Goal: Communication & Community: Share content

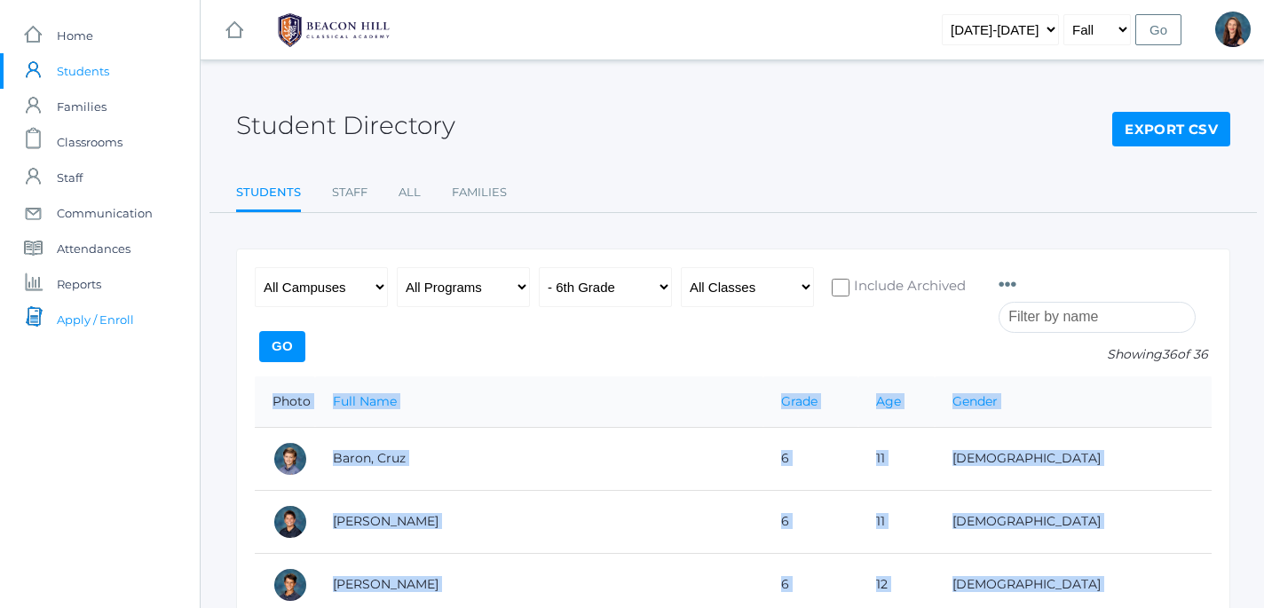
click at [91, 321] on span "Apply / Enroll" at bounding box center [95, 320] width 77 height 36
click at [108, 215] on span "Communication" at bounding box center [105, 213] width 96 height 36
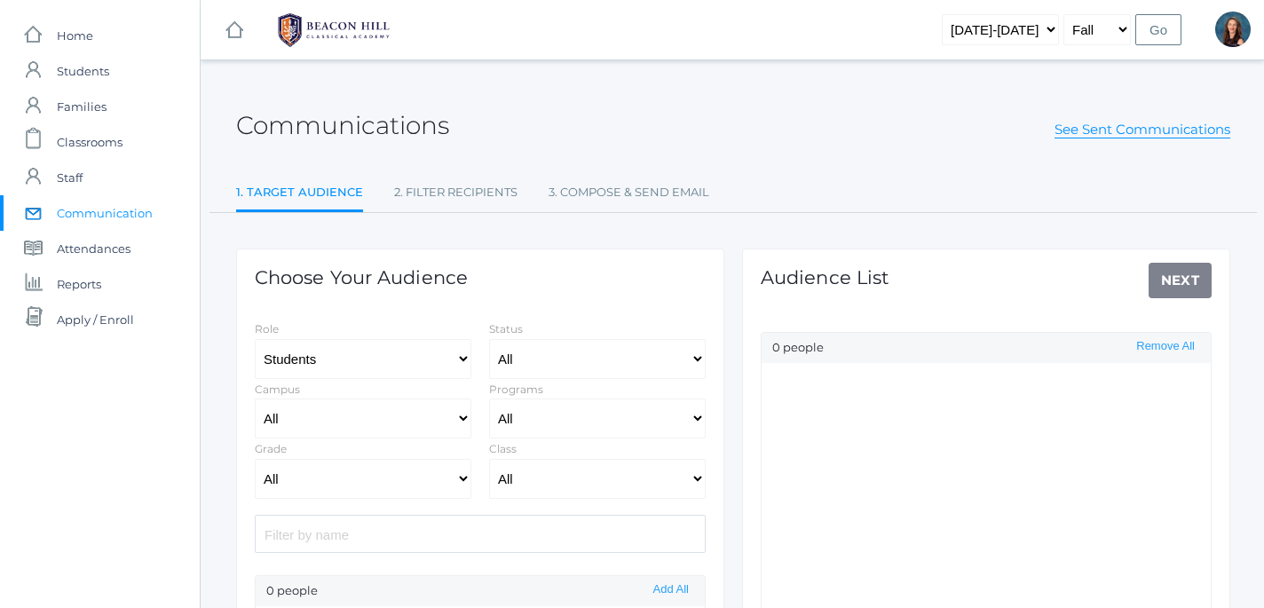
select select "Enrolled"
click at [464, 542] on input "search" at bounding box center [480, 534] width 451 height 38
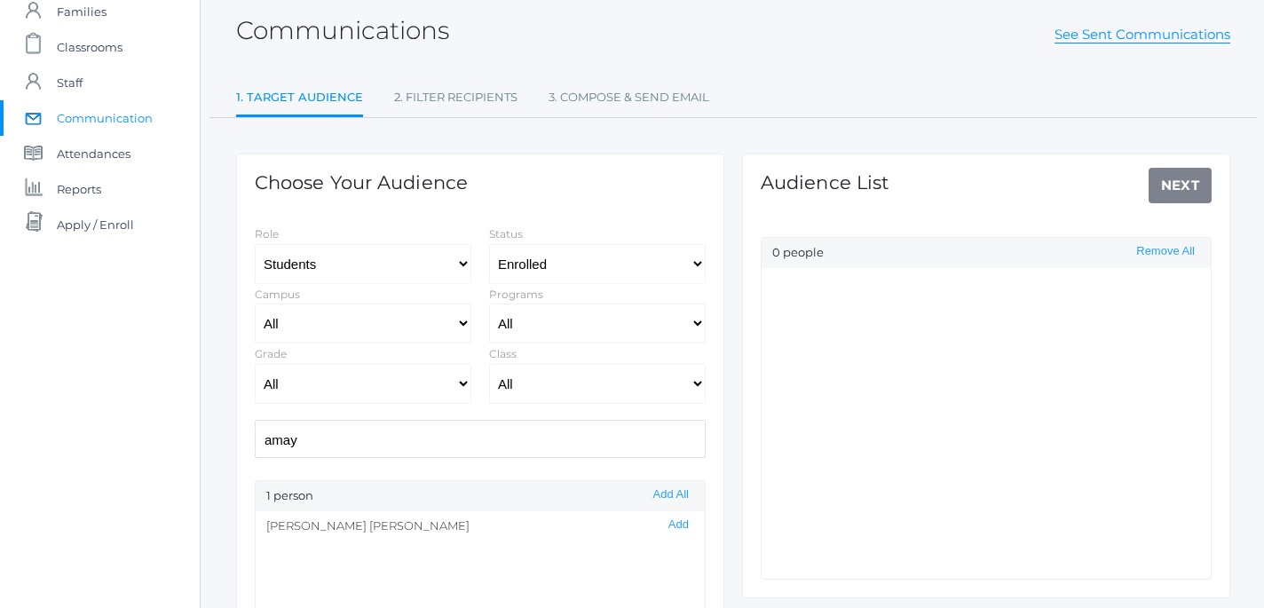
scroll to position [111, 0]
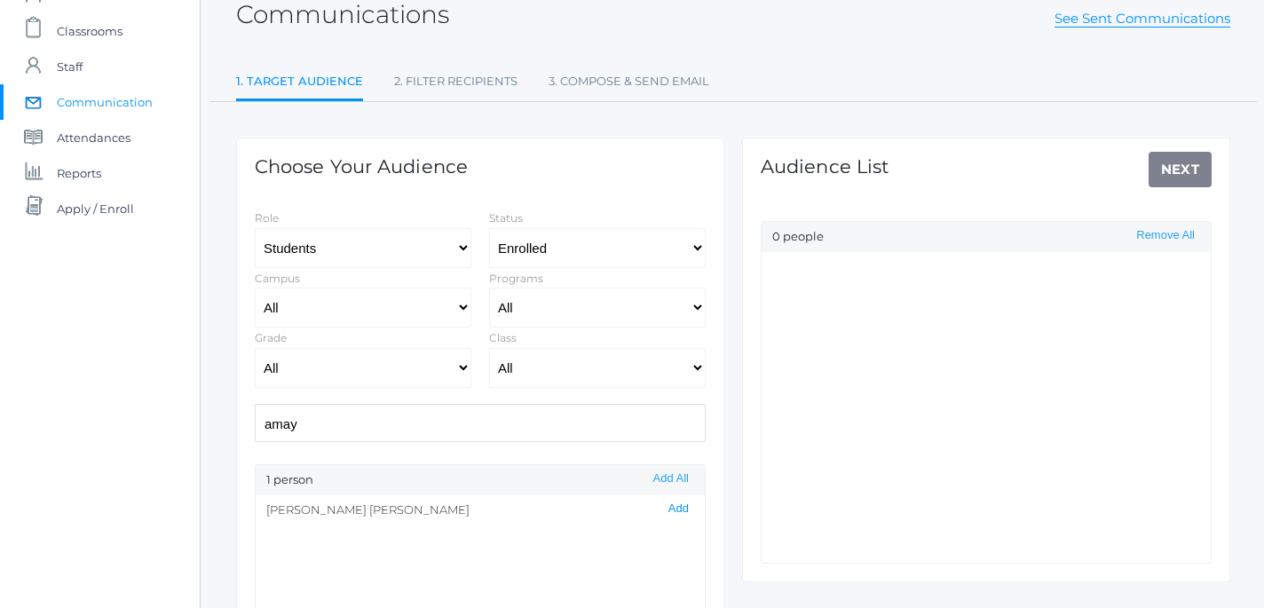
click at [683, 510] on button "Add" at bounding box center [678, 509] width 31 height 15
drag, startPoint x: 315, startPoint y: 422, endPoint x: 235, endPoint y: 406, distance: 81.5
click at [255, 406] on input "amay" at bounding box center [480, 423] width 451 height 38
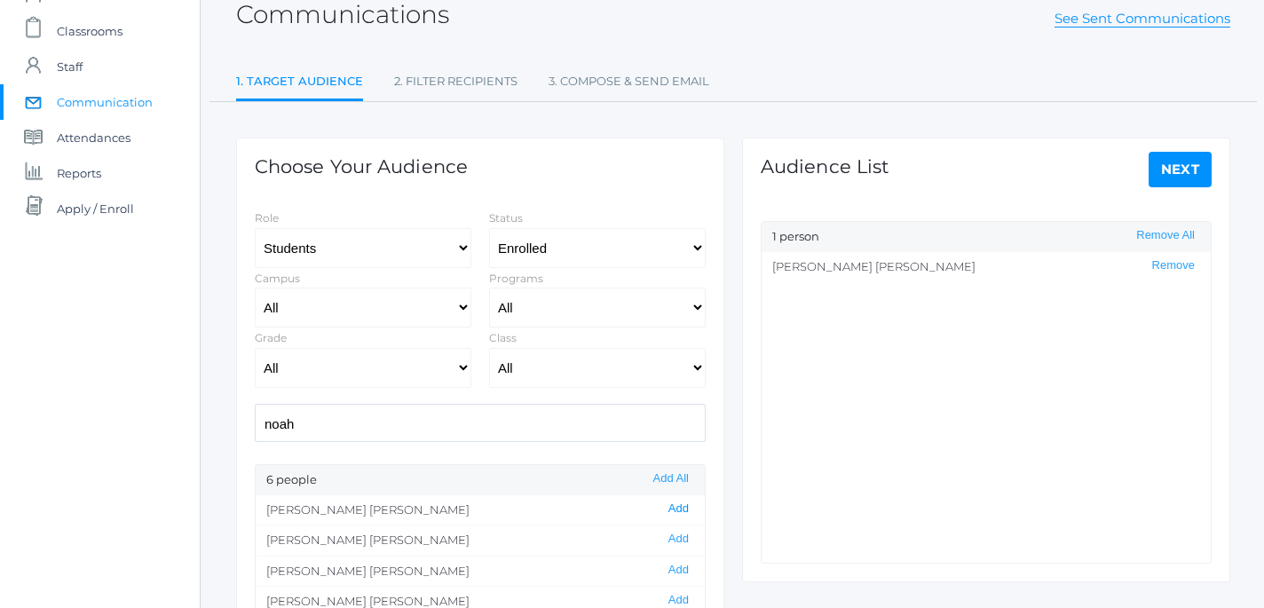
type input "noah"
click at [684, 510] on button "Add" at bounding box center [678, 509] width 31 height 15
drag, startPoint x: 353, startPoint y: 424, endPoint x: 162, endPoint y: 387, distance: 194.5
click at [255, 404] on input "noah" at bounding box center [480, 423] width 451 height 38
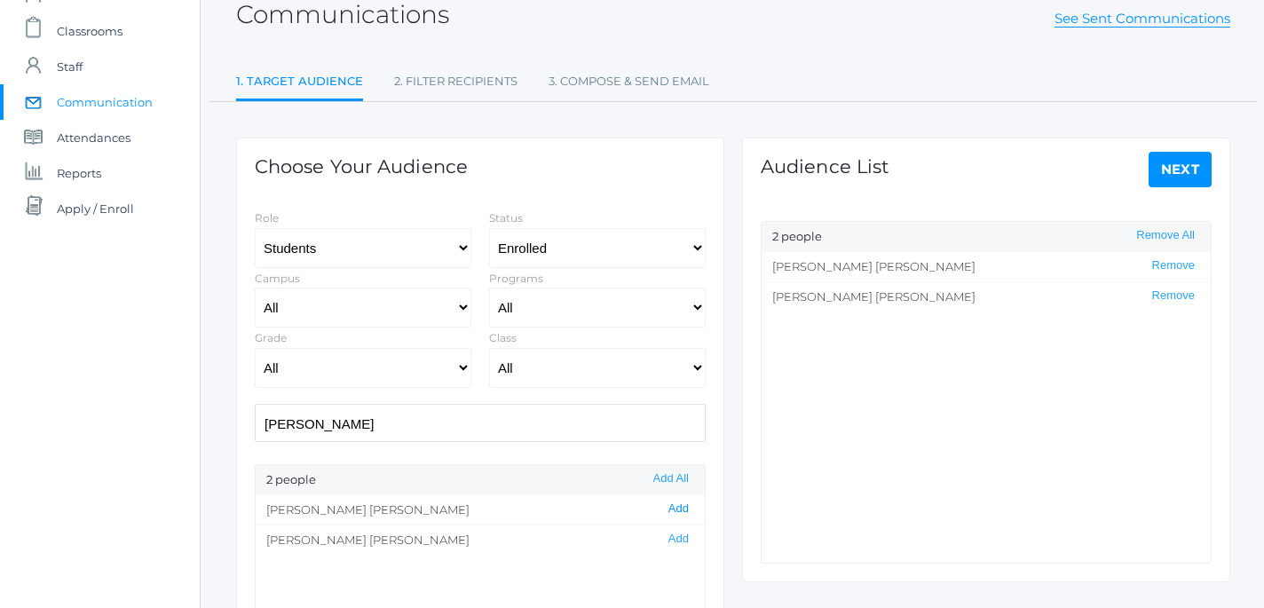
click at [683, 515] on button "Add" at bounding box center [678, 509] width 31 height 15
drag, startPoint x: 336, startPoint y: 424, endPoint x: 227, endPoint y: 408, distance: 109.5
click at [255, 408] on input "benj" at bounding box center [480, 423] width 451 height 38
type input "chen"
click at [685, 540] on button "Add" at bounding box center [678, 539] width 31 height 15
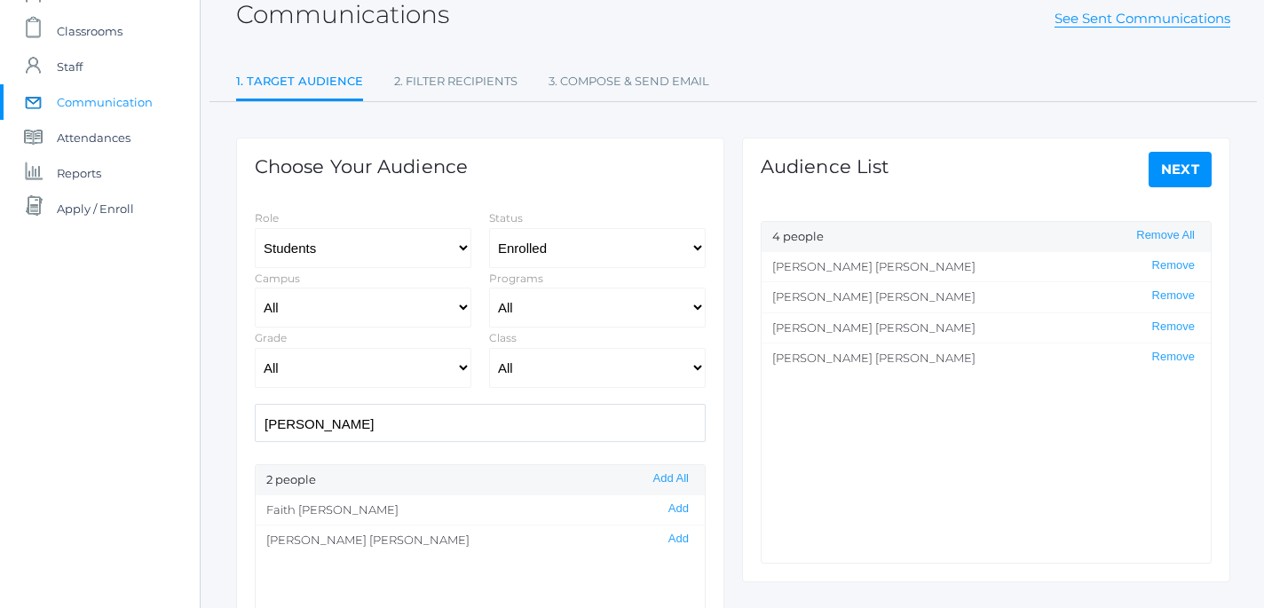
drag, startPoint x: 298, startPoint y: 430, endPoint x: 247, endPoint y: 416, distance: 53.2
click at [255, 416] on input "chen" at bounding box center [480, 423] width 451 height 38
type input "wall"
click at [684, 539] on button "Add" at bounding box center [678, 539] width 31 height 15
drag, startPoint x: 334, startPoint y: 431, endPoint x: 174, endPoint y: 407, distance: 161.6
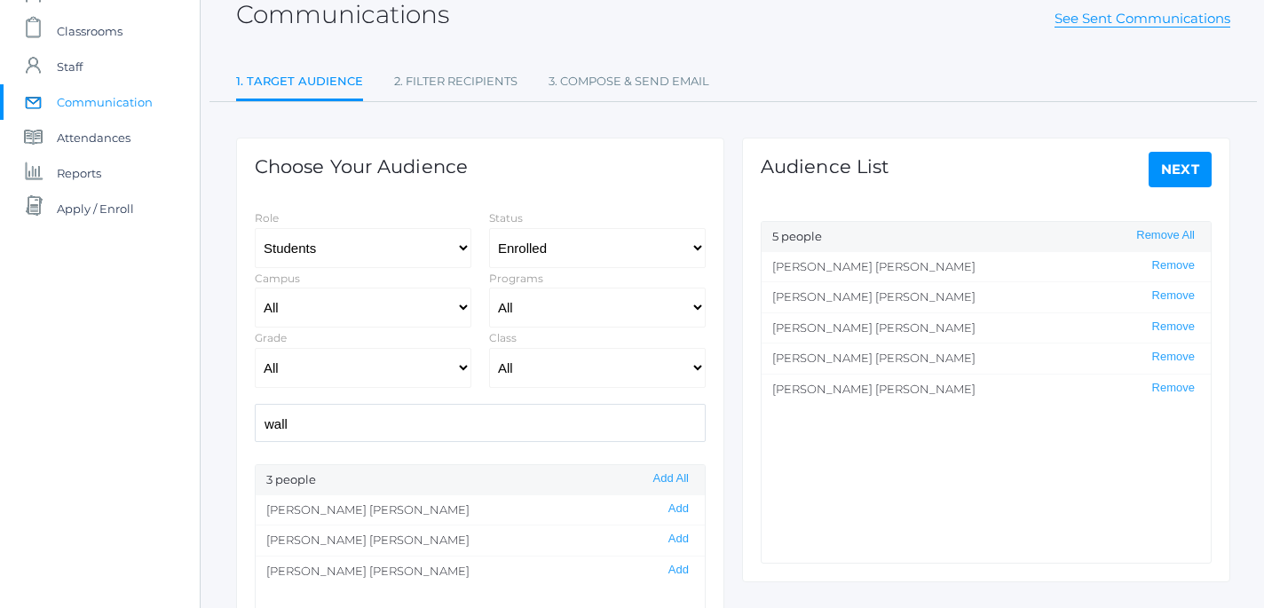
click at [255, 407] on input "wall" at bounding box center [480, 423] width 451 height 38
click at [684, 571] on button "Add" at bounding box center [678, 570] width 31 height 15
drag, startPoint x: 312, startPoint y: 433, endPoint x: 196, endPoint y: 399, distance: 121.3
click at [255, 404] on input "wall" at bounding box center [480, 423] width 451 height 38
click at [1189, 426] on button "Remove" at bounding box center [1173, 418] width 53 height 15
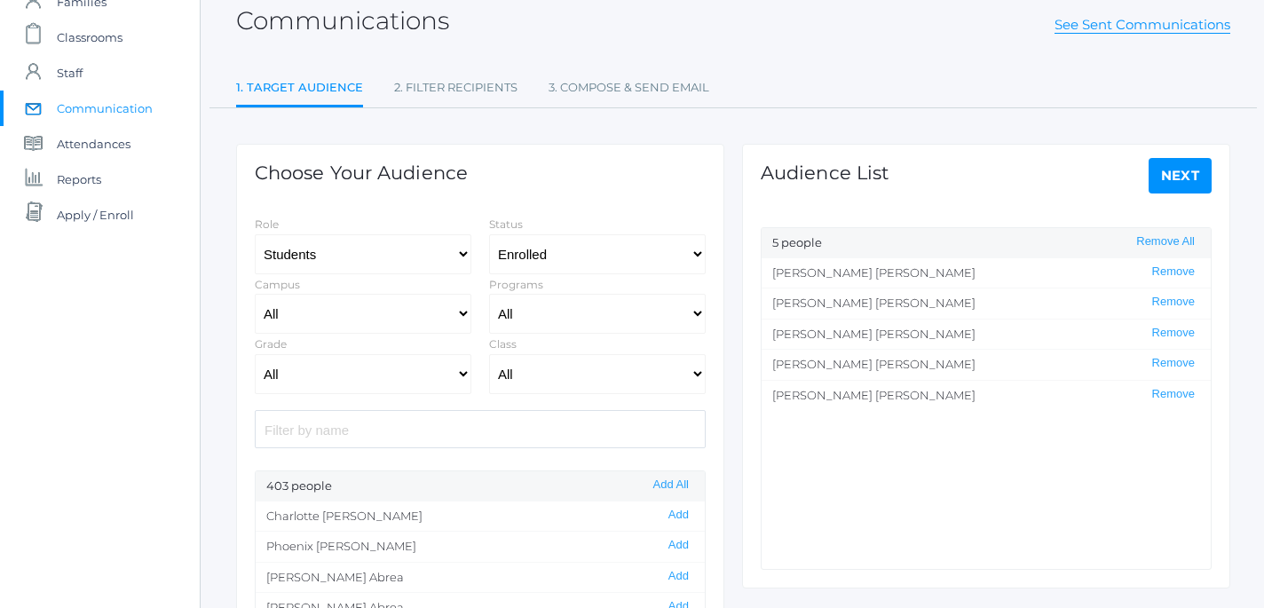
scroll to position [107, 0]
click at [449, 428] on input "search" at bounding box center [480, 427] width 451 height 38
click at [684, 511] on button "Add" at bounding box center [678, 513] width 31 height 15
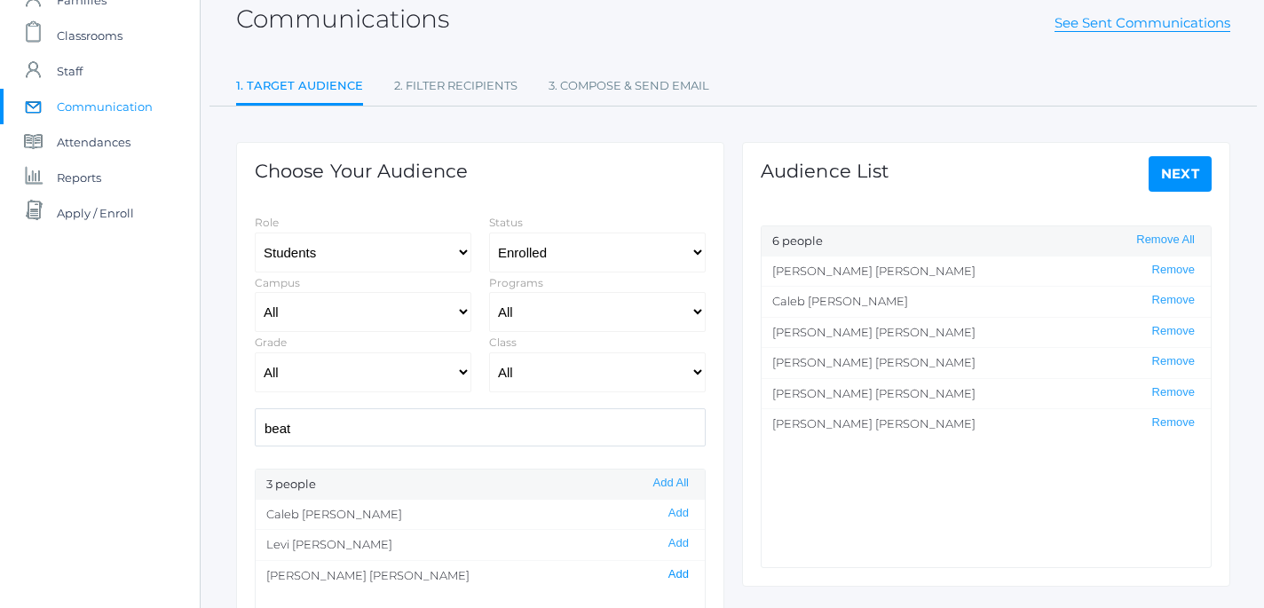
click at [684, 573] on button "Add" at bounding box center [678, 574] width 31 height 15
drag, startPoint x: 348, startPoint y: 438, endPoint x: 242, endPoint y: 415, distance: 108.1
click at [255, 415] on input "beat" at bounding box center [480, 427] width 451 height 38
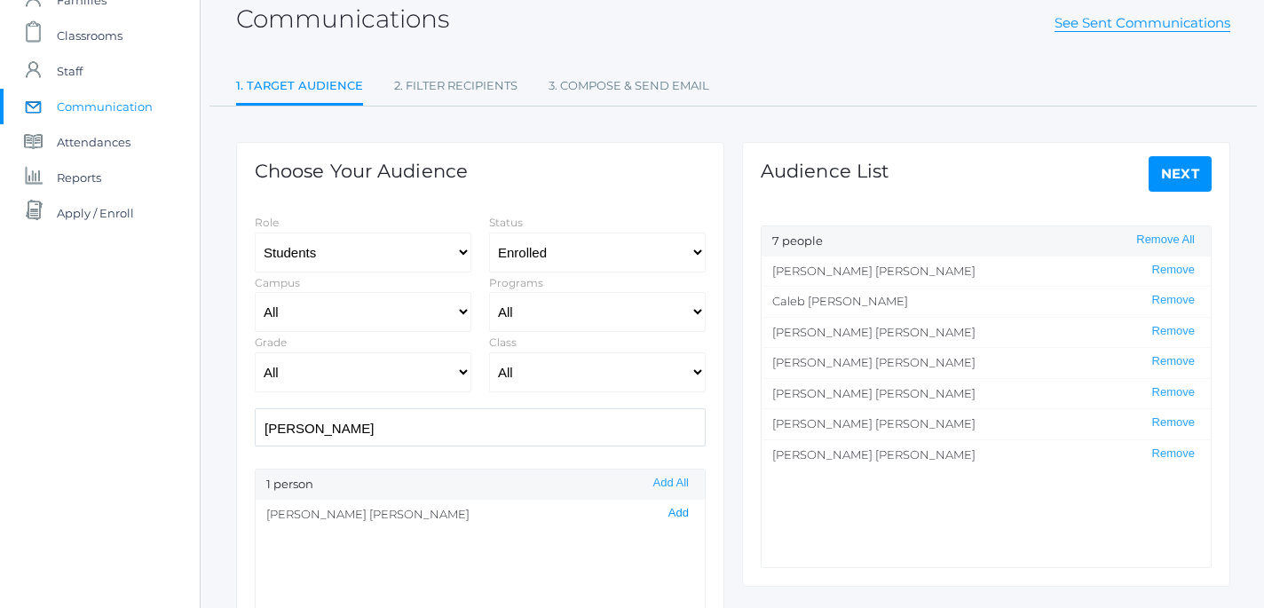
click at [684, 510] on button "Add" at bounding box center [678, 513] width 31 height 15
drag, startPoint x: 348, startPoint y: 437, endPoint x: 214, endPoint y: 408, distance: 137.0
click at [255, 408] on input "calvin" at bounding box center [480, 427] width 451 height 38
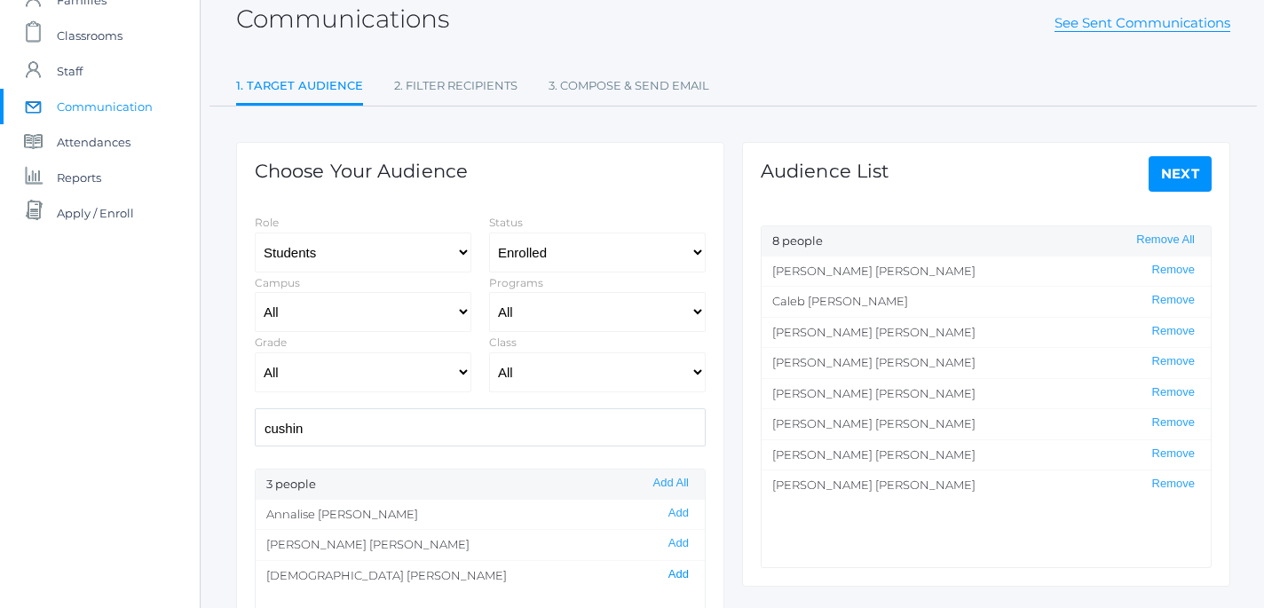
type input "cushin"
click at [676, 578] on button "Add" at bounding box center [678, 574] width 31 height 15
click at [680, 514] on button "Add" at bounding box center [678, 513] width 31 height 15
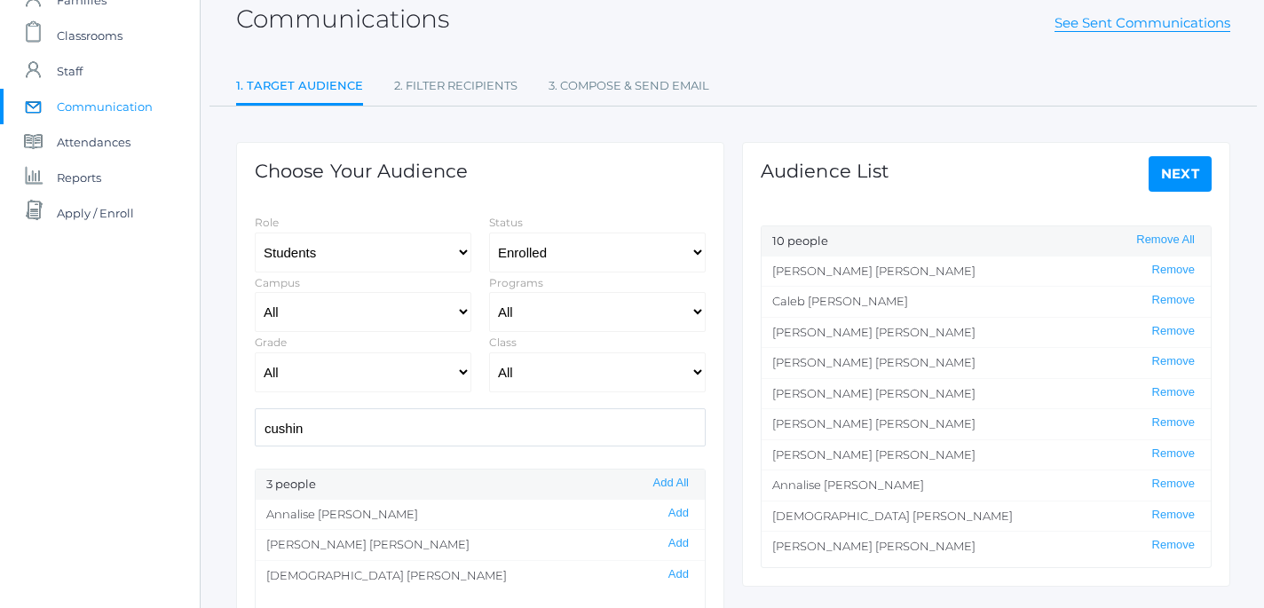
drag, startPoint x: 352, startPoint y: 435, endPoint x: 236, endPoint y: 426, distance: 116.6
click at [255, 426] on input "cushin" at bounding box center [480, 427] width 451 height 38
click at [682, 512] on button "Add" at bounding box center [678, 513] width 31 height 15
drag, startPoint x: 350, startPoint y: 427, endPoint x: 217, endPoint y: 401, distance: 135.6
click at [255, 408] on input "dee" at bounding box center [480, 427] width 451 height 38
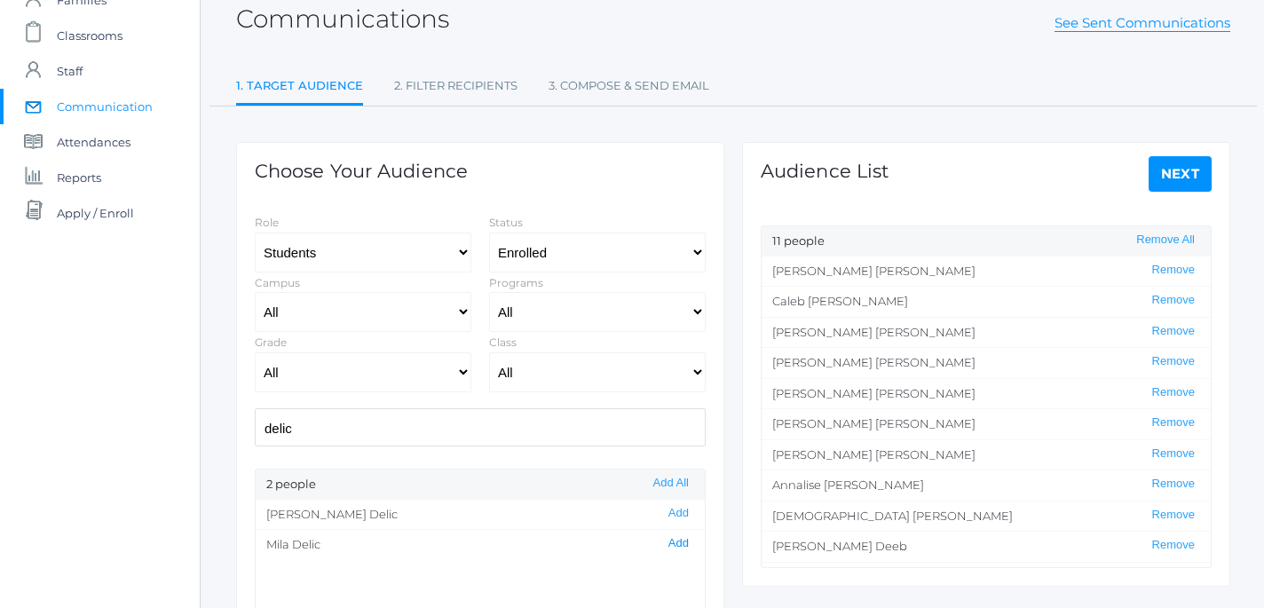
type input "delic"
click at [681, 545] on button "Add" at bounding box center [678, 543] width 31 height 15
drag, startPoint x: 362, startPoint y: 432, endPoint x: 192, endPoint y: 398, distance: 173.9
click at [255, 408] on input "delic" at bounding box center [480, 427] width 451 height 38
type input "denhar"
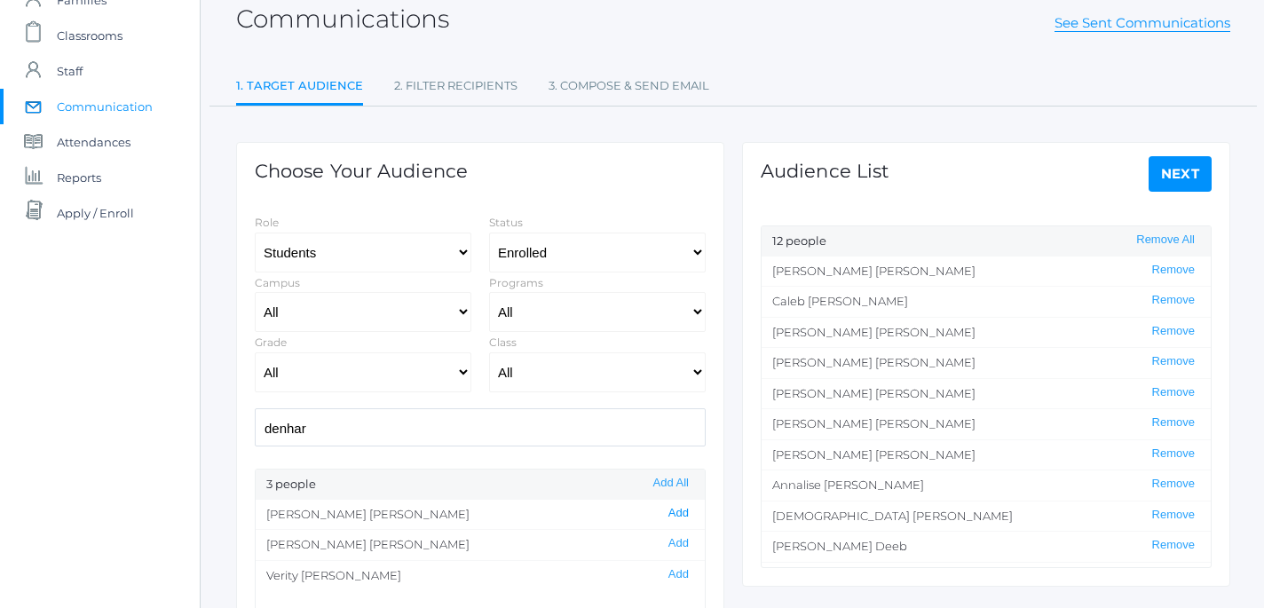
click at [684, 513] on button "Add" at bounding box center [678, 513] width 31 height 15
drag, startPoint x: 344, startPoint y: 417, endPoint x: 193, endPoint y: 415, distance: 150.9
click at [255, 415] on input "denhar" at bounding box center [480, 427] width 451 height 38
click at [193, 415] on div "icons/ui/navigation/home Created with Sketch. Home icons/user/plain Created wit…" at bounding box center [100, 402] width 200 height 1018
drag, startPoint x: 316, startPoint y: 432, endPoint x: 232, endPoint y: 409, distance: 87.4
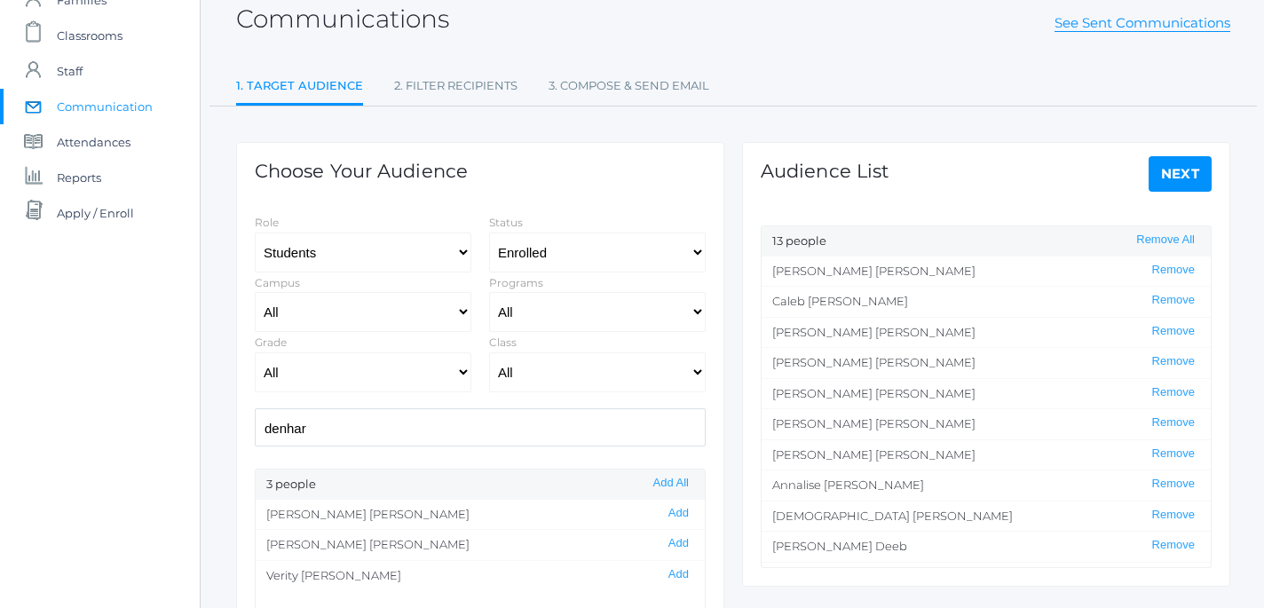
click at [255, 409] on input "denhar" at bounding box center [480, 427] width 451 height 38
type input "golastan"
click at [686, 517] on button "Add" at bounding box center [678, 513] width 31 height 15
drag, startPoint x: 358, startPoint y: 421, endPoint x: 370, endPoint y: 450, distance: 31.8
click at [370, 447] on input "golastan" at bounding box center [480, 427] width 451 height 38
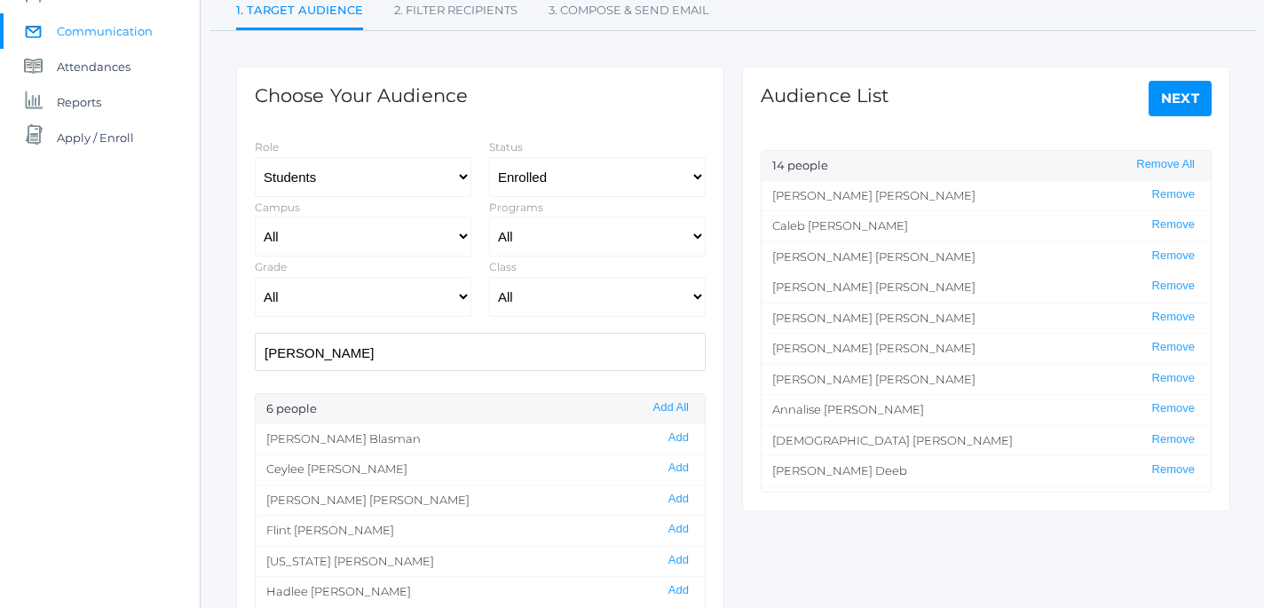
scroll to position [185, 0]
type input "lee"
click at [685, 528] on button "Add" at bounding box center [678, 526] width 31 height 15
drag, startPoint x: 389, startPoint y: 352, endPoint x: 245, endPoint y: 346, distance: 143.9
click at [255, 346] on input "lee" at bounding box center [480, 349] width 451 height 38
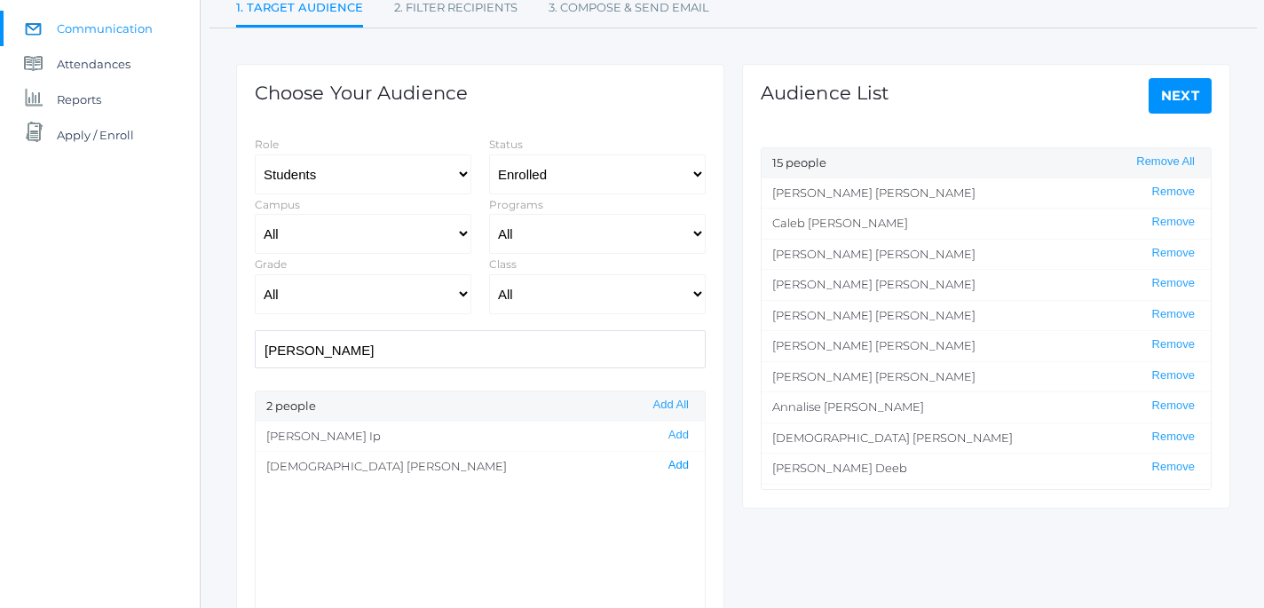
type input "chris"
click at [684, 469] on button "Add" at bounding box center [678, 465] width 31 height 15
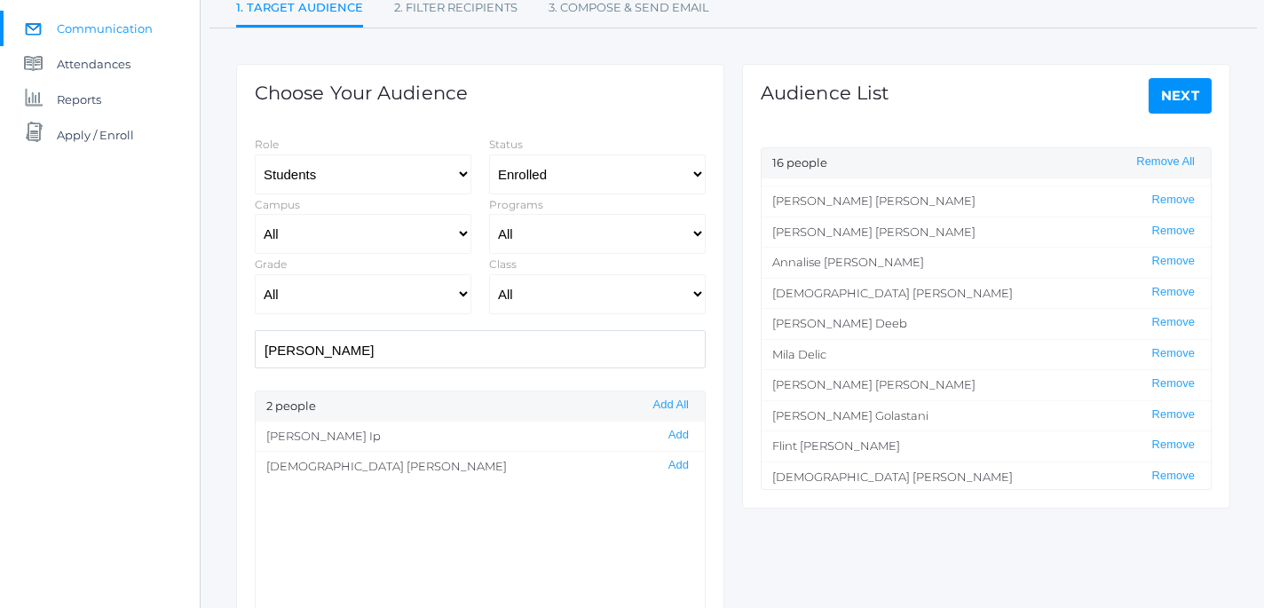
scroll to position [178, 0]
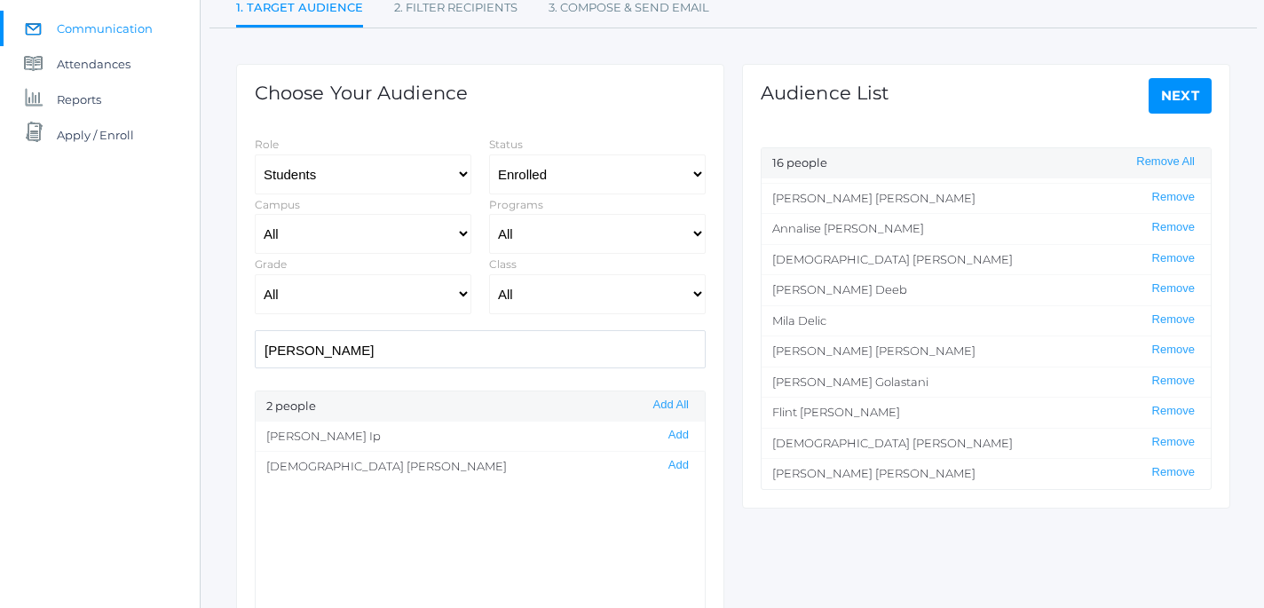
drag, startPoint x: 320, startPoint y: 353, endPoint x: 154, endPoint y: 341, distance: 165.6
click at [255, 341] on input "chris" at bounding box center [480, 349] width 451 height 38
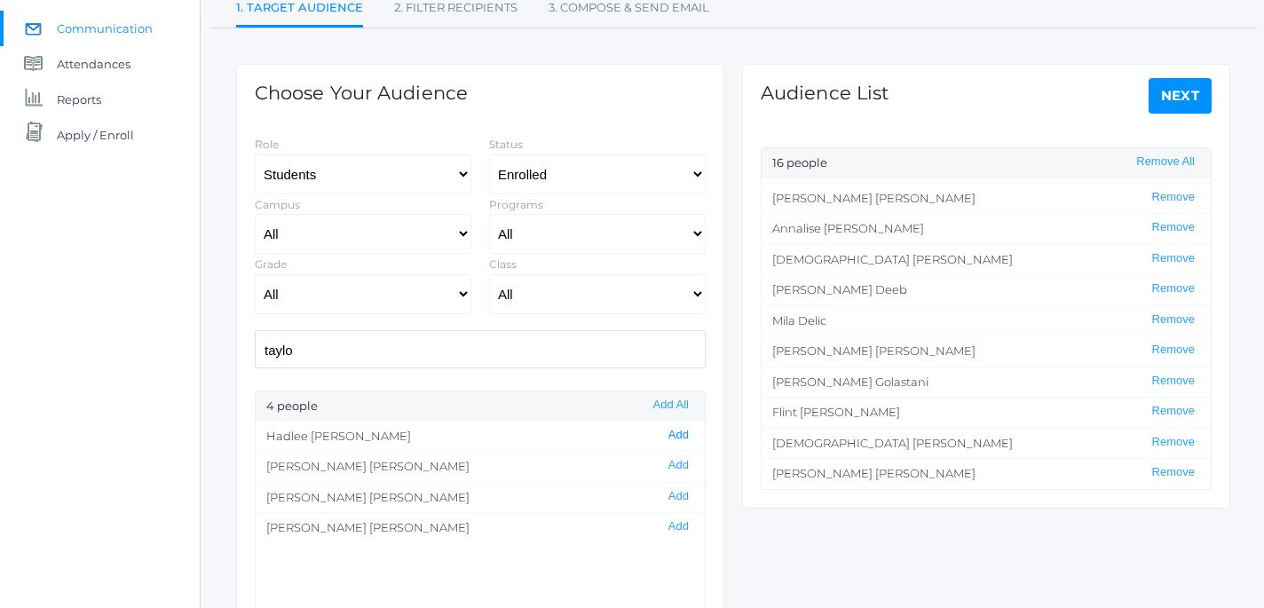
click at [680, 433] on button "Add" at bounding box center [678, 435] width 31 height 15
click at [678, 528] on button "Add" at bounding box center [678, 526] width 31 height 15
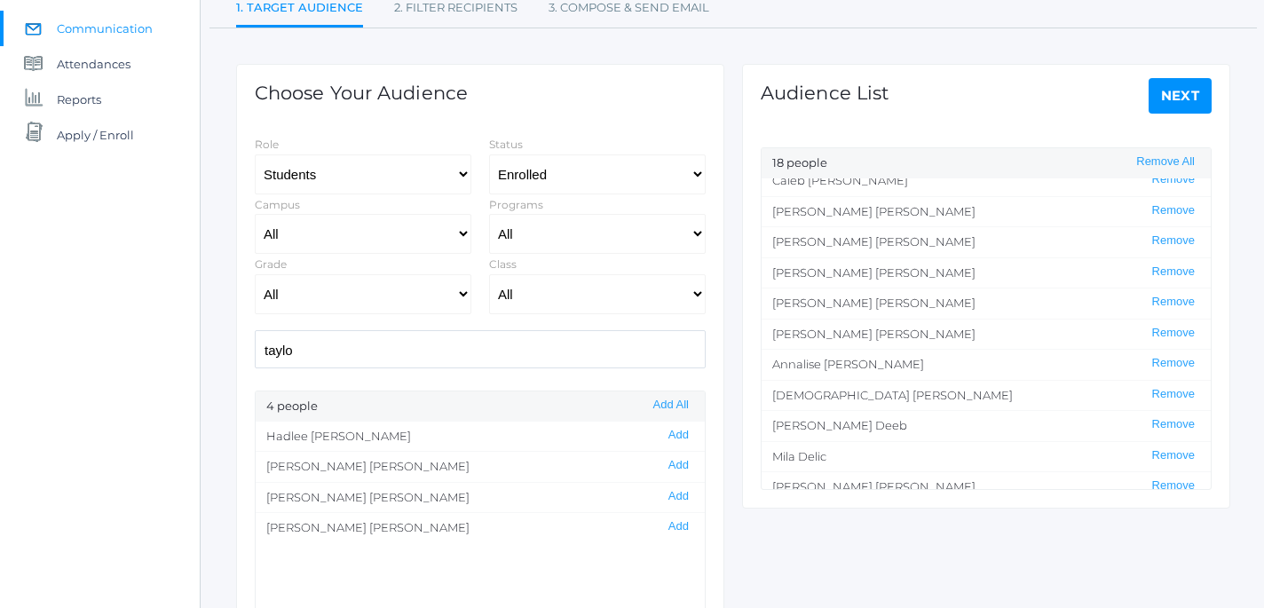
scroll to position [28, 0]
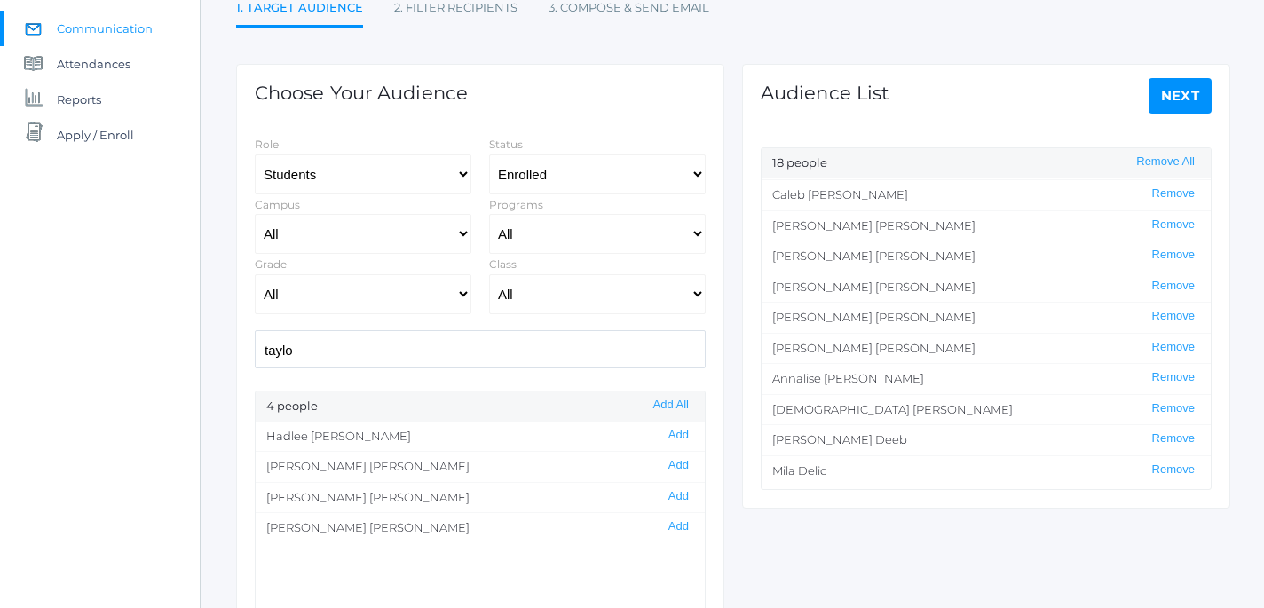
drag, startPoint x: 339, startPoint y: 363, endPoint x: 200, endPoint y: 351, distance: 139.9
click at [255, 351] on input "taylo" at bounding box center [480, 349] width 451 height 38
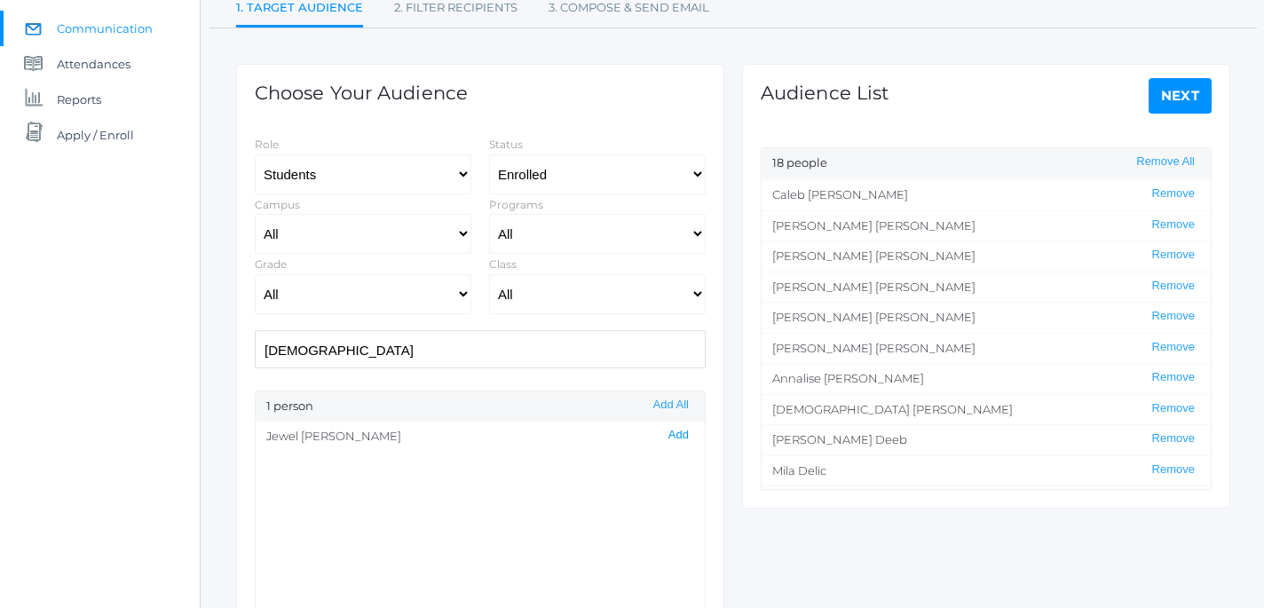
click at [677, 438] on button "Add" at bounding box center [678, 435] width 31 height 15
drag, startPoint x: 328, startPoint y: 351, endPoint x: 197, endPoint y: 359, distance: 130.7
click at [255, 359] on input "jew" at bounding box center [480, 349] width 451 height 38
type input "aer"
click at [688, 439] on button "Add" at bounding box center [678, 435] width 31 height 15
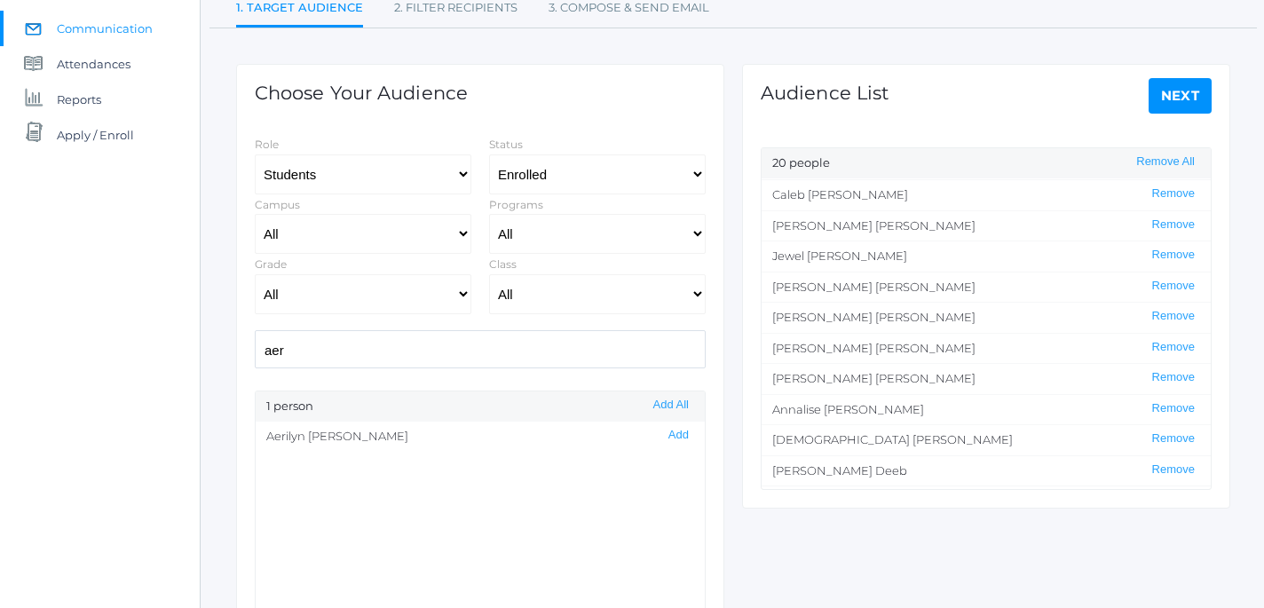
drag, startPoint x: 314, startPoint y: 354, endPoint x: 211, endPoint y: 350, distance: 103.1
click at [255, 350] on input "aer" at bounding box center [480, 349] width 451 height 38
drag, startPoint x: 385, startPoint y: 352, endPoint x: 155, endPoint y: 334, distance: 230.7
click at [255, 334] on input "emme" at bounding box center [480, 349] width 451 height 38
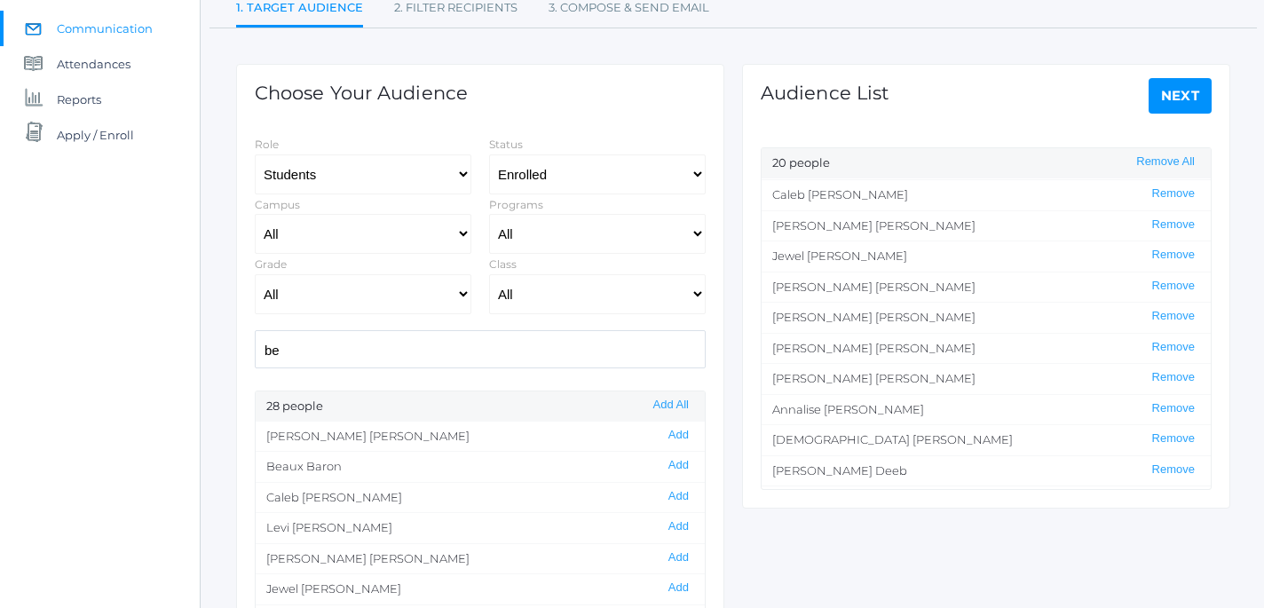
type input "b"
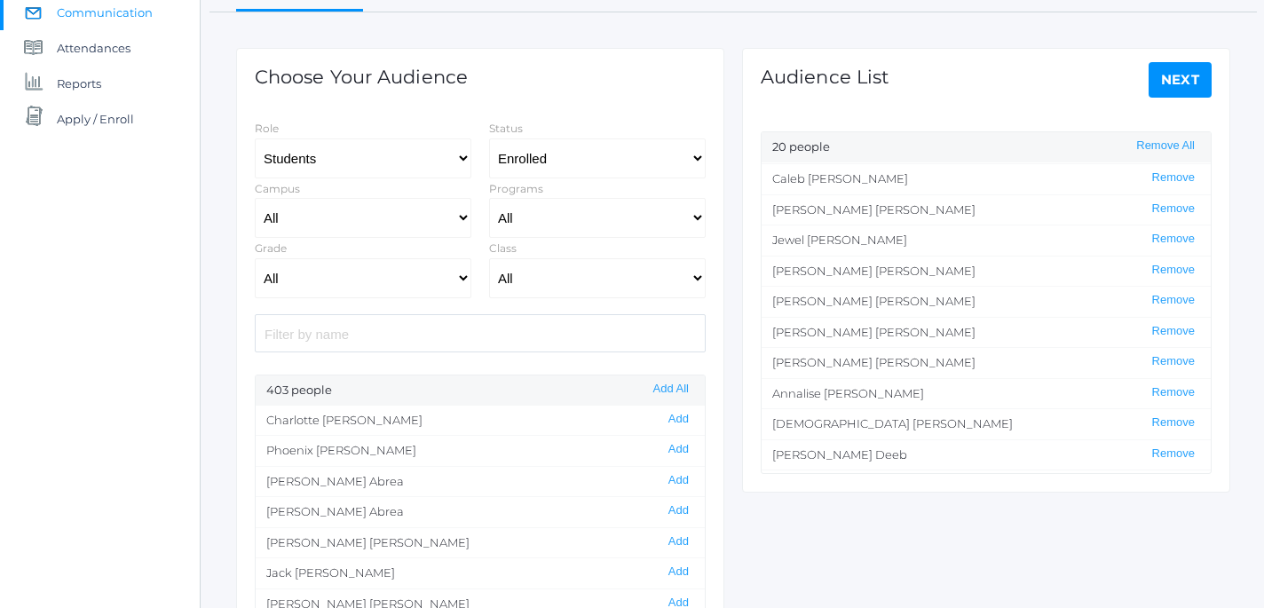
scroll to position [233, 0]
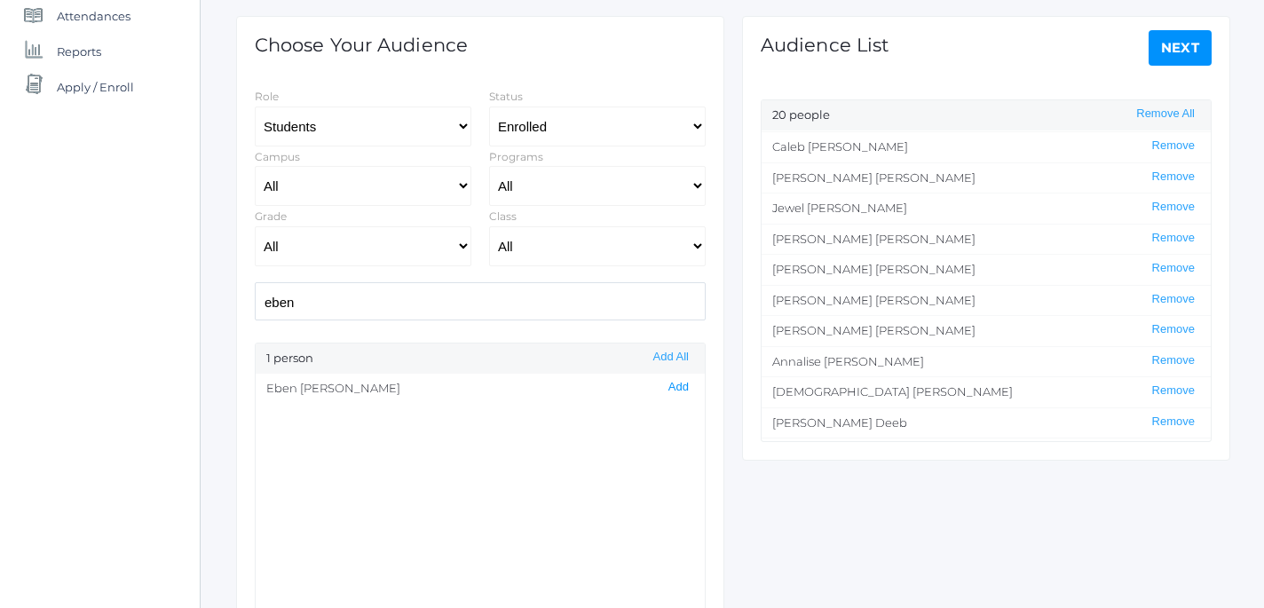
click at [684, 391] on button "Add" at bounding box center [678, 387] width 31 height 15
drag, startPoint x: 347, startPoint y: 304, endPoint x: 163, endPoint y: 278, distance: 185.5
click at [255, 282] on input "eben" at bounding box center [480, 301] width 451 height 38
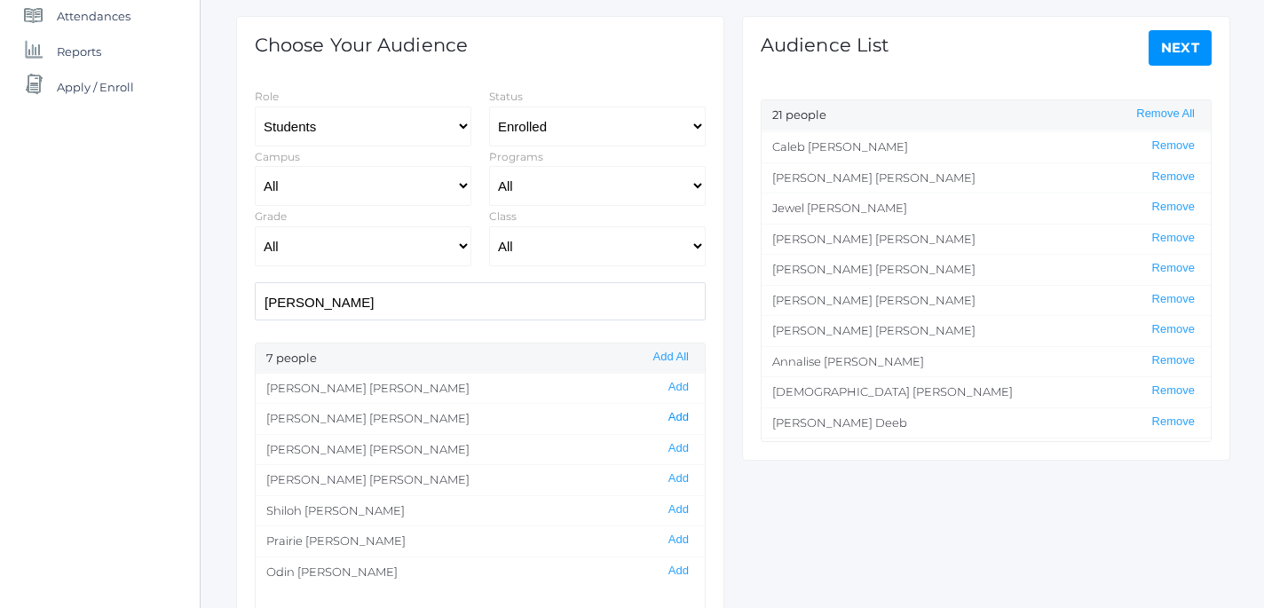
click at [685, 421] on button "Add" at bounding box center [678, 417] width 31 height 15
drag, startPoint x: 333, startPoint y: 306, endPoint x: 202, endPoint y: 286, distance: 133.0
click at [255, 286] on input "lau" at bounding box center [480, 301] width 451 height 38
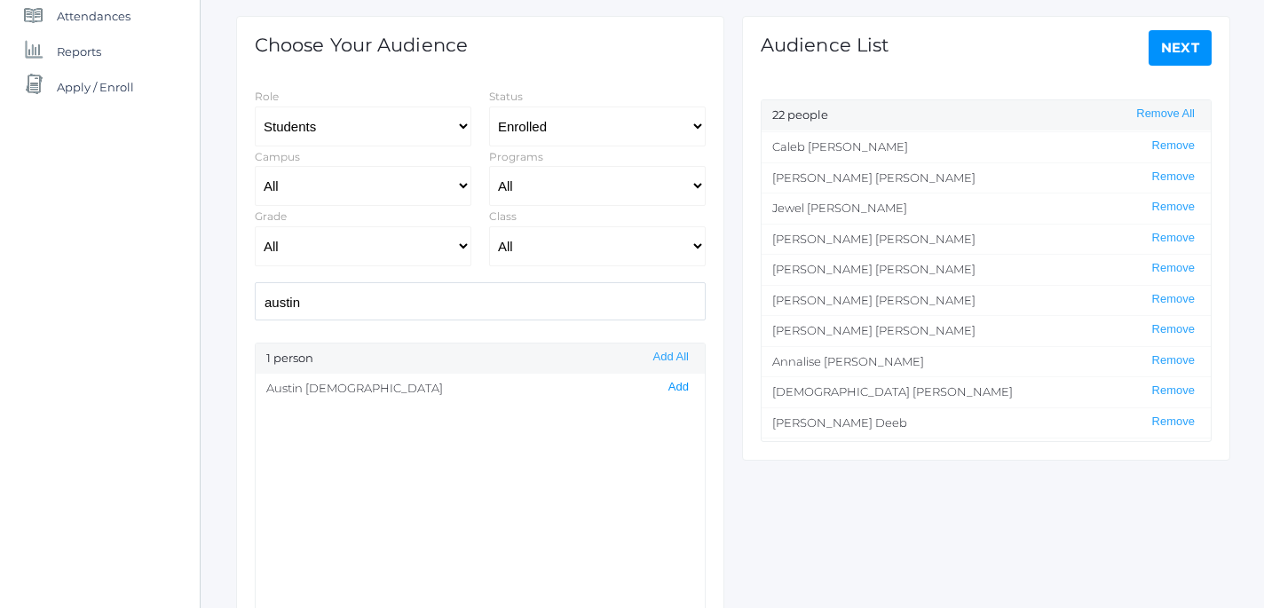
type input "austin"
click at [683, 388] on button "Add" at bounding box center [678, 387] width 31 height 15
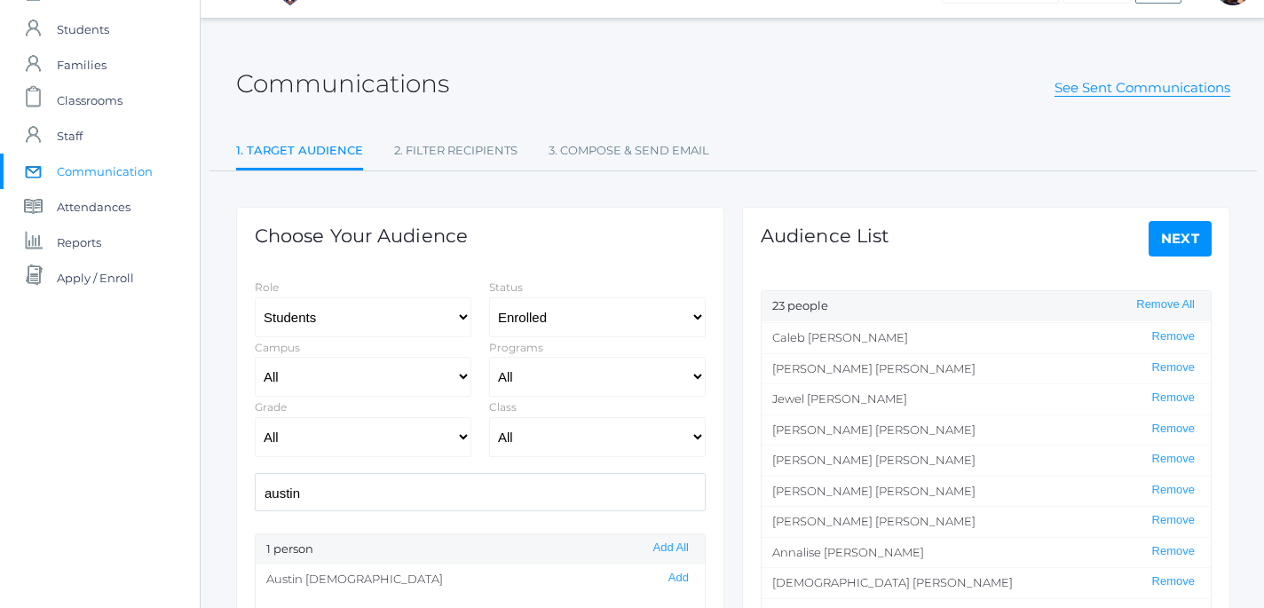
scroll to position [36, 0]
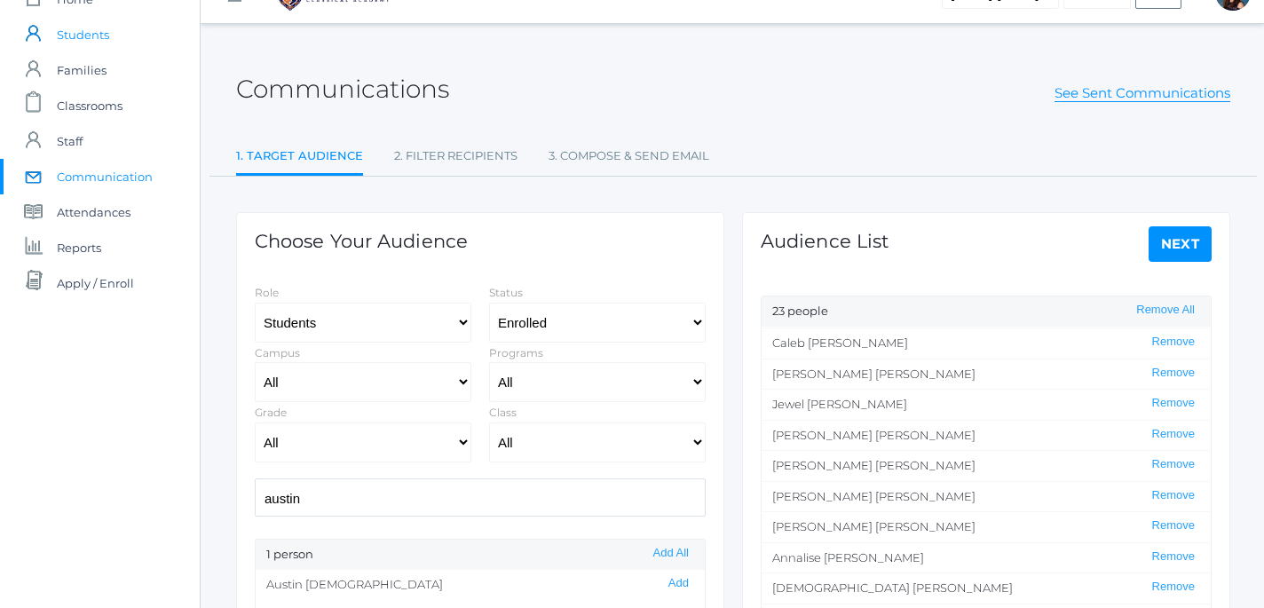
click at [89, 39] on span "Students" at bounding box center [83, 35] width 52 height 36
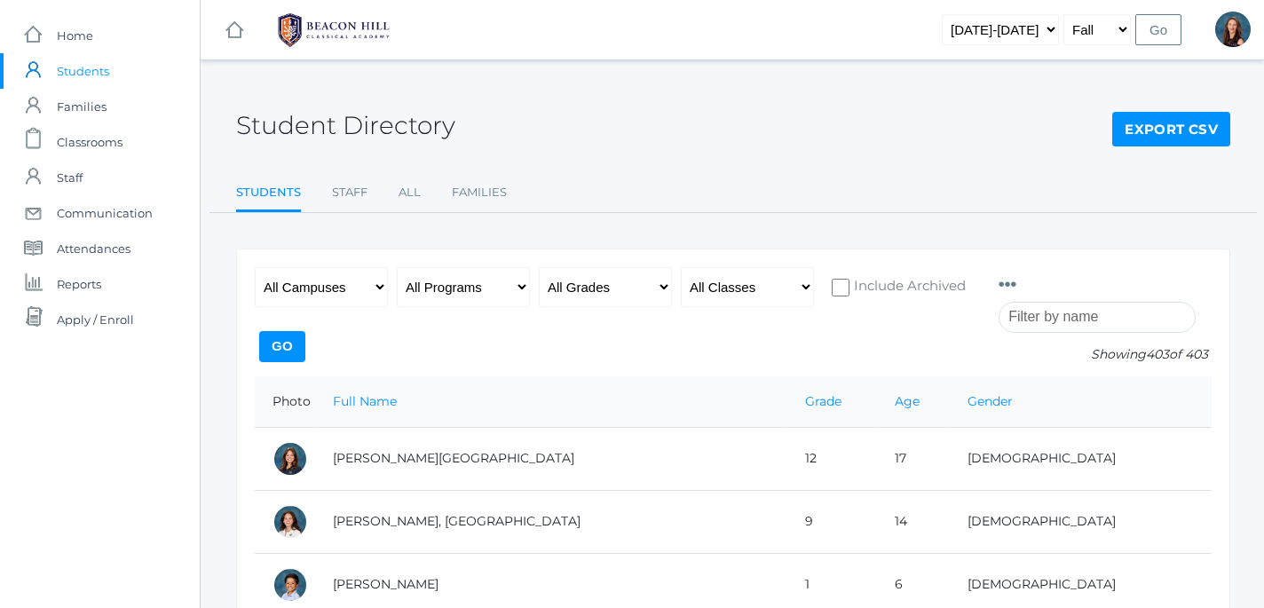
click at [1100, 317] on input "search" at bounding box center [1097, 317] width 197 height 31
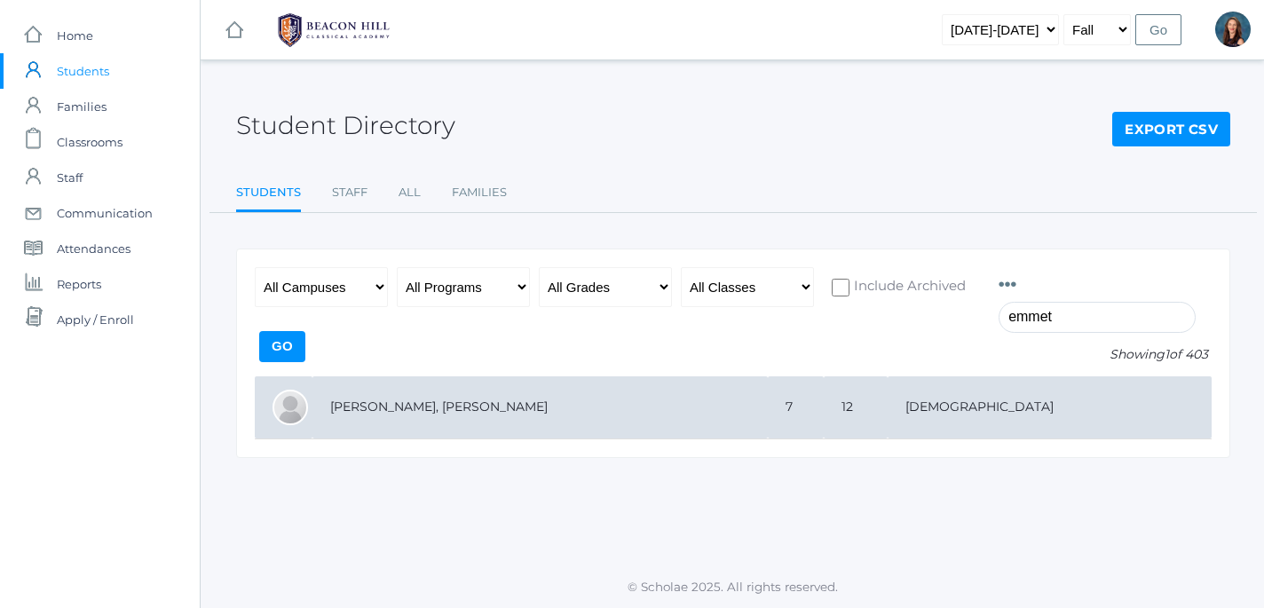
type input "emmet"
click at [400, 413] on td "Emmett, Berke" at bounding box center [539, 407] width 455 height 63
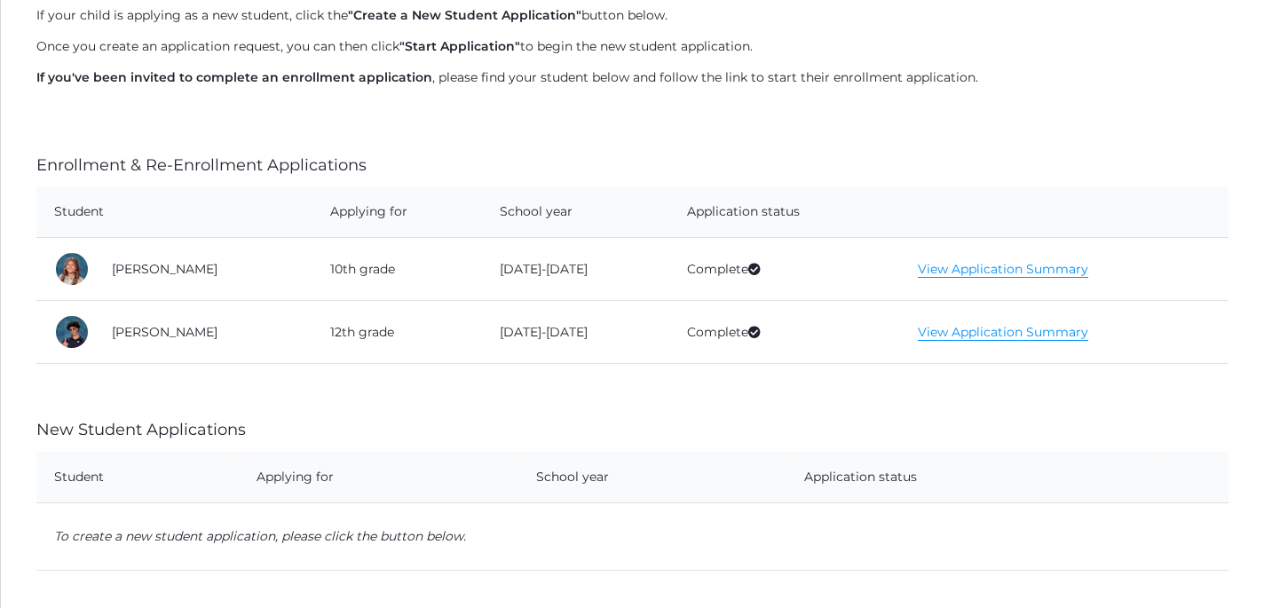
scroll to position [387, 0]
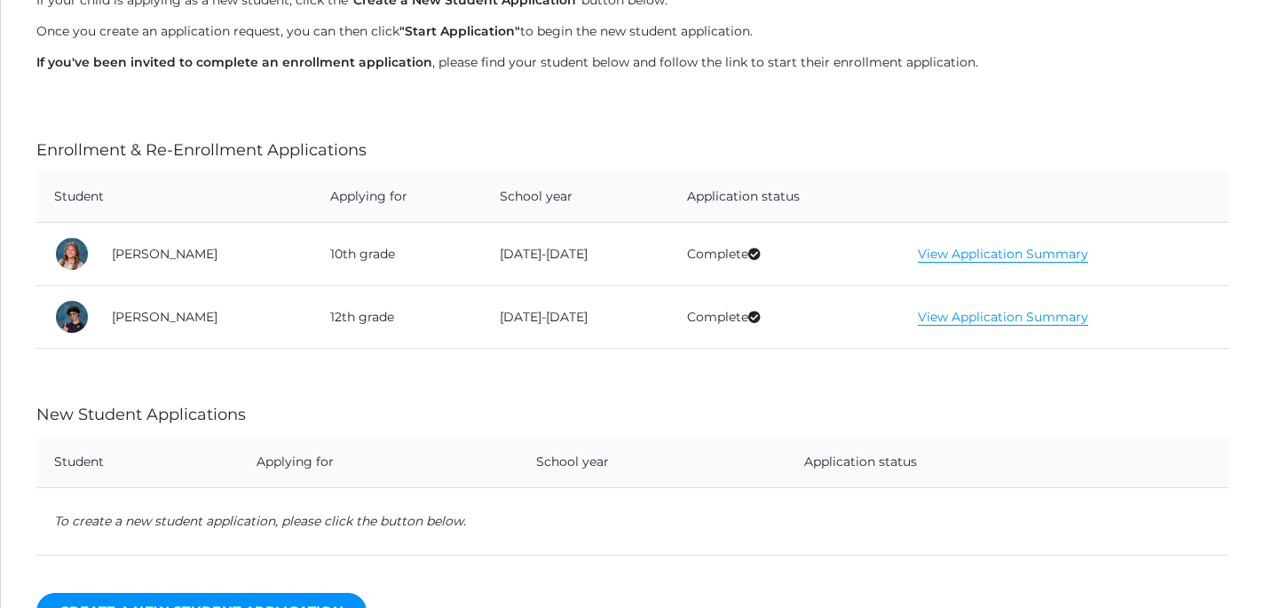
click at [1004, 254] on link "View Application Summary" at bounding box center [1003, 254] width 170 height 17
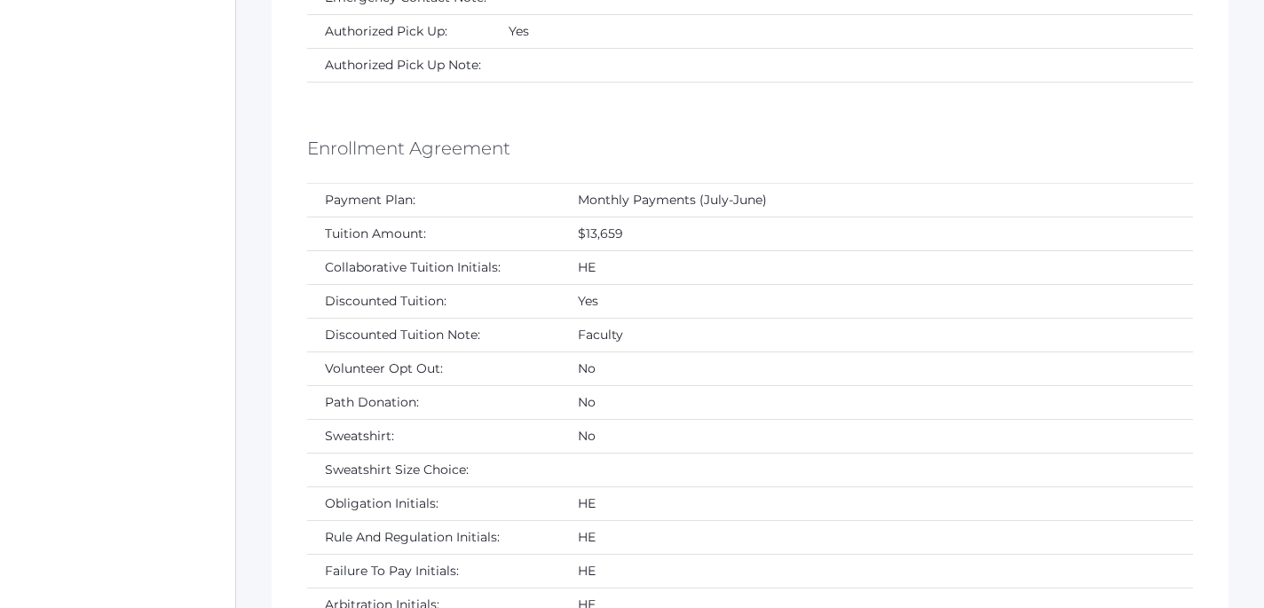
scroll to position [15368, 0]
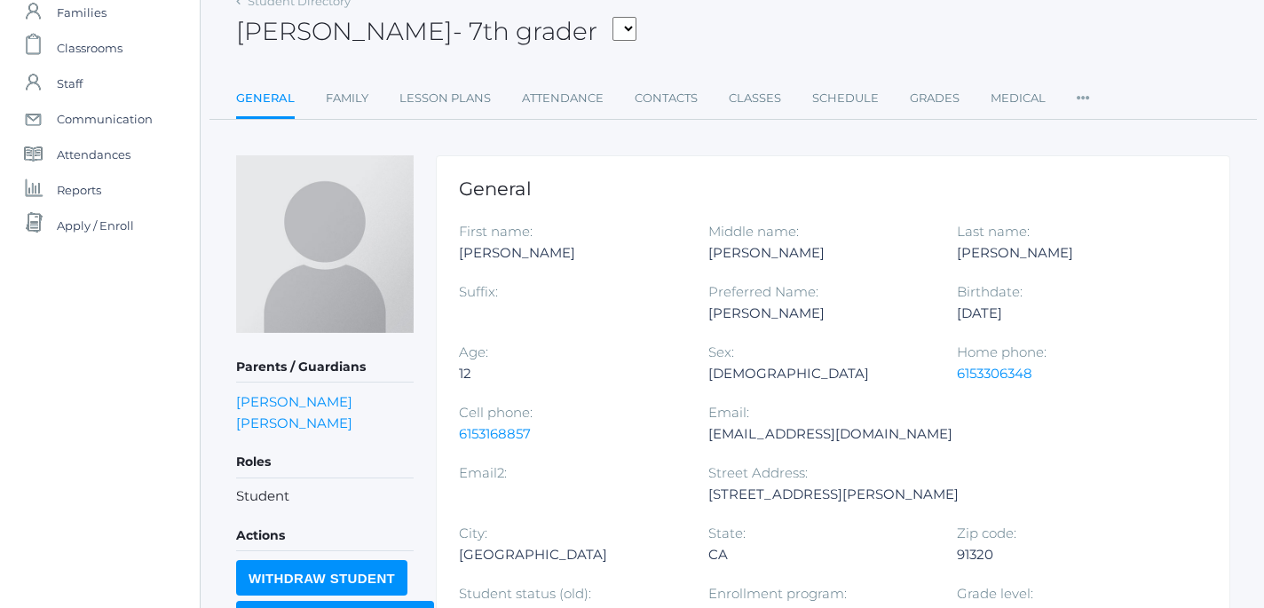
scroll to position [135, 0]
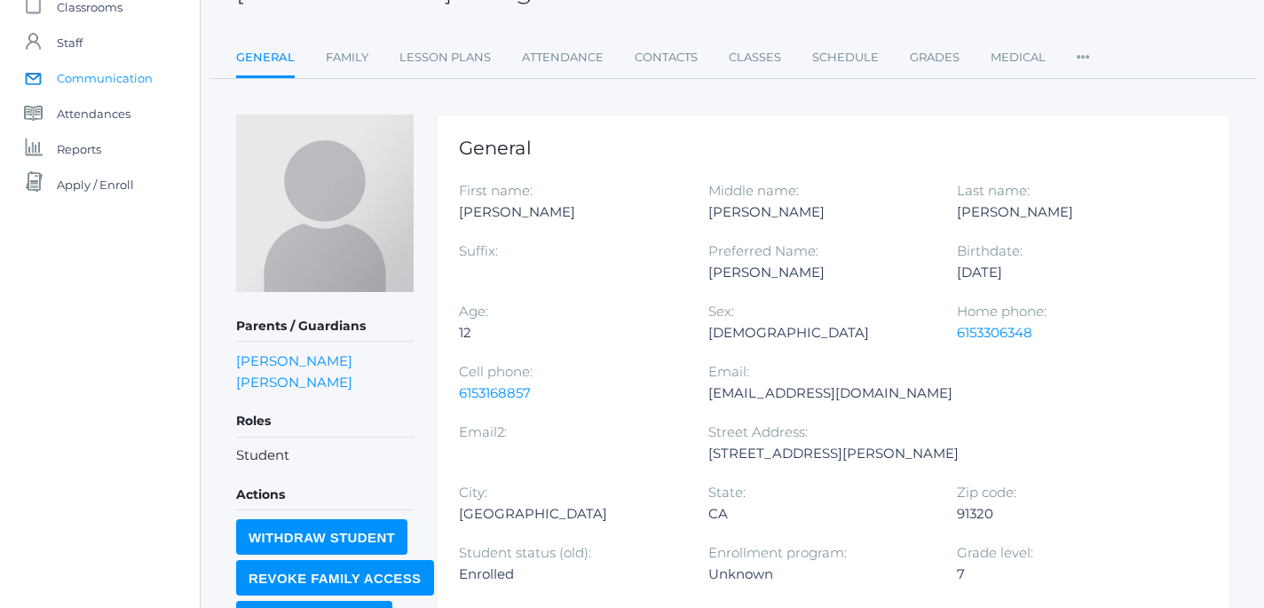
click at [112, 75] on span "Communication" at bounding box center [105, 78] width 96 height 36
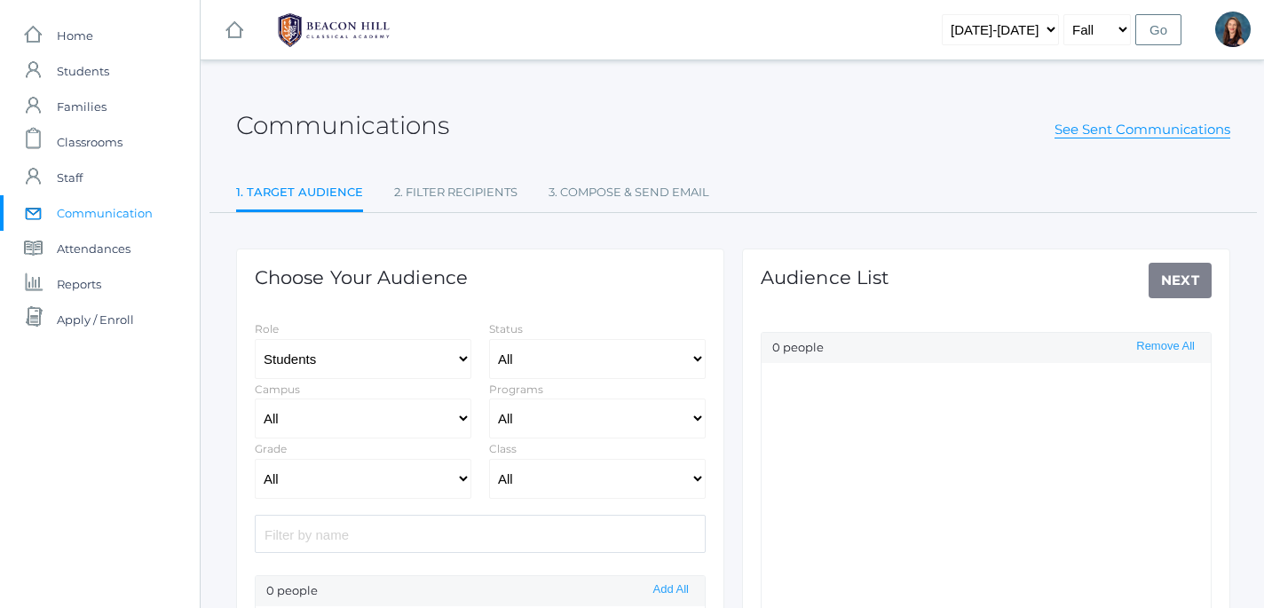
select select "Enrolled"
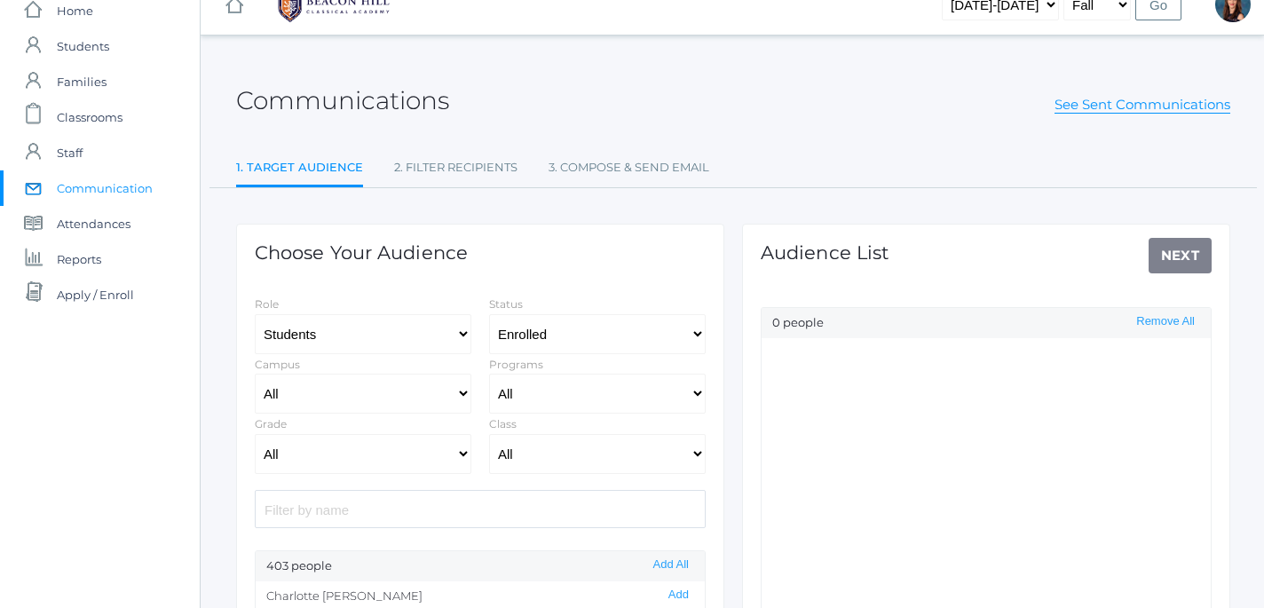
scroll to position [84, 0]
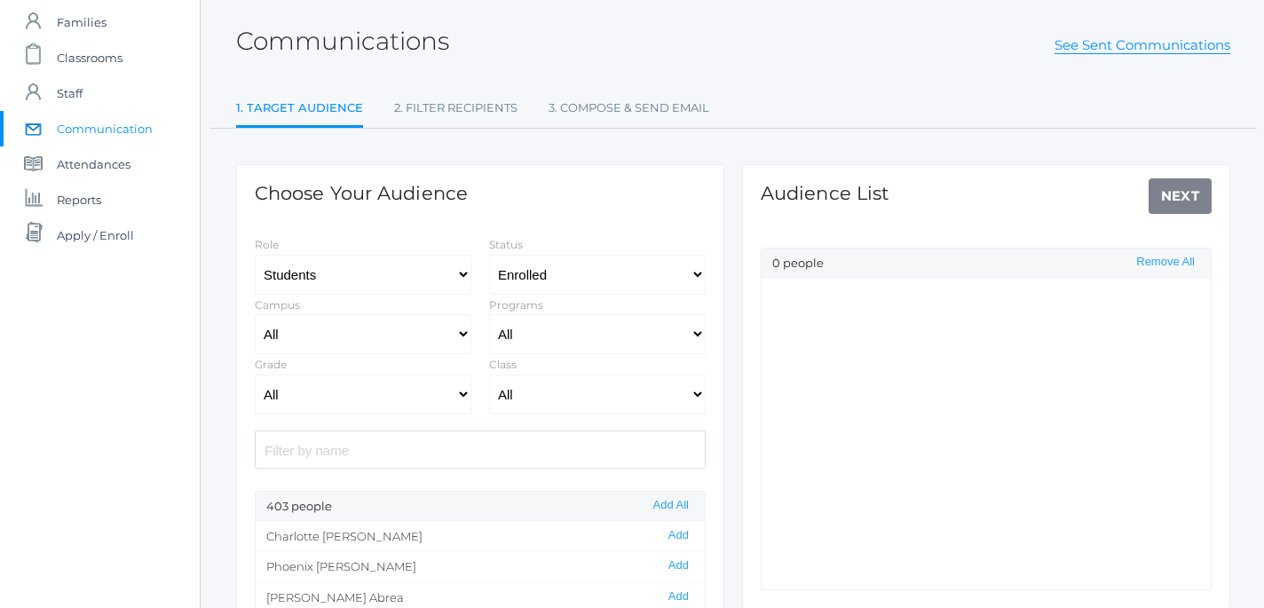
click at [362, 458] on input "search" at bounding box center [480, 450] width 451 height 38
drag, startPoint x: 352, startPoint y: 460, endPoint x: 180, endPoint y: 442, distance: 173.1
click at [255, 442] on input "emme" at bounding box center [480, 450] width 451 height 38
click at [684, 536] on button "Add" at bounding box center [678, 535] width 31 height 15
drag, startPoint x: 295, startPoint y: 470, endPoint x: 208, endPoint y: 470, distance: 87.0
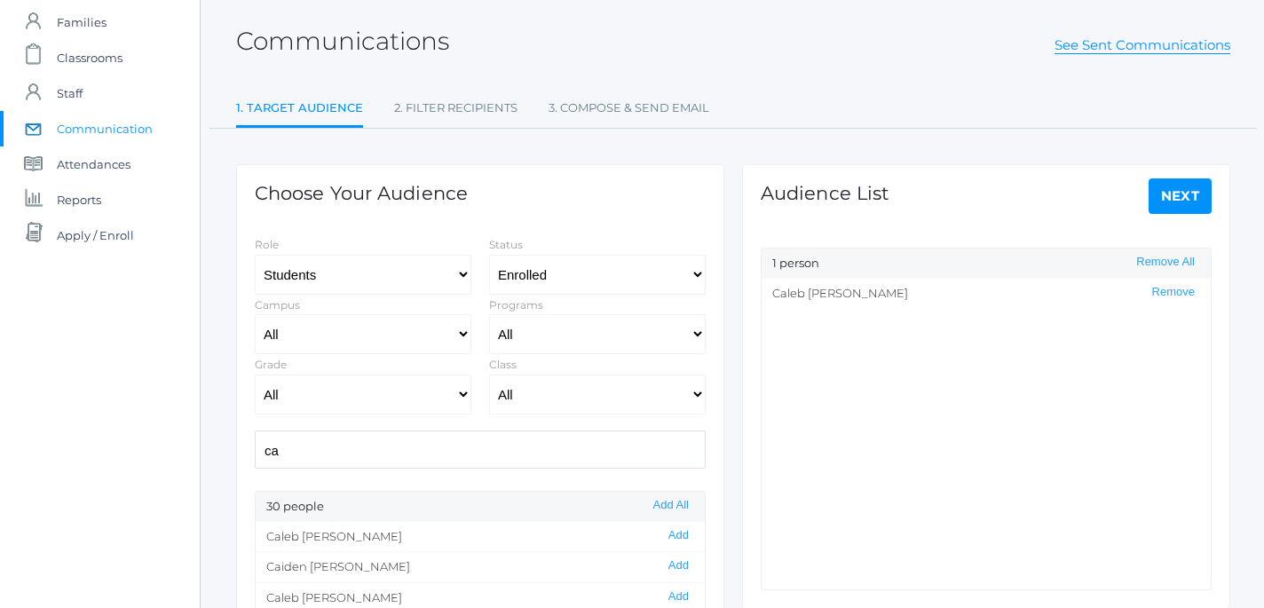
click at [208, 470] on div "Communications See Sent Communications 1. Target Audience 2. Filter Recipients …" at bounding box center [733, 425] width 1065 height 854
drag, startPoint x: 309, startPoint y: 457, endPoint x: 215, endPoint y: 439, distance: 95.8
click at [255, 439] on input "ca" at bounding box center [480, 450] width 451 height 38
click at [683, 536] on button "Add" at bounding box center [678, 535] width 31 height 15
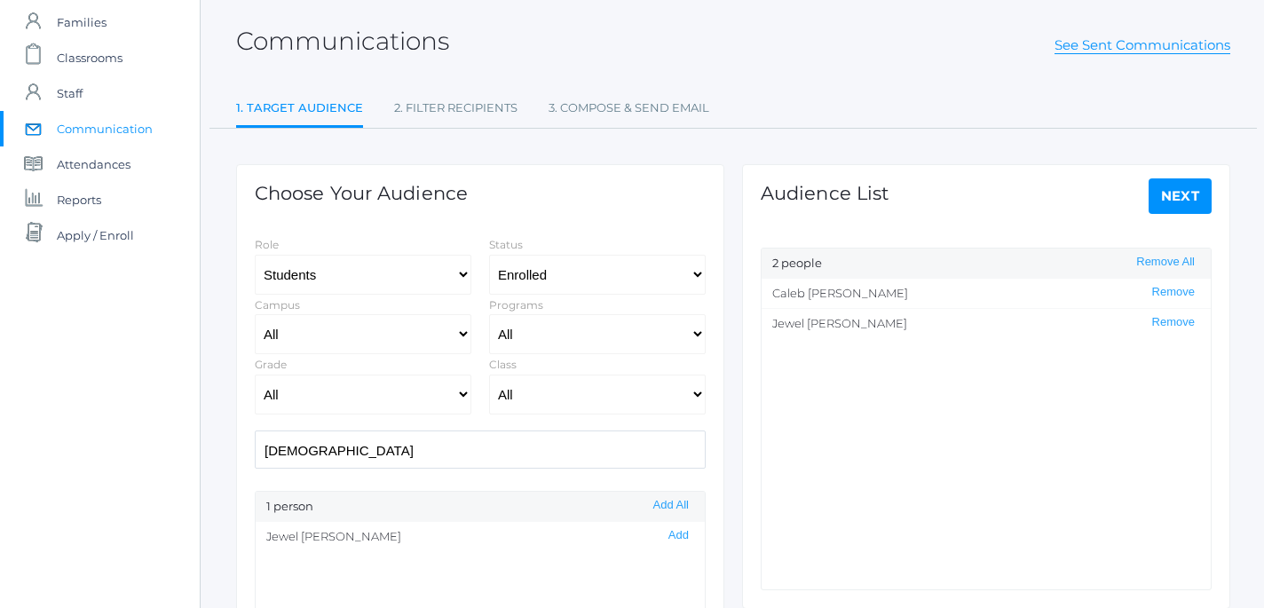
drag, startPoint x: 352, startPoint y: 456, endPoint x: 171, endPoint y: 423, distance: 184.0
click at [255, 431] on input "jew" at bounding box center [480, 450] width 451 height 38
type input "e"
click at [676, 534] on button "Add" at bounding box center [678, 535] width 31 height 15
drag, startPoint x: 307, startPoint y: 452, endPoint x: 224, endPoint y: 439, distance: 84.5
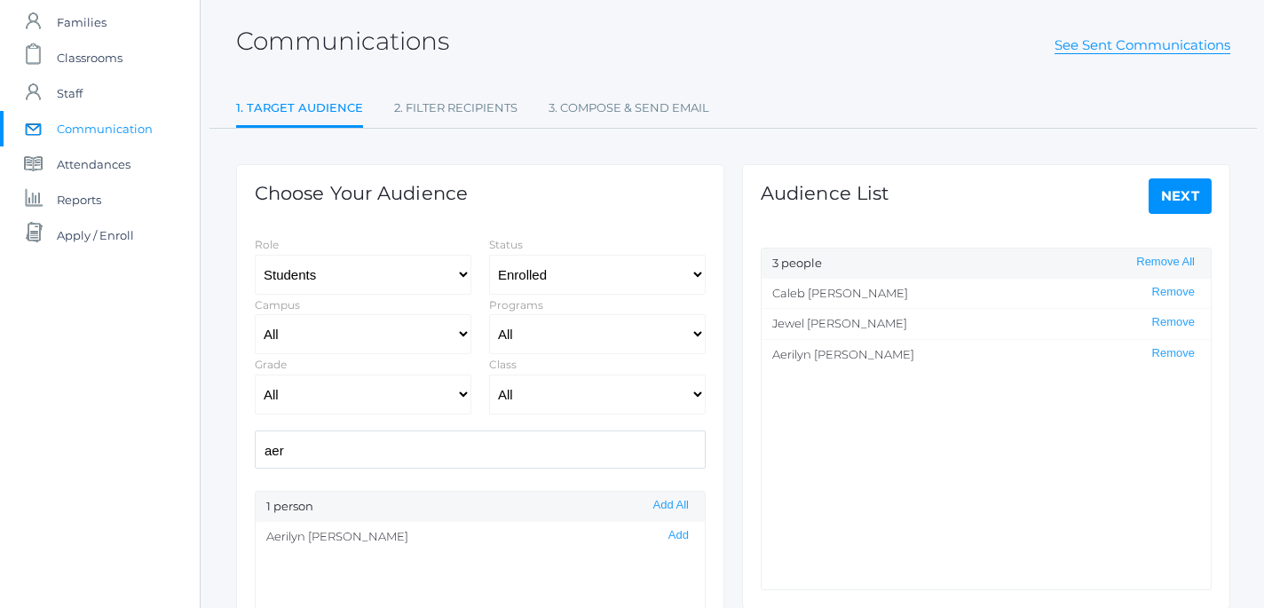
click at [255, 439] on input "aer" at bounding box center [480, 450] width 451 height 38
click at [684, 539] on button "Add" at bounding box center [678, 535] width 31 height 15
drag, startPoint x: 368, startPoint y: 461, endPoint x: 154, endPoint y: 406, distance: 221.8
click at [255, 431] on input "emmet" at bounding box center [480, 450] width 451 height 38
click at [684, 537] on button "Add" at bounding box center [678, 535] width 31 height 15
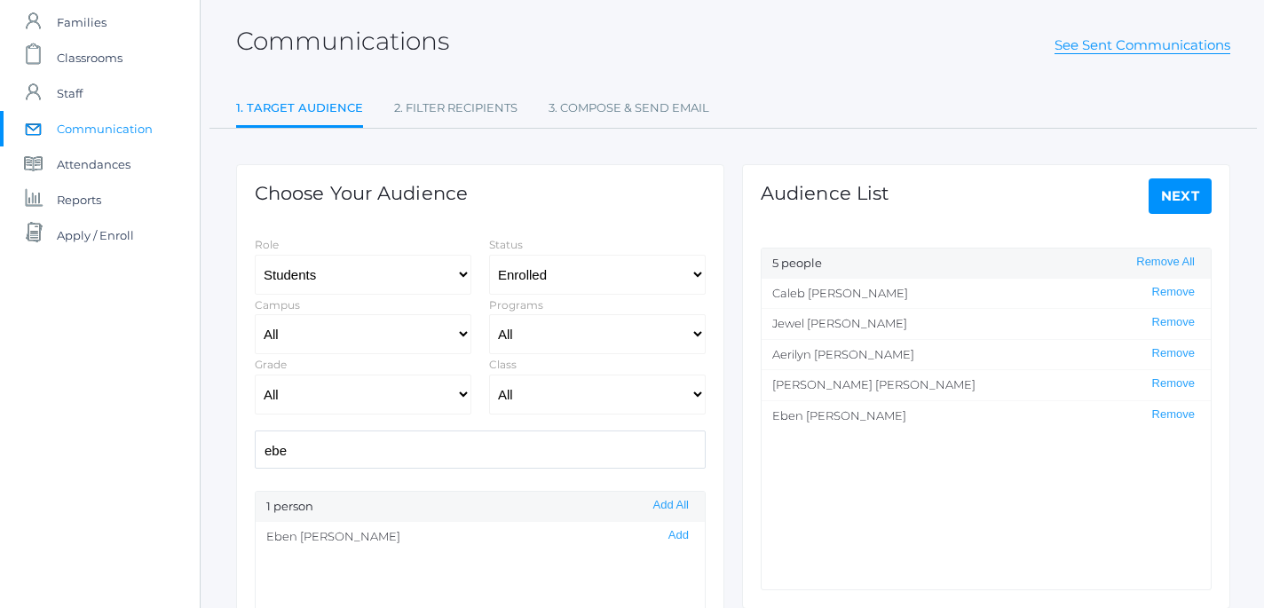
drag, startPoint x: 315, startPoint y: 450, endPoint x: 196, endPoint y: 448, distance: 119.0
click at [255, 447] on input "ebe" at bounding box center [480, 450] width 451 height 38
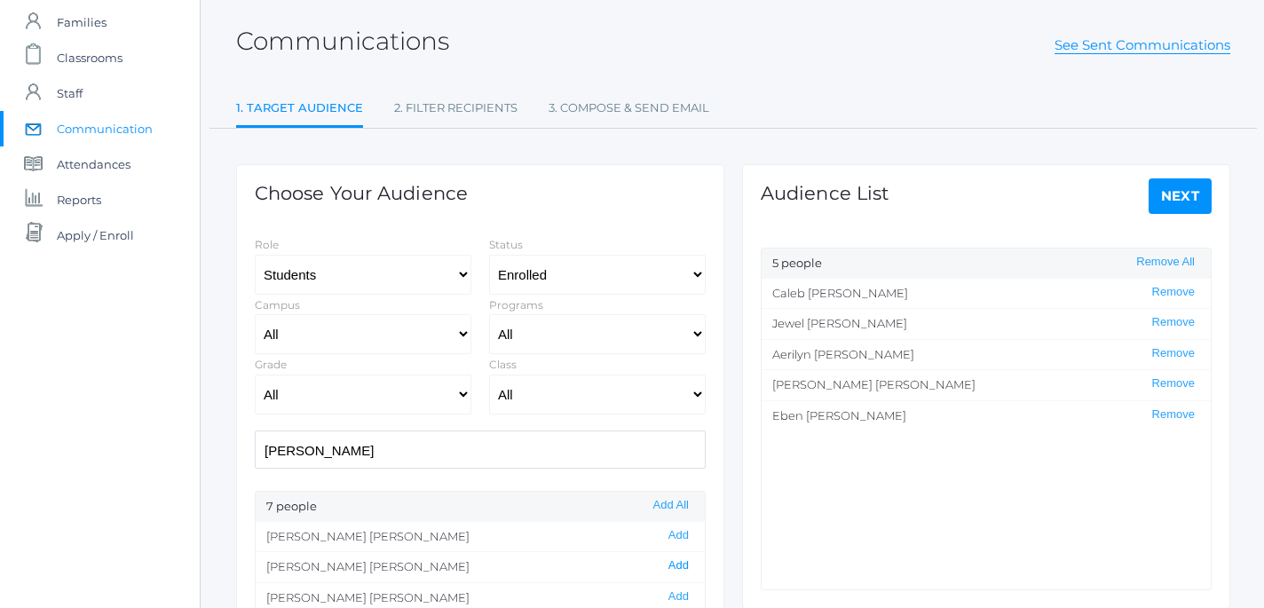
type input "lau"
click at [687, 568] on button "Add" at bounding box center [678, 565] width 31 height 15
drag, startPoint x: 412, startPoint y: 450, endPoint x: 175, endPoint y: 408, distance: 240.7
click at [255, 431] on input "lau" at bounding box center [480, 450] width 451 height 38
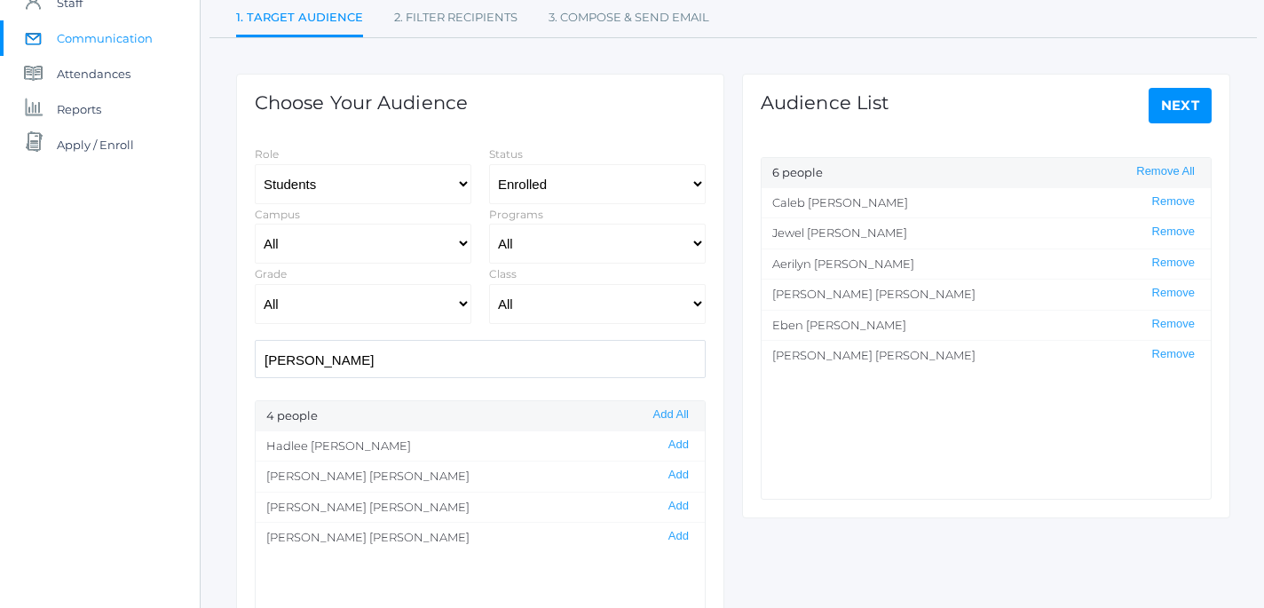
scroll to position [178, 0]
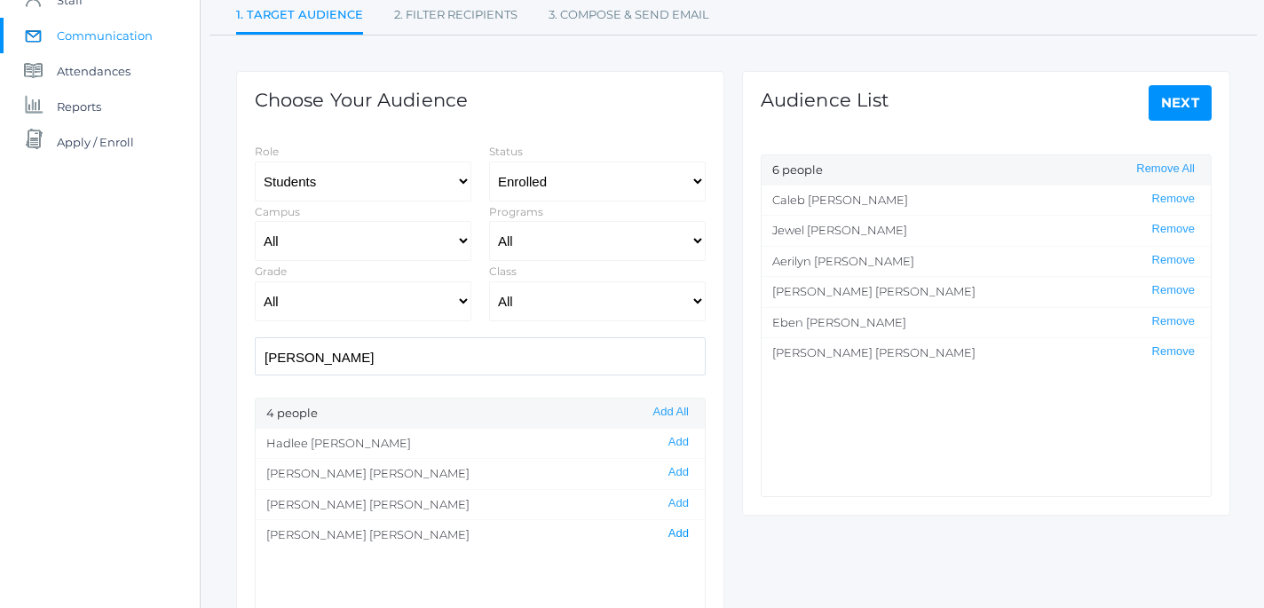
click at [683, 537] on button "Add" at bounding box center [678, 533] width 31 height 15
drag, startPoint x: 335, startPoint y: 350, endPoint x: 319, endPoint y: 359, distance: 18.3
click at [319, 359] on input "taylor" at bounding box center [480, 356] width 451 height 38
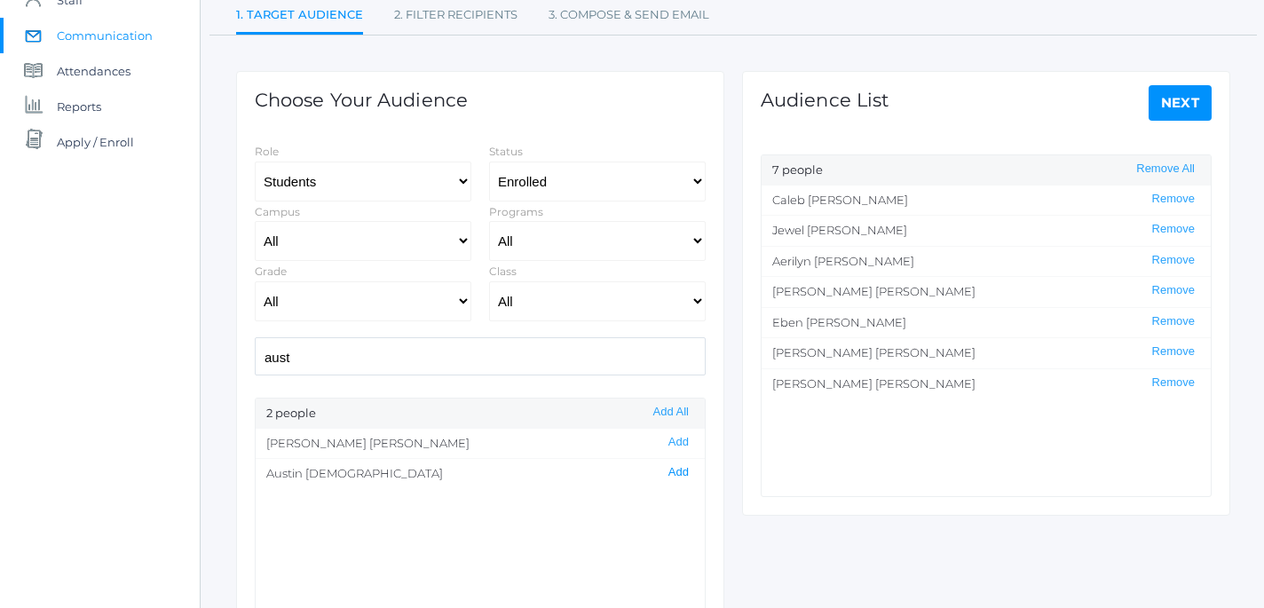
click at [680, 473] on button "Add" at bounding box center [678, 472] width 31 height 15
drag, startPoint x: 396, startPoint y: 361, endPoint x: 216, endPoint y: 354, distance: 180.3
click at [255, 354] on input "aust" at bounding box center [480, 356] width 451 height 38
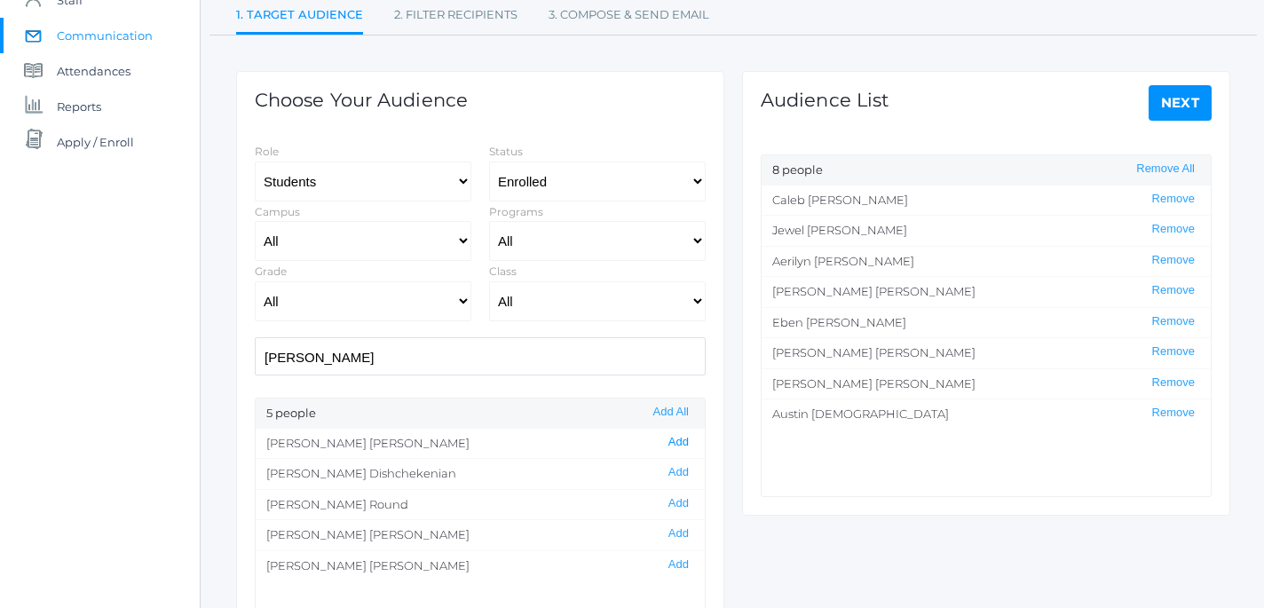
click at [683, 443] on button "Add" at bounding box center [678, 442] width 31 height 15
drag, startPoint x: 360, startPoint y: 361, endPoint x: 166, endPoint y: 323, distance: 197.2
click at [255, 337] on input "nathan" at bounding box center [480, 356] width 451 height 38
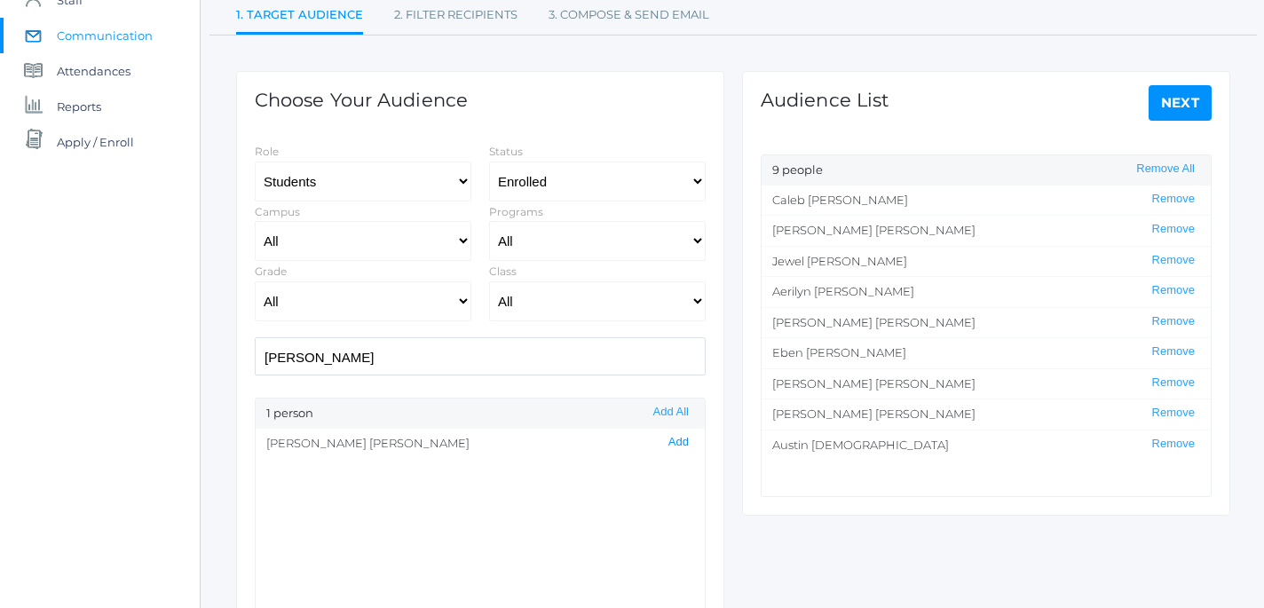
type input "calvin"
click at [676, 448] on button "Add" at bounding box center [678, 442] width 31 height 15
drag, startPoint x: 319, startPoint y: 361, endPoint x: 197, endPoint y: 324, distance: 127.2
click at [255, 337] on input "calvin" at bounding box center [480, 356] width 451 height 38
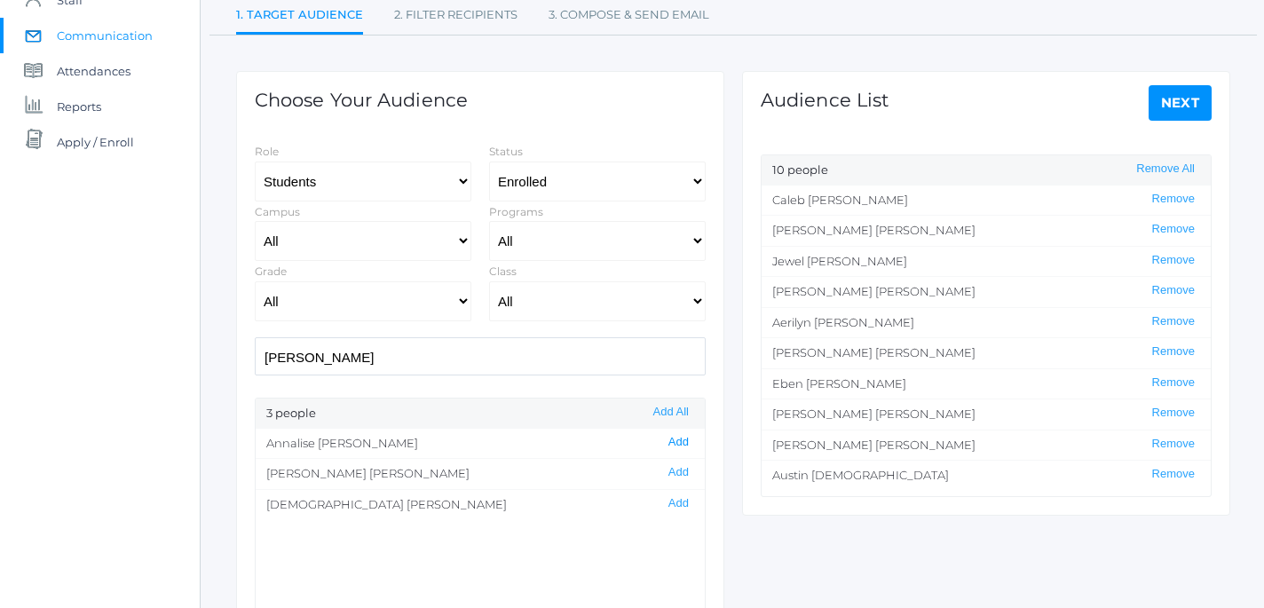
click at [685, 445] on button "Add" at bounding box center [678, 442] width 31 height 15
click at [679, 503] on button "Add" at bounding box center [678, 503] width 31 height 15
drag, startPoint x: 344, startPoint y: 353, endPoint x: 193, endPoint y: 330, distance: 153.5
click at [255, 337] on input "cushing" at bounding box center [480, 356] width 451 height 38
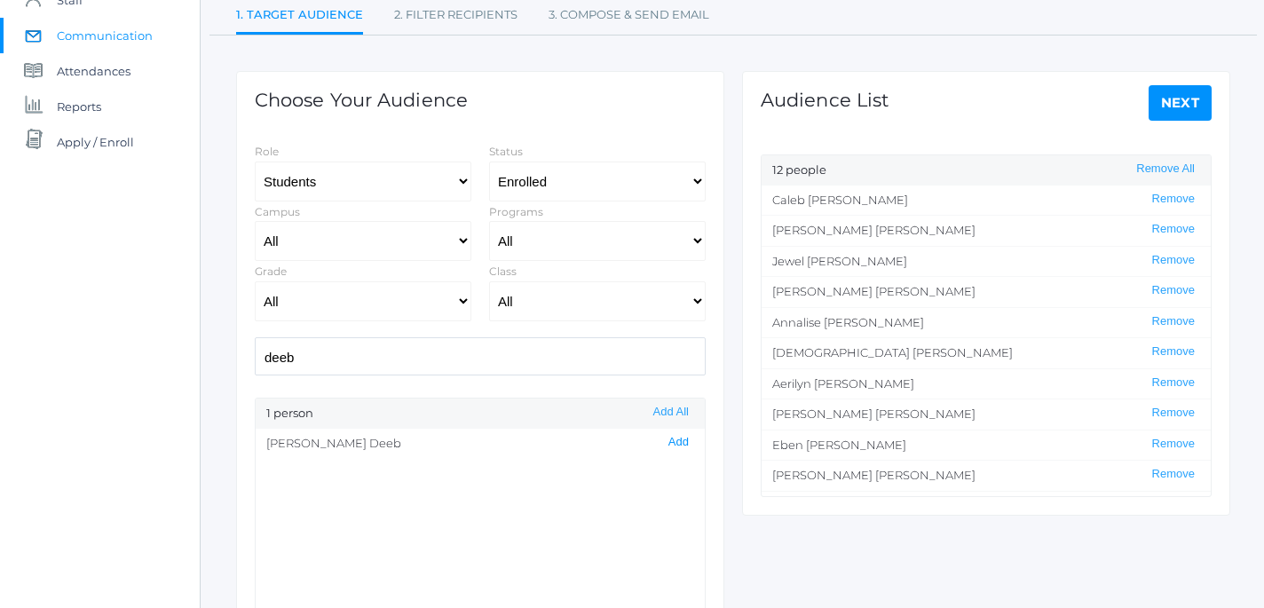
click at [682, 447] on button "Add" at bounding box center [678, 442] width 31 height 15
drag, startPoint x: 313, startPoint y: 367, endPoint x: 210, endPoint y: 347, distance: 104.8
click at [255, 347] on input "deeb" at bounding box center [480, 356] width 451 height 38
click at [680, 442] on button "Add" at bounding box center [678, 442] width 31 height 15
drag, startPoint x: 309, startPoint y: 357, endPoint x: 200, endPoint y: 325, distance: 113.8
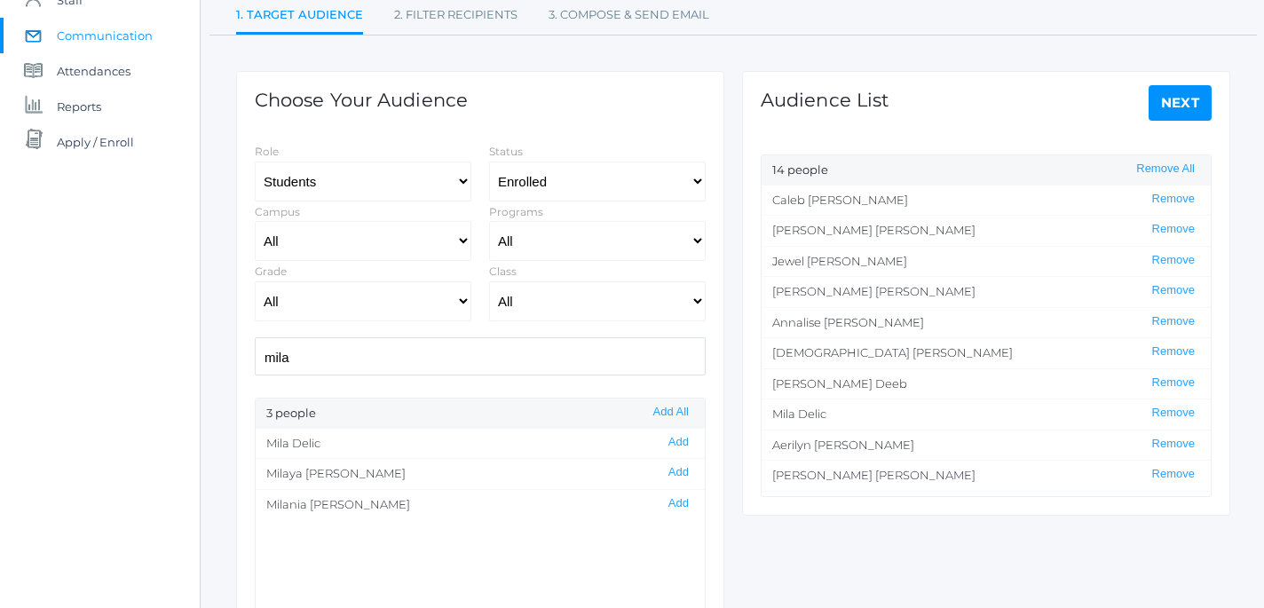
click at [255, 337] on input "mila" at bounding box center [480, 356] width 451 height 38
click at [683, 441] on button "Add" at bounding box center [678, 442] width 31 height 15
drag, startPoint x: 332, startPoint y: 364, endPoint x: 249, endPoint y: 340, distance: 86.0
click at [255, 340] on input "ellis" at bounding box center [480, 356] width 451 height 38
click at [677, 444] on button "Add" at bounding box center [678, 442] width 31 height 15
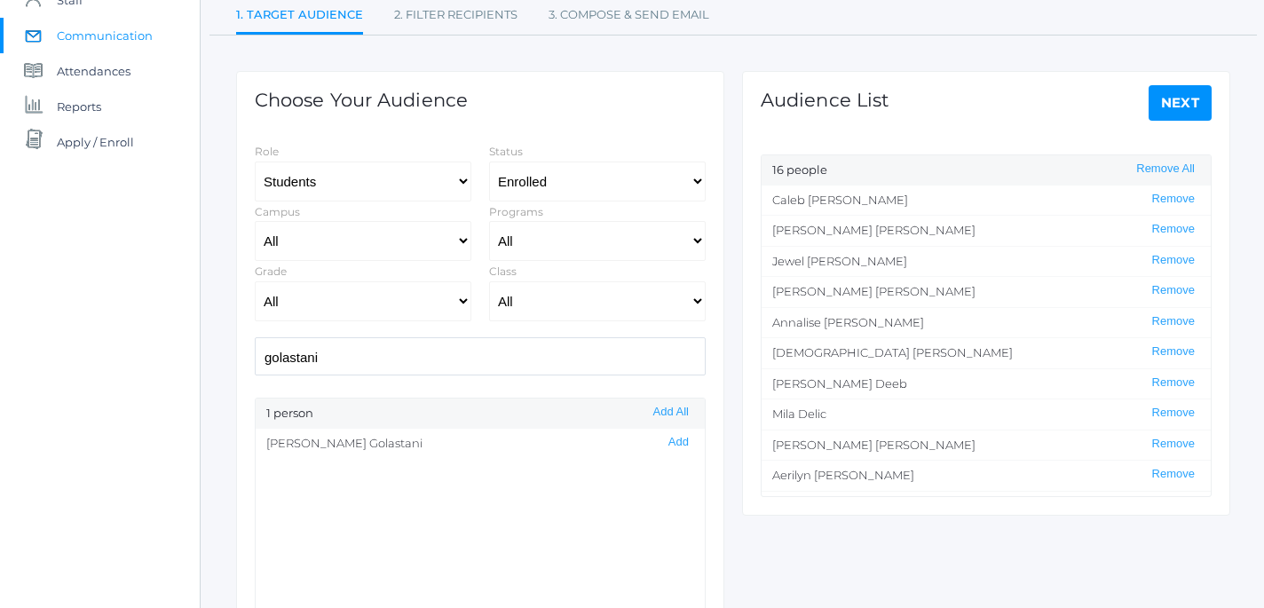
drag, startPoint x: 337, startPoint y: 361, endPoint x: 196, endPoint y: 355, distance: 141.3
click at [255, 355] on input "golastani" at bounding box center [480, 356] width 451 height 38
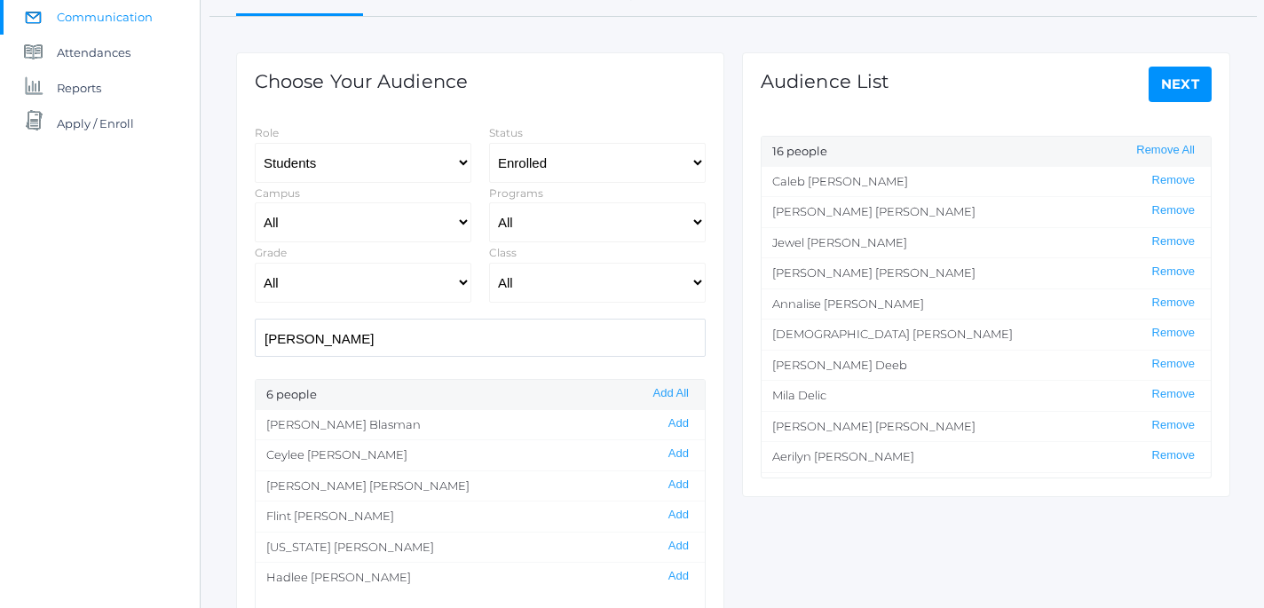
scroll to position [203, 0]
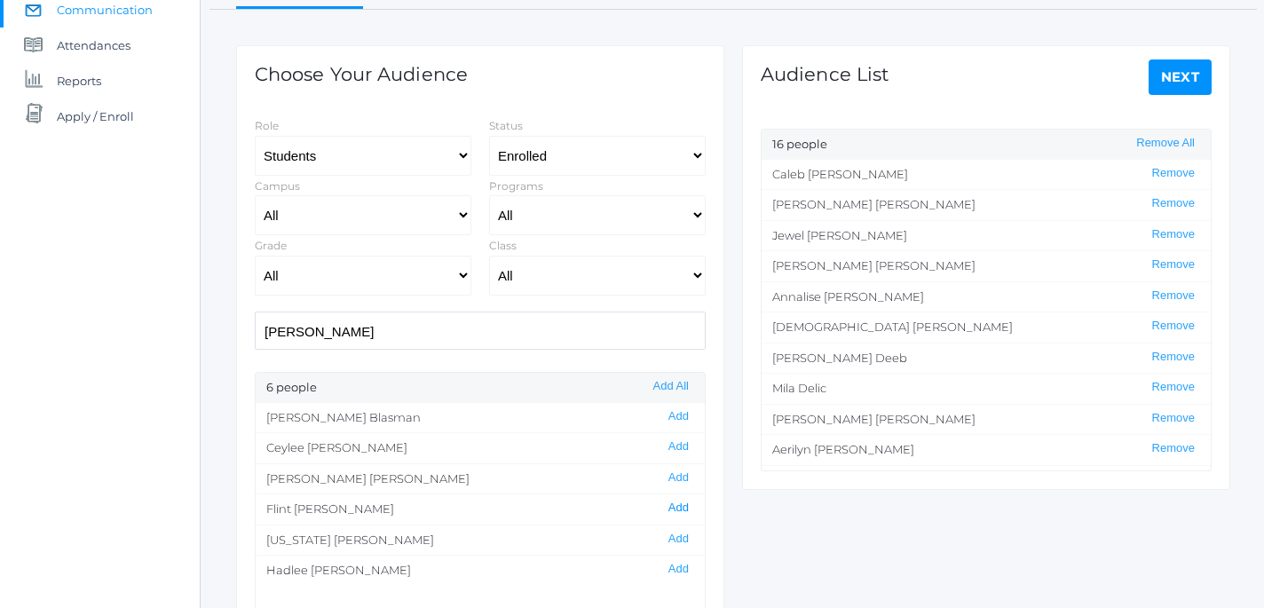
type input "lee"
click at [688, 512] on button "Add" at bounding box center [678, 508] width 31 height 15
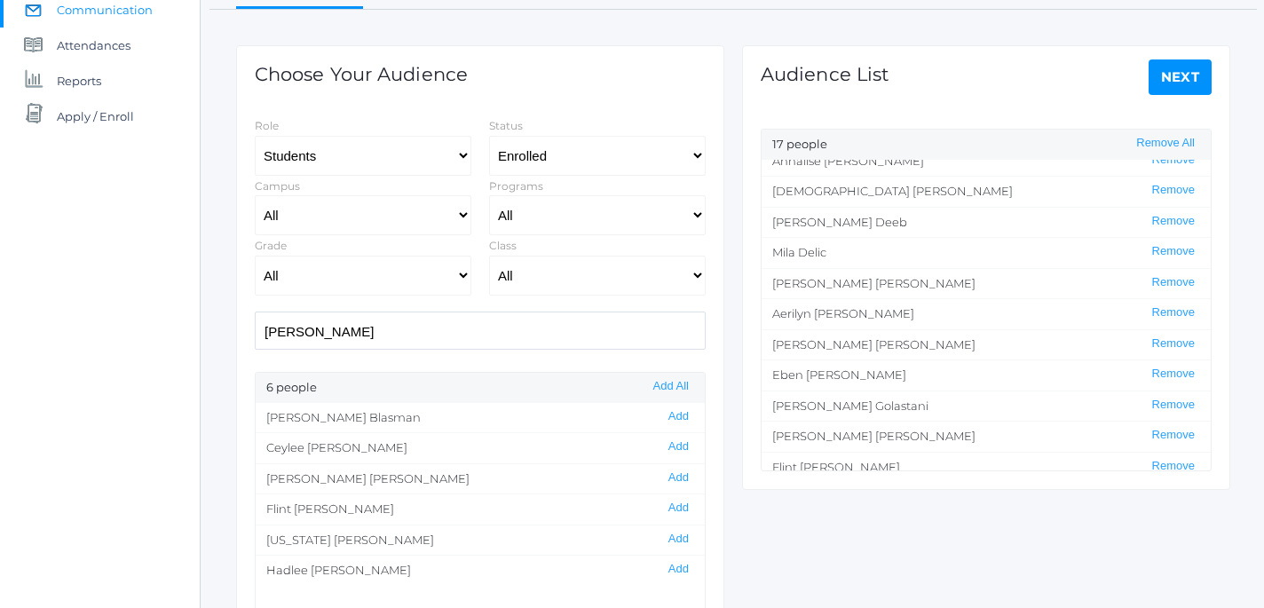
scroll to position [209, 0]
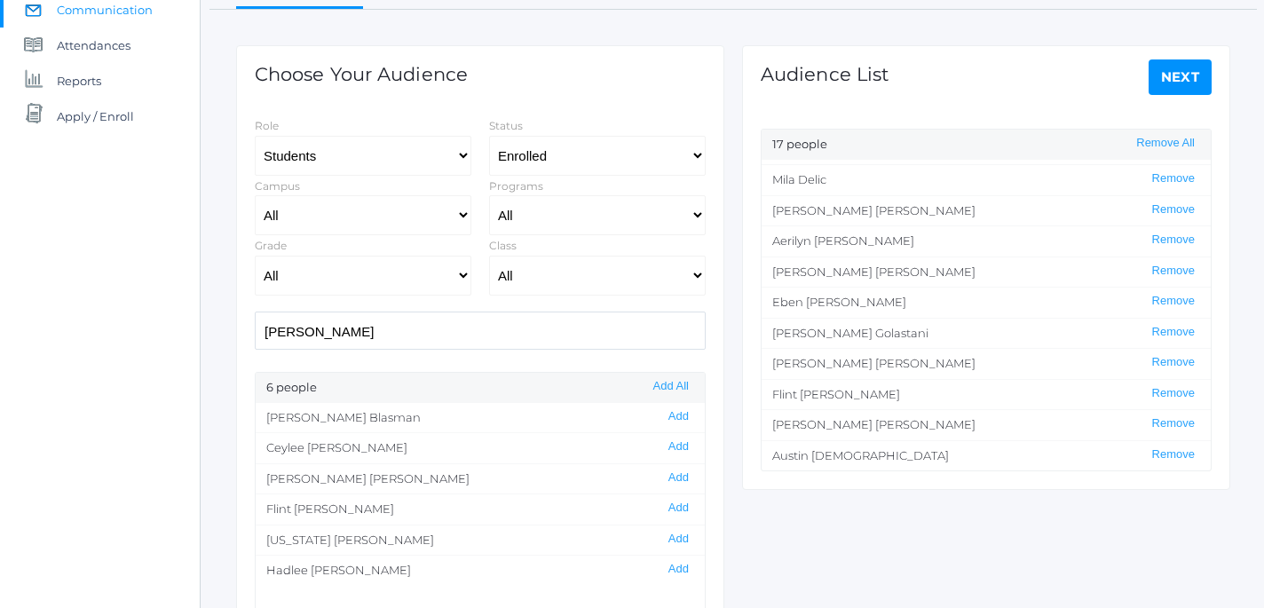
drag, startPoint x: 312, startPoint y: 331, endPoint x: 225, endPoint y: 315, distance: 88.4
click at [255, 315] on input "lee" at bounding box center [480, 331] width 451 height 38
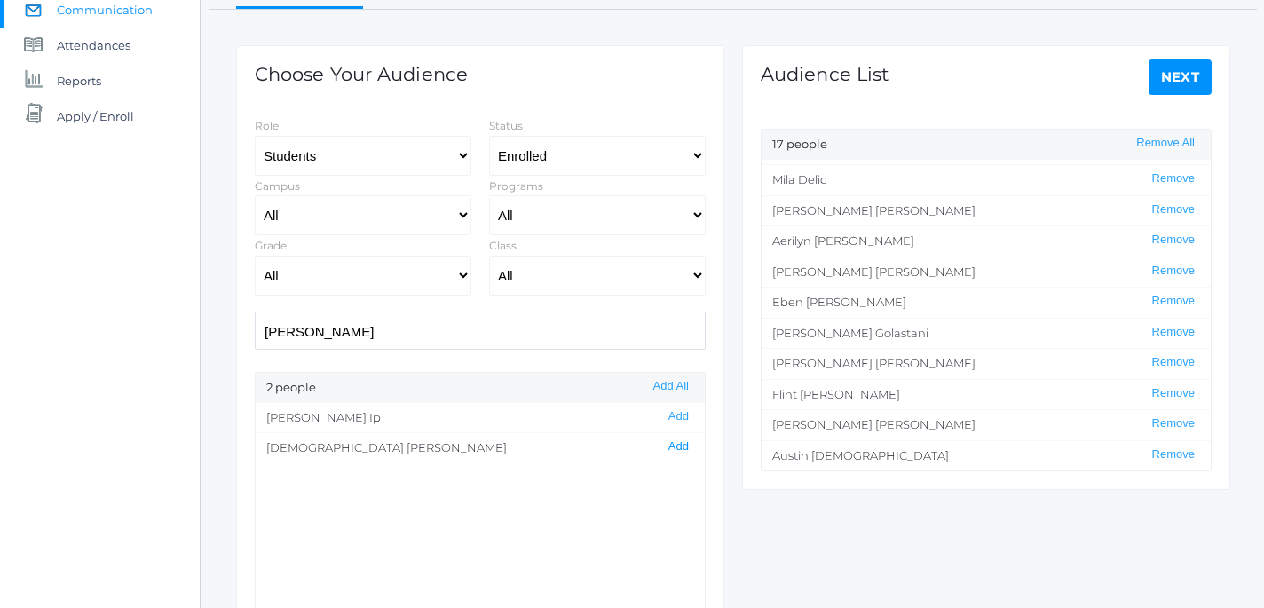
click at [680, 453] on button "Add" at bounding box center [678, 446] width 31 height 15
drag, startPoint x: 328, startPoint y: 329, endPoint x: 194, endPoint y: 317, distance: 135.5
click at [255, 317] on input "chris" at bounding box center [480, 331] width 451 height 38
type input "hadl"
click at [672, 478] on button "Add" at bounding box center [678, 477] width 31 height 15
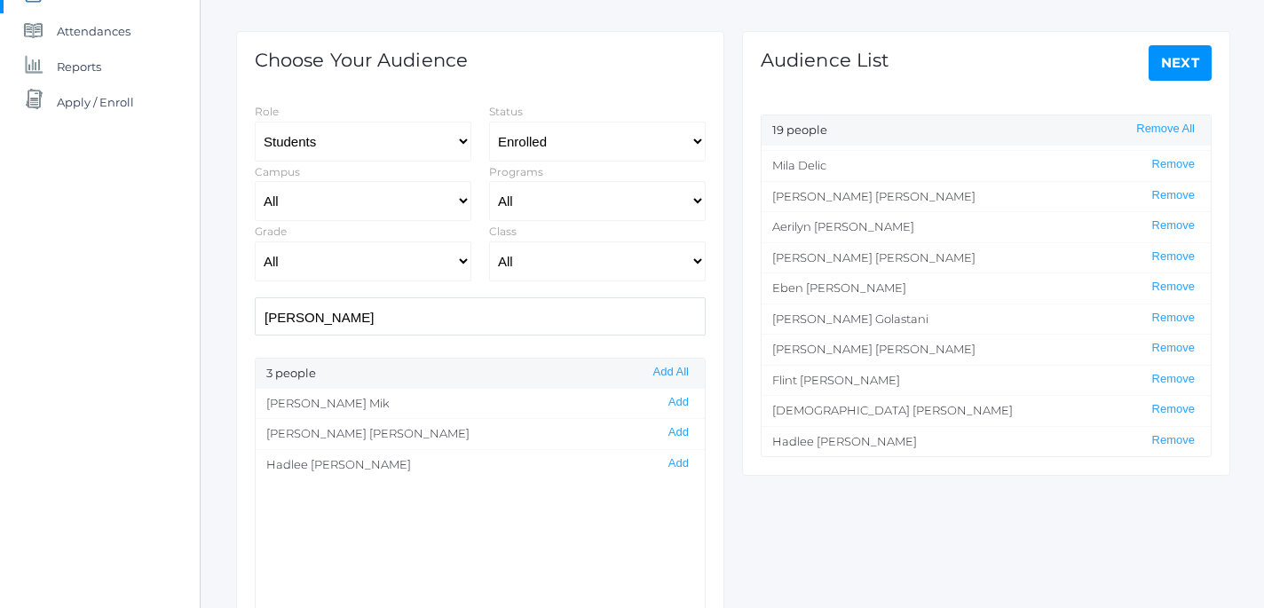
scroll to position [219, 0]
drag, startPoint x: 326, startPoint y: 322, endPoint x: 193, endPoint y: 296, distance: 135.6
click at [255, 297] on input "hadl" at bounding box center [480, 315] width 451 height 38
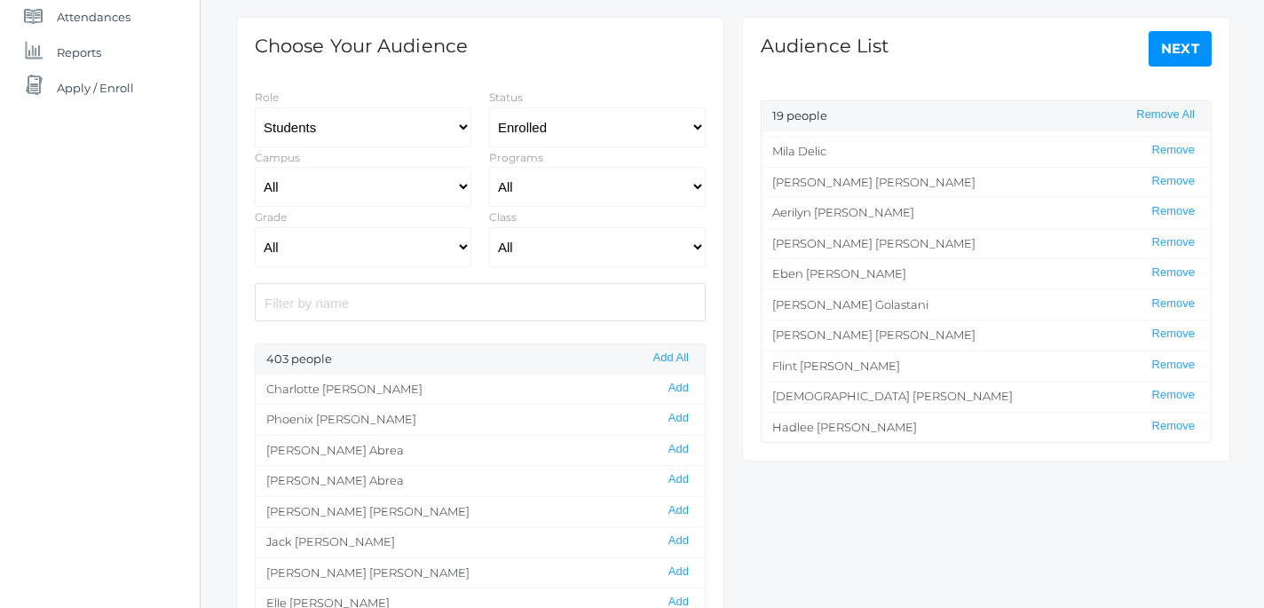
scroll to position [0, 0]
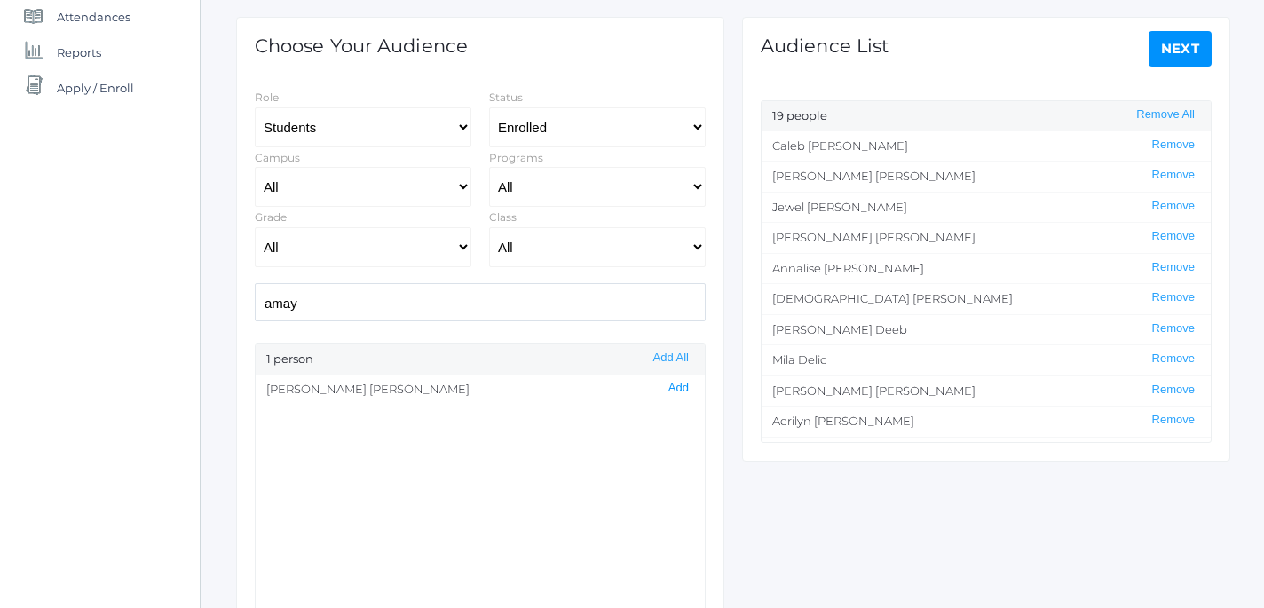
click at [683, 391] on button "Add" at bounding box center [678, 388] width 31 height 15
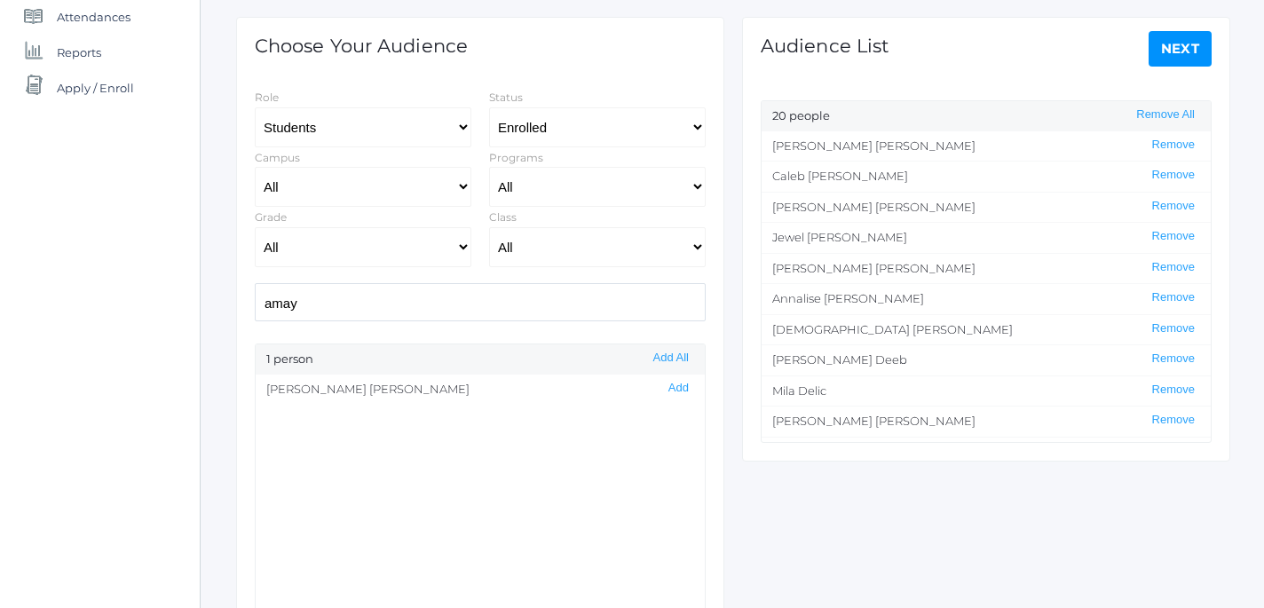
drag, startPoint x: 324, startPoint y: 313, endPoint x: 168, endPoint y: 282, distance: 159.3
click at [255, 283] on input "amay" at bounding box center [480, 302] width 451 height 38
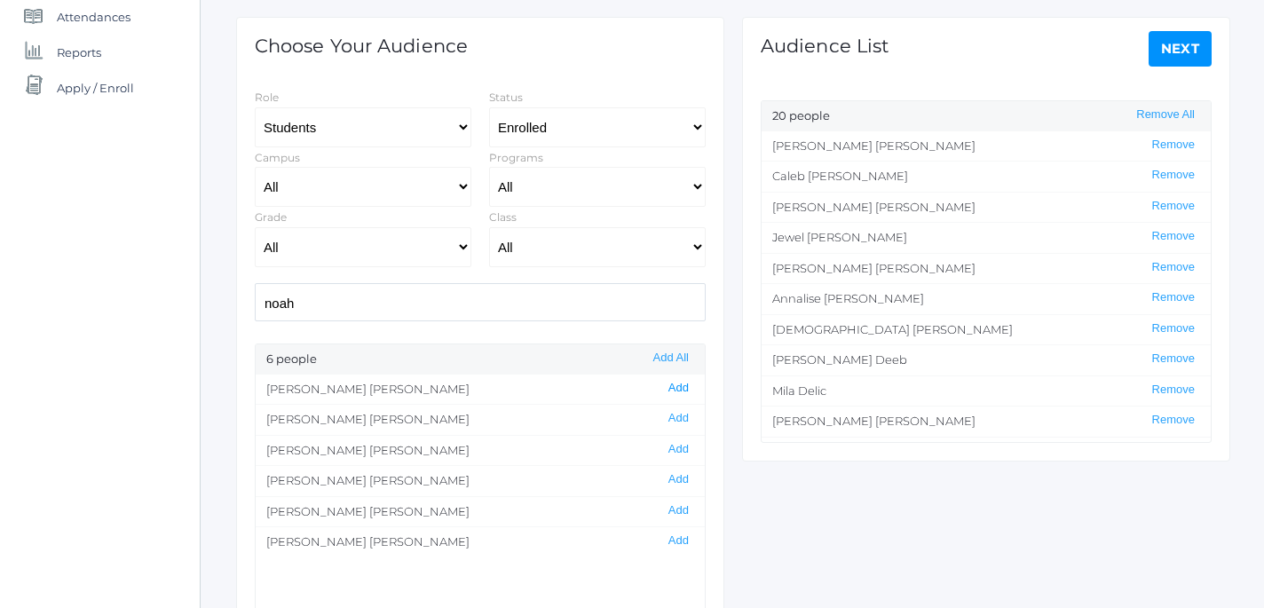
click at [679, 391] on button "Add" at bounding box center [678, 388] width 31 height 15
drag, startPoint x: 317, startPoint y: 304, endPoint x: 169, endPoint y: 286, distance: 149.4
click at [255, 286] on input "noah" at bounding box center [480, 302] width 451 height 38
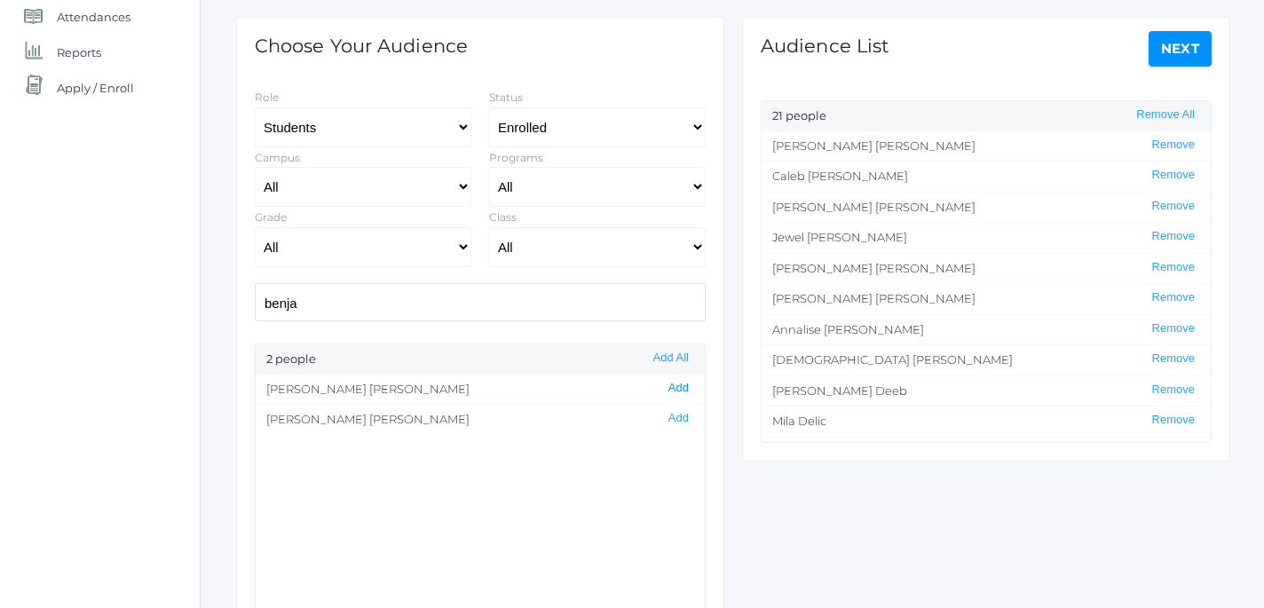
click at [686, 391] on button "Add" at bounding box center [678, 388] width 31 height 15
drag, startPoint x: 357, startPoint y: 302, endPoint x: 173, endPoint y: 299, distance: 183.8
click at [255, 299] on input "benja" at bounding box center [480, 302] width 451 height 38
click at [685, 393] on button "Add" at bounding box center [678, 388] width 31 height 15
drag, startPoint x: 328, startPoint y: 304, endPoint x: 202, endPoint y: 274, distance: 129.6
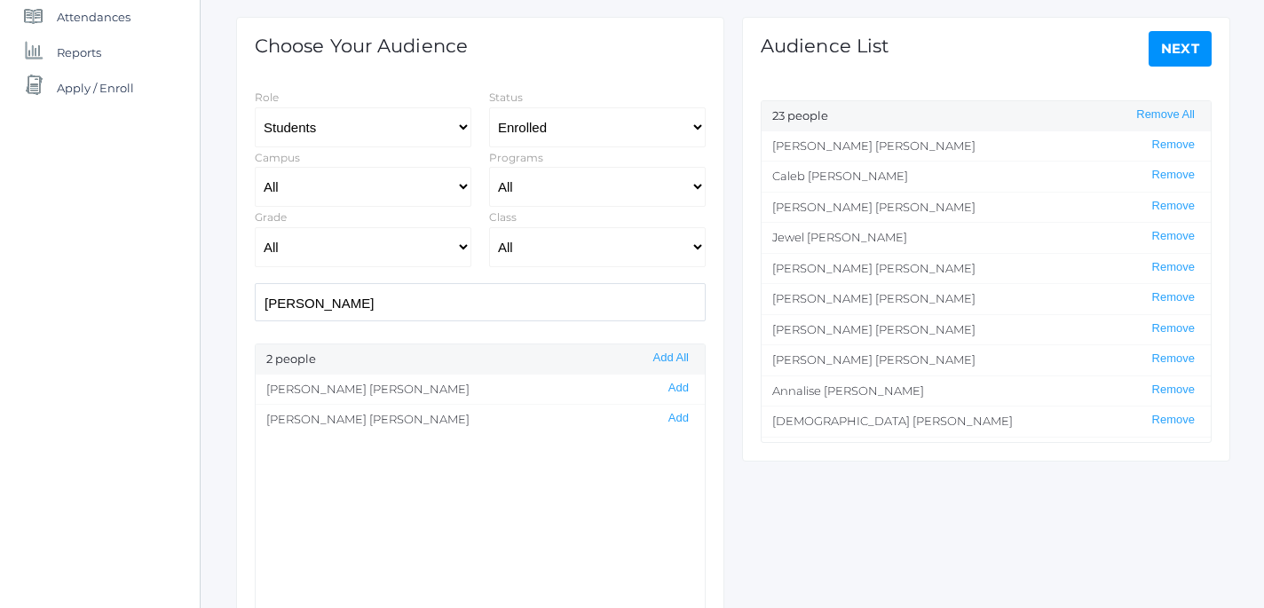
click at [255, 283] on input "harper" at bounding box center [480, 302] width 451 height 38
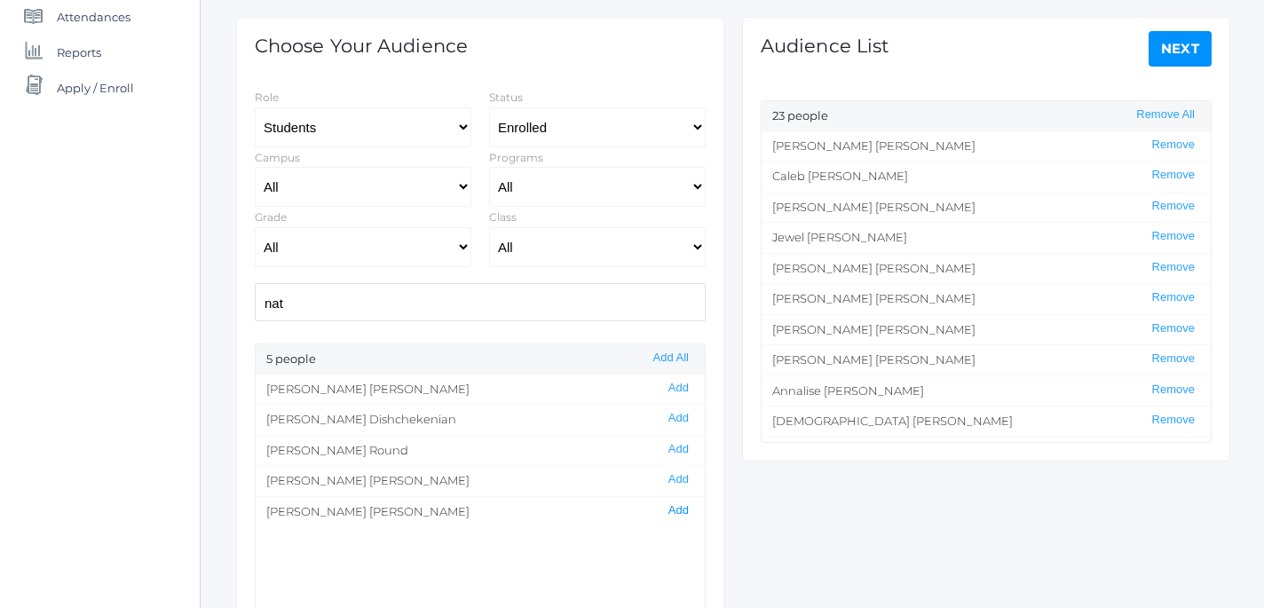
click at [682, 511] on button "Add" at bounding box center [678, 510] width 31 height 15
drag, startPoint x: 352, startPoint y: 302, endPoint x: 175, endPoint y: 281, distance: 177.8
click at [255, 283] on input "nat" at bounding box center [480, 302] width 451 height 38
type input "kar"
click at [681, 423] on button "Add" at bounding box center [678, 418] width 31 height 15
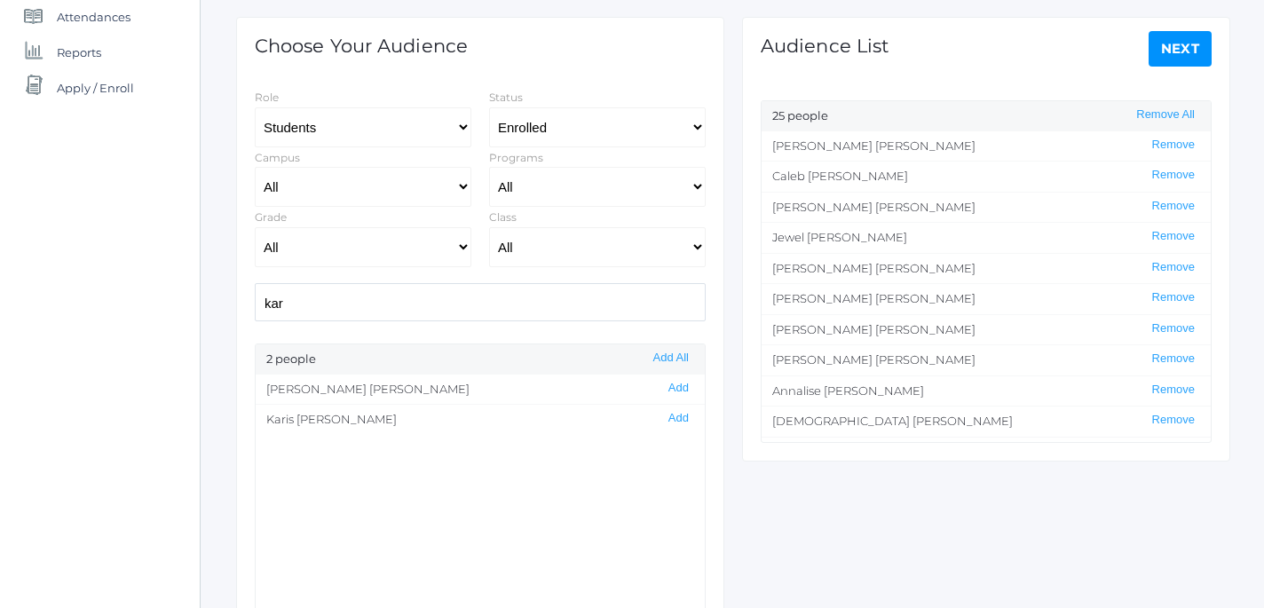
click at [1189, 59] on link "Next" at bounding box center [1181, 49] width 64 height 36
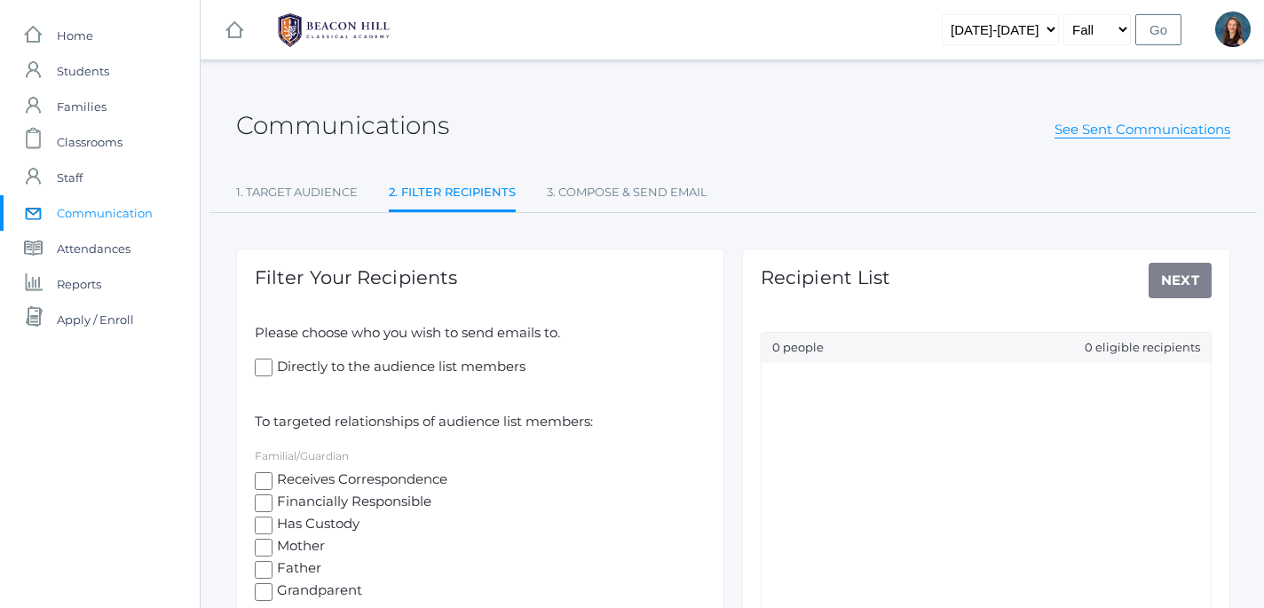
click at [258, 369] on input "Directly to the audience list members" at bounding box center [264, 368] width 18 height 18
checkbox input "true"
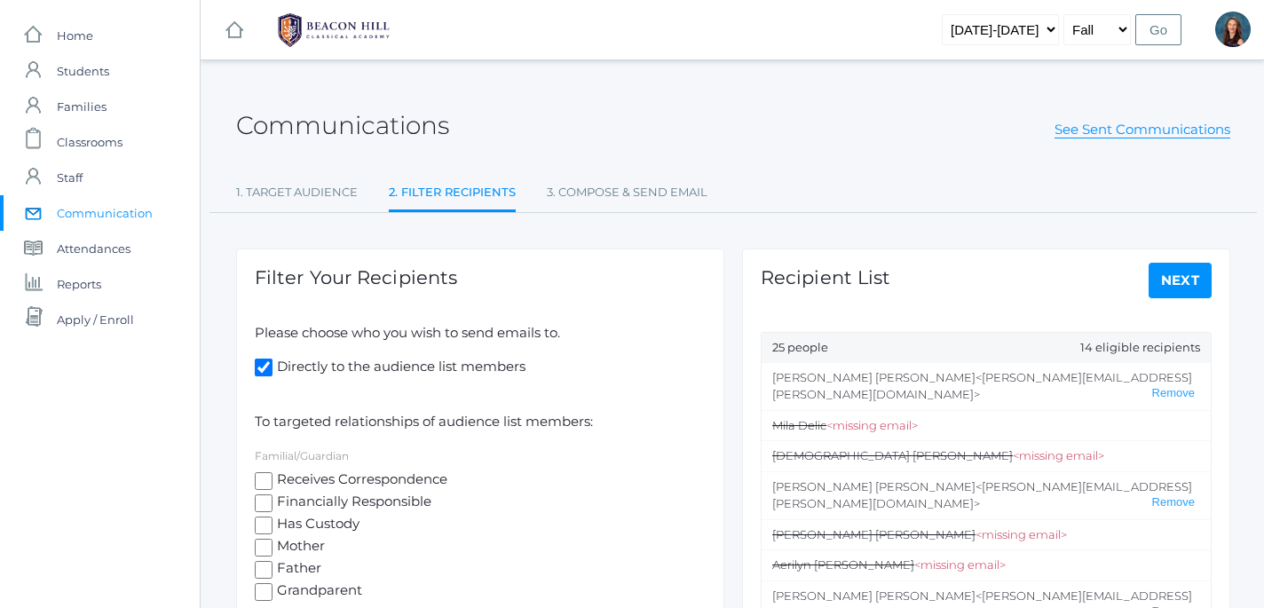
click at [262, 477] on input "Receives Correspondence" at bounding box center [264, 481] width 18 height 18
checkbox input "true"
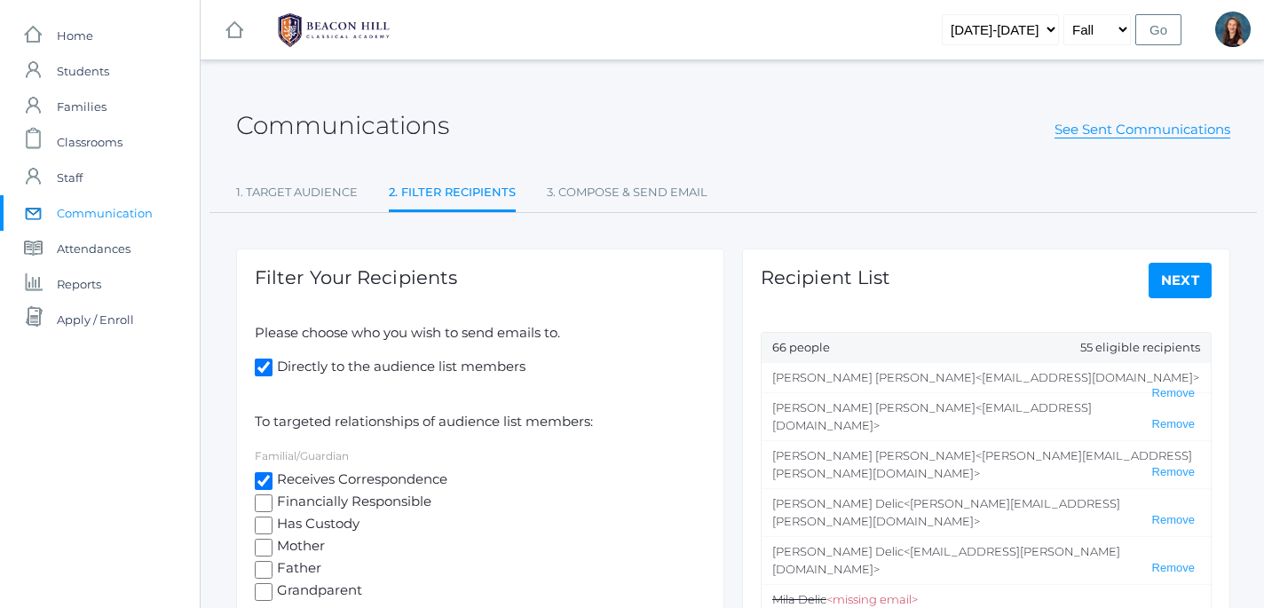
click at [1183, 279] on link "Next" at bounding box center [1181, 281] width 64 height 36
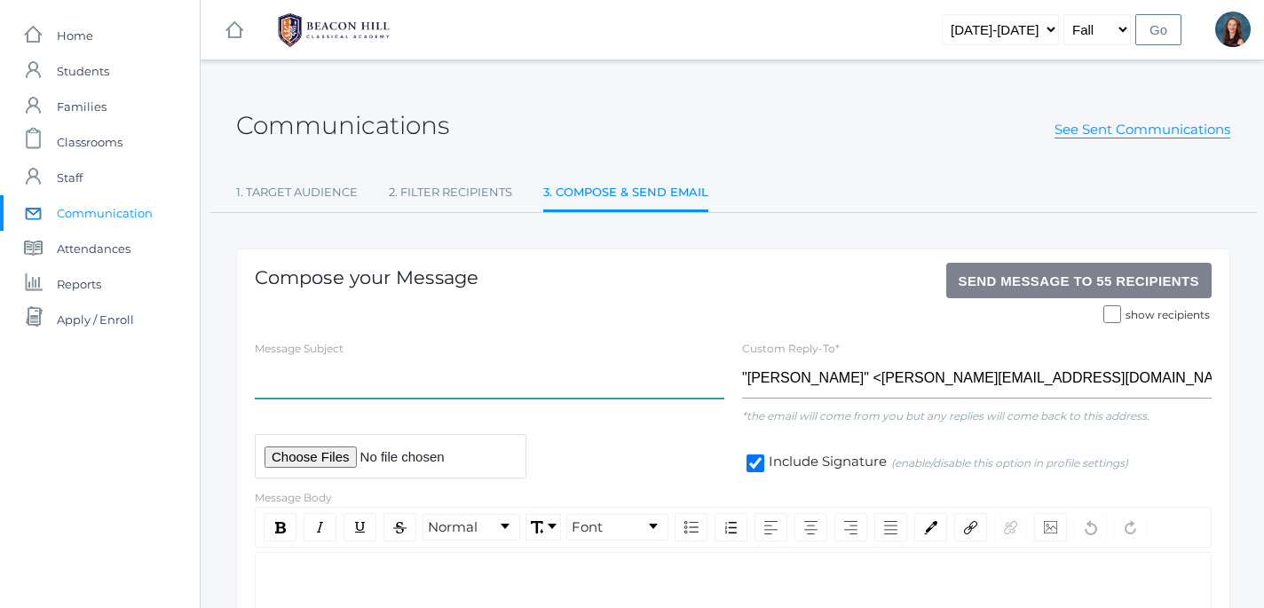
click at [478, 393] on input "text" at bounding box center [490, 379] width 470 height 40
type input "Logic Retreat - Final Call to apply"
click at [391, 574] on div "rdw-editor" at bounding box center [734, 581] width 928 height 20
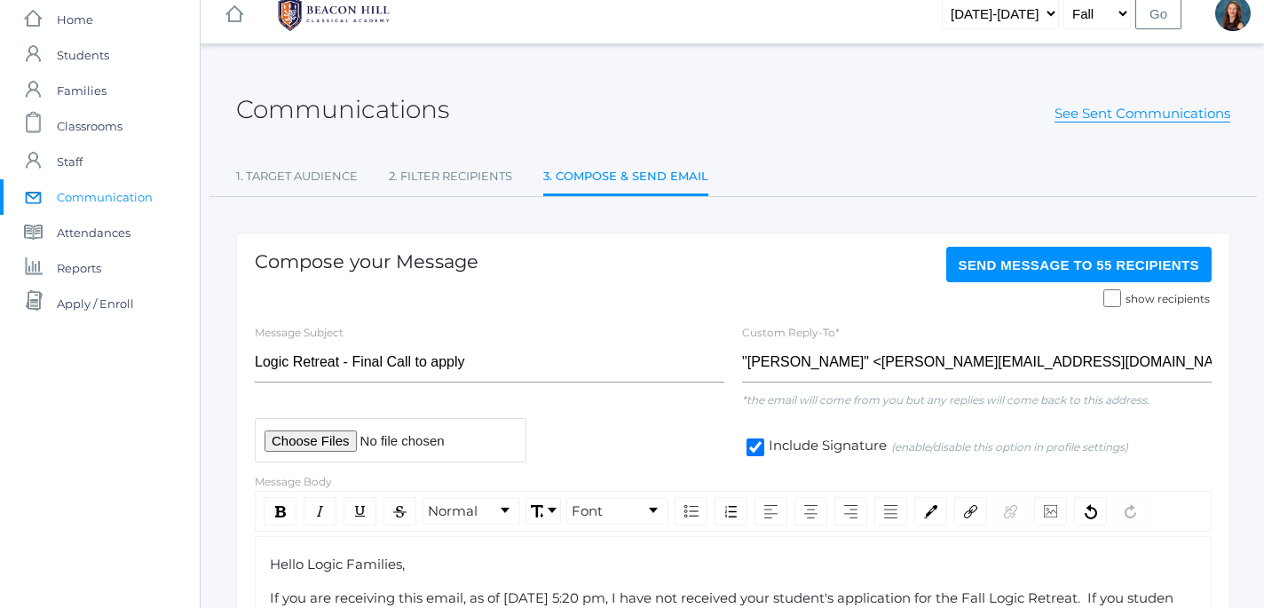
scroll to position [36, 0]
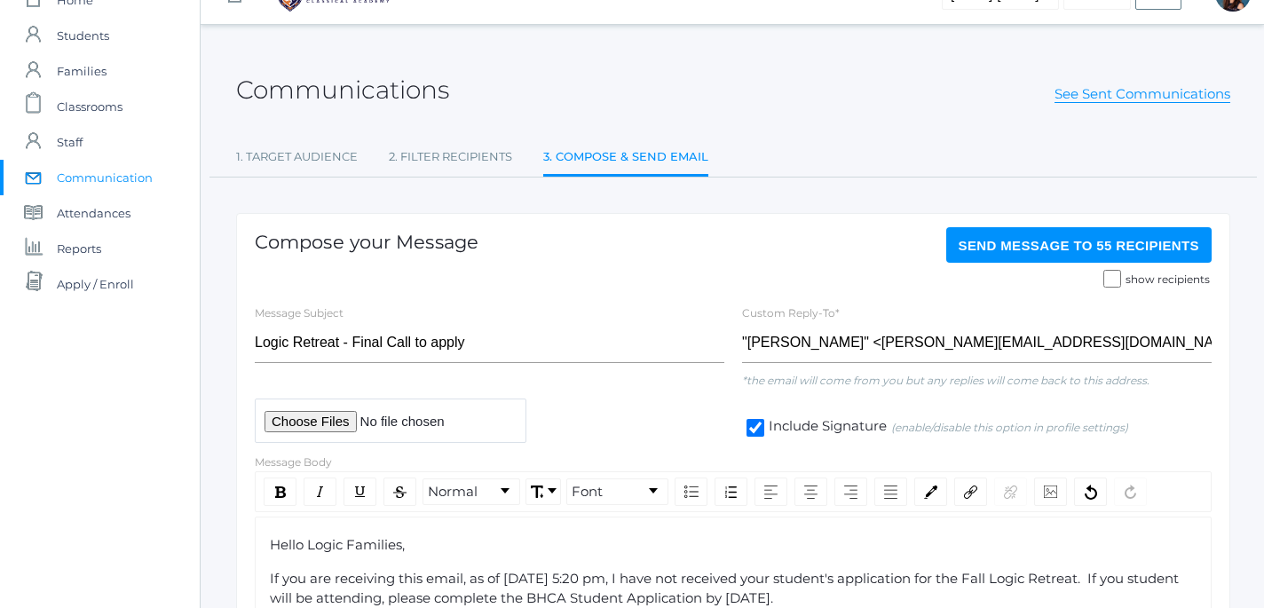
click at [1144, 582] on span "If you are receiving this email, as of Aug 12, at 5:20 pm, I have not received …" at bounding box center [726, 588] width 913 height 37
click at [838, 599] on span "If you are receiving this email, as of Aug 12, at 5:20 pm, I have not received …" at bounding box center [729, 588] width 918 height 37
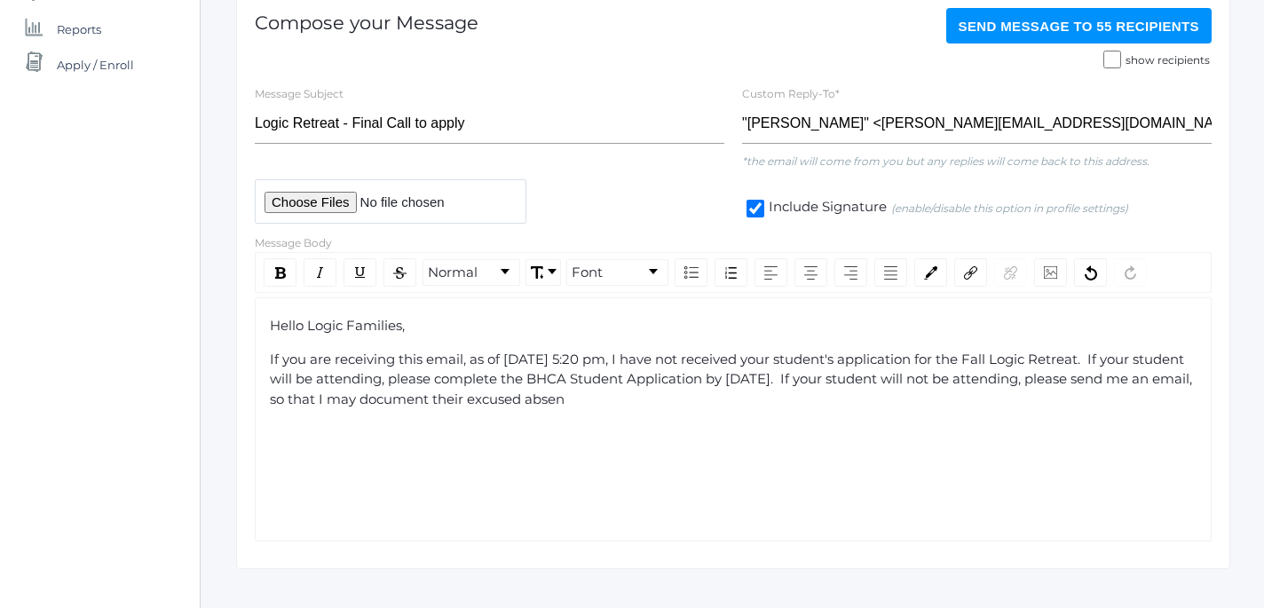
scroll to position [250, 0]
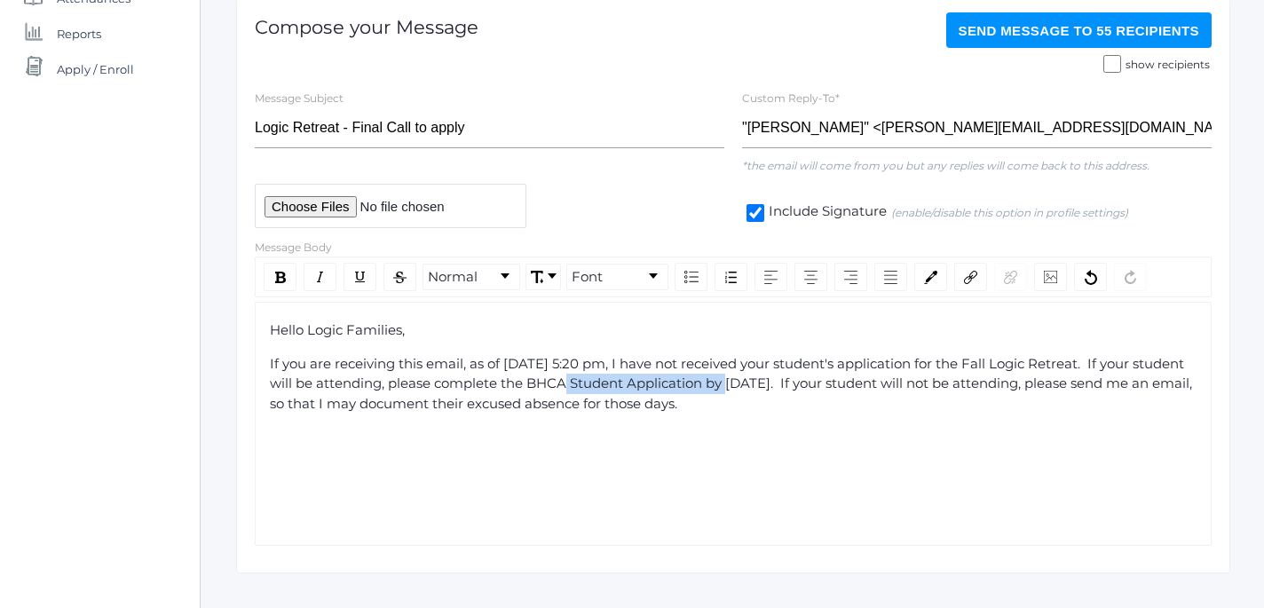
drag, startPoint x: 583, startPoint y: 388, endPoint x: 759, endPoint y: 391, distance: 175.8
click at [759, 391] on span "If you are receiving this email, as of Aug 12, at 5:20 pm, I have not received …" at bounding box center [733, 383] width 926 height 57
click at [976, 286] on div "rdw-link-control" at bounding box center [970, 277] width 33 height 28
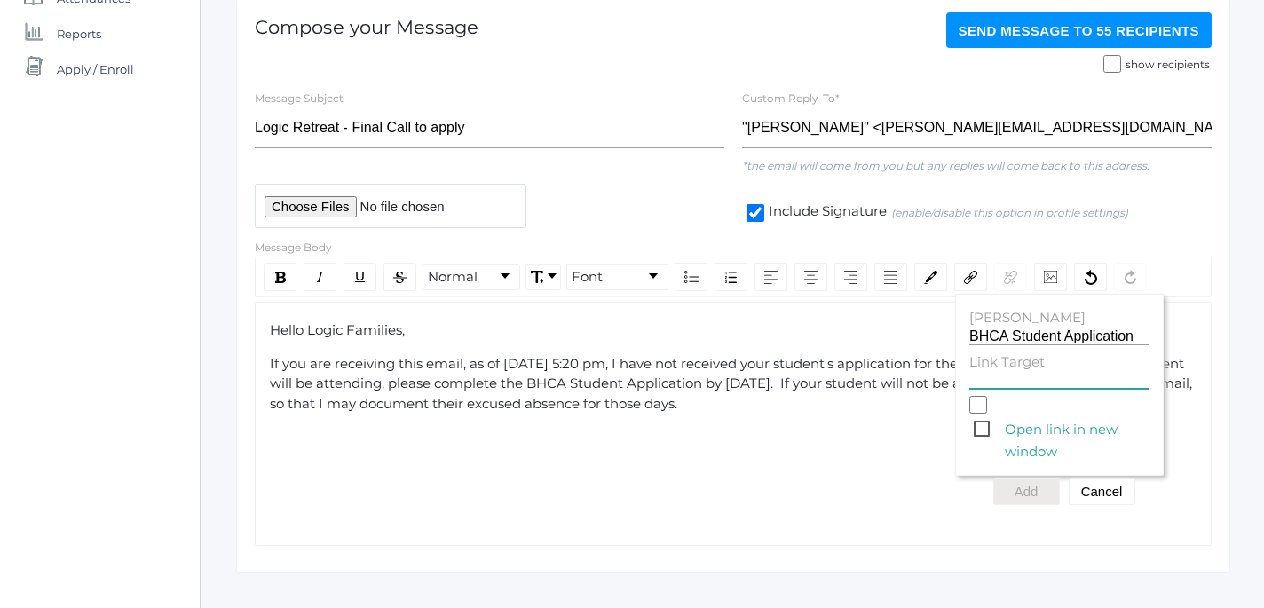
click at [994, 383] on input "Link Target" at bounding box center [1059, 380] width 180 height 17
paste input "https://www.beaconhillclassical.org/logic-school-catalina-retreat-2025.html"
click at [984, 426] on span "Open link in new window" at bounding box center [1062, 429] width 176 height 22
type input "https://www.beaconhillclassical.org/logic-school-catalina-retreat-2025.html"
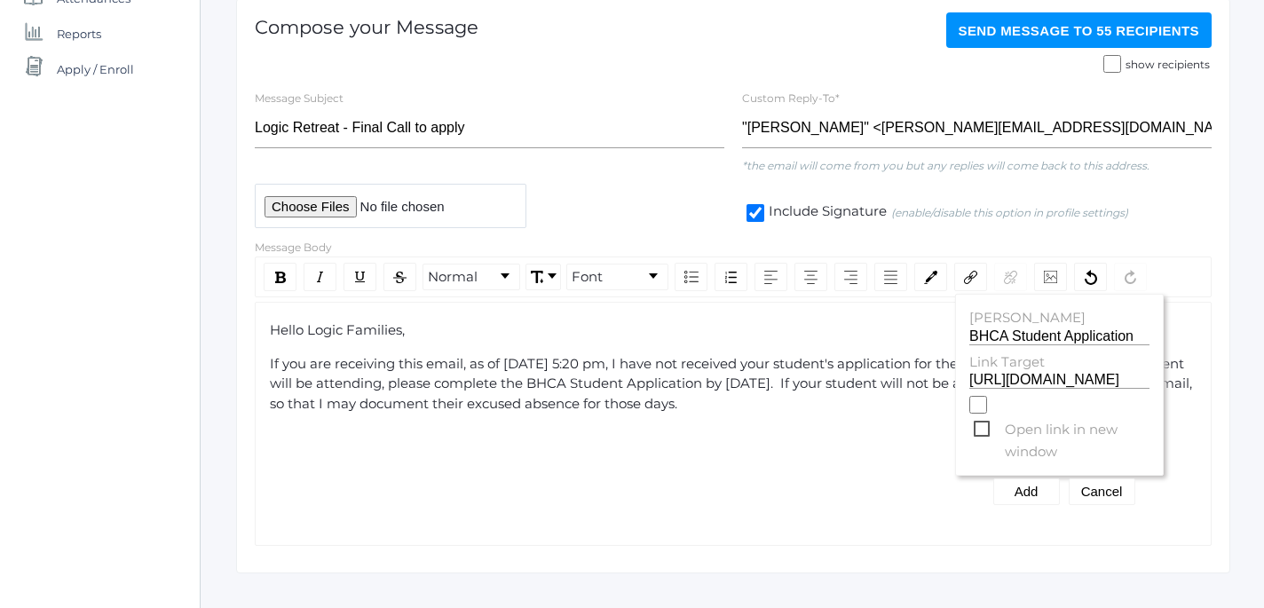
click at [984, 414] on input "Open link in new window" at bounding box center [978, 405] width 18 height 18
checkbox input "true"
click at [798, 409] on div "If you are receiving this email, as of Aug 12, at 5:20 pm, I have not received …" at bounding box center [734, 384] width 928 height 60
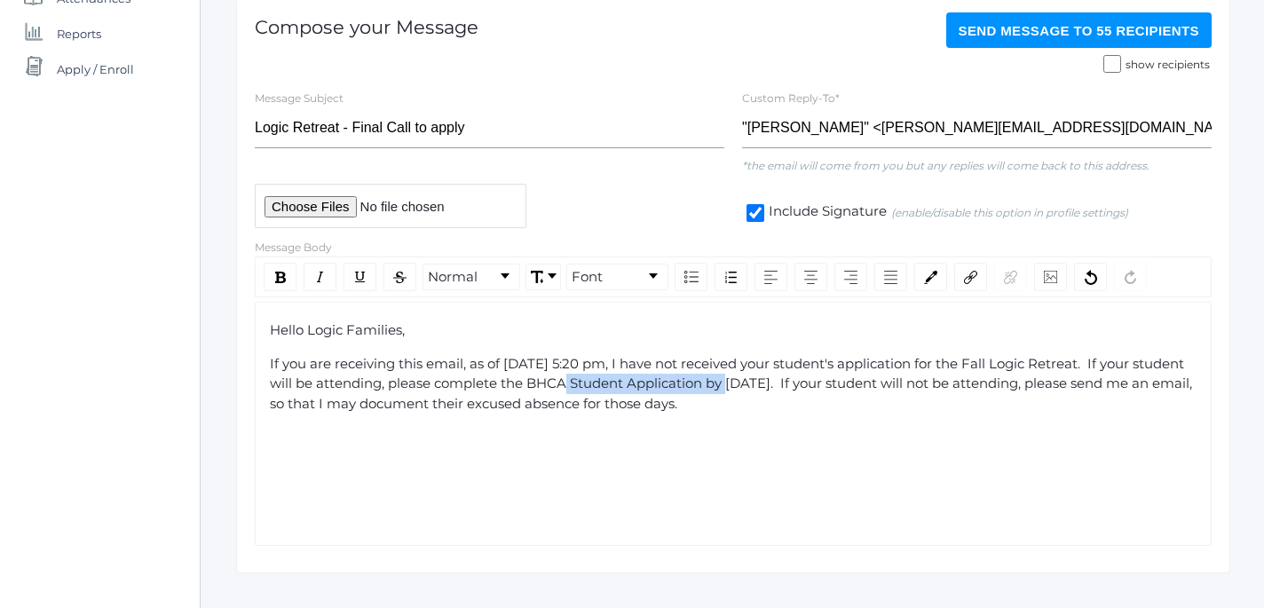
drag, startPoint x: 583, startPoint y: 386, endPoint x: 760, endPoint y: 389, distance: 176.7
click at [760, 389] on span "If you are receiving this email, as of Aug 12, at 5:20 pm, I have not received …" at bounding box center [733, 383] width 926 height 57
click at [977, 272] on img "rdw-link-control" at bounding box center [970, 277] width 13 height 13
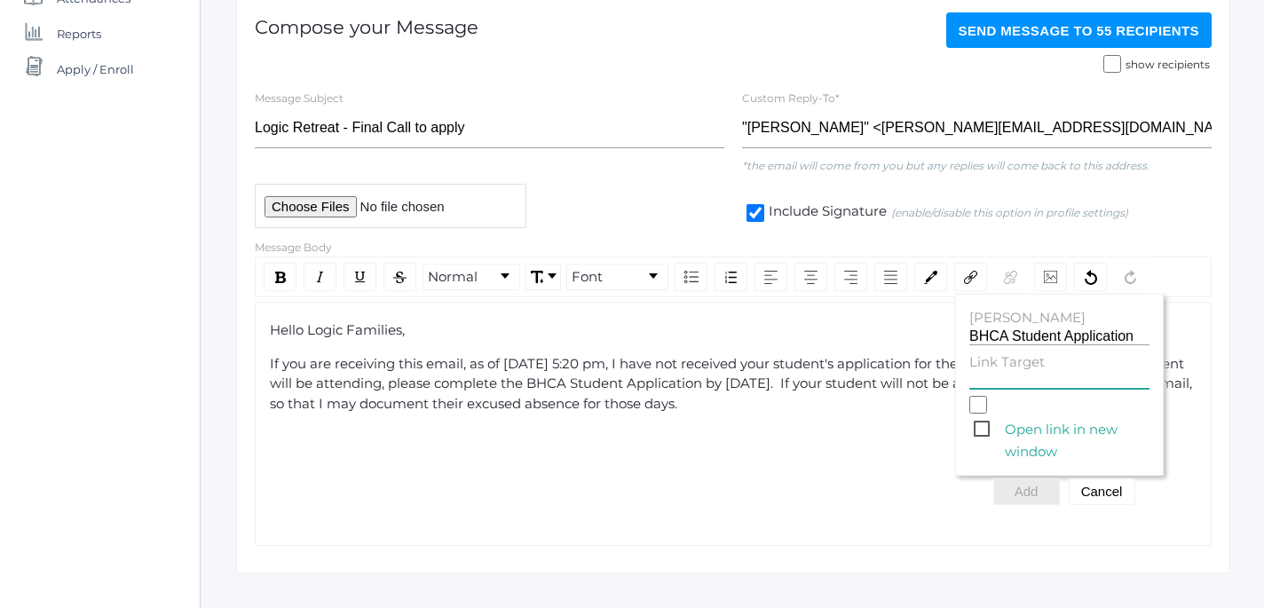
click at [1006, 376] on input "Link Target" at bounding box center [1059, 380] width 180 height 17
paste input "https://www.beaconhillclassical.org/logic-school-catalina-retreat-2025.html"
click at [989, 430] on span "Open link in new window" at bounding box center [1062, 429] width 176 height 22
type input "https://www.beaconhillclassical.org/logic-school-catalina-retreat-2025.html"
click at [987, 414] on input "Open link in new window" at bounding box center [978, 405] width 18 height 18
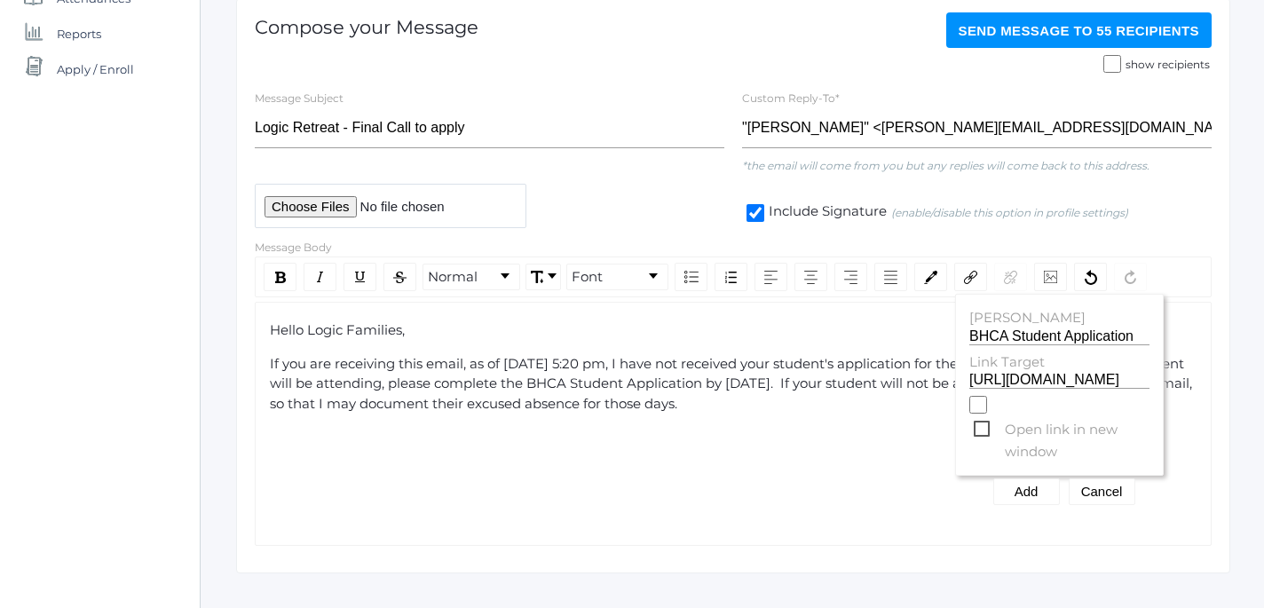
checkbox input "true"
click at [1024, 495] on button "Add" at bounding box center [1026, 491] width 67 height 27
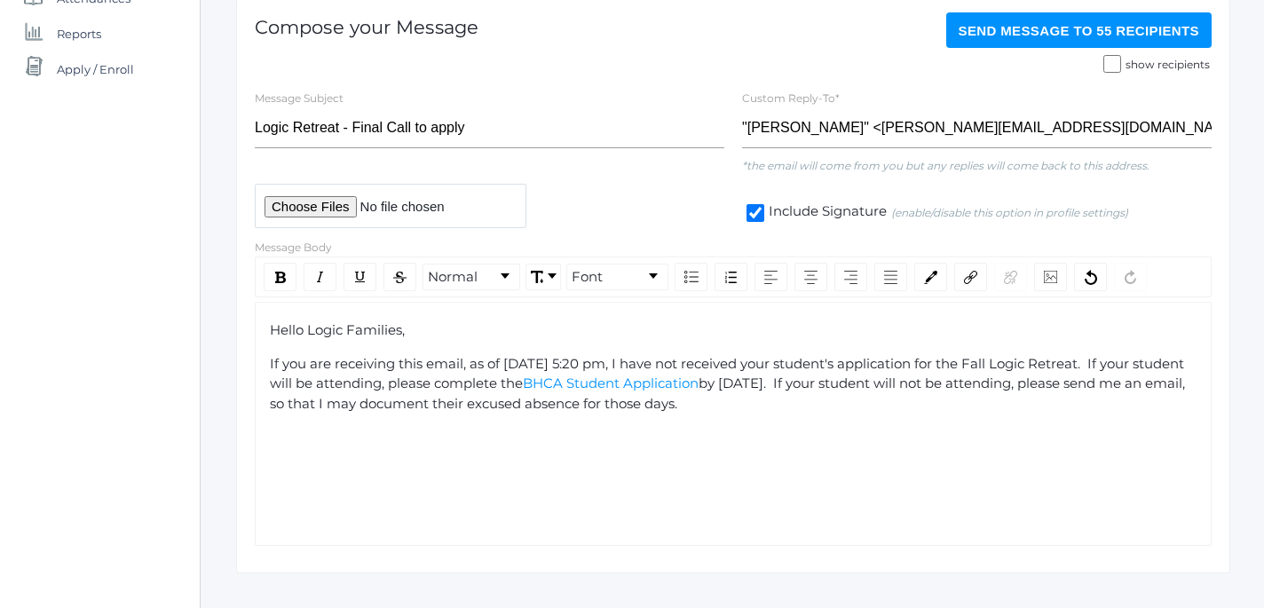
click at [779, 411] on div "If you are receiving this email, as of Aug 12, at 5:20 pm, I have not received …" at bounding box center [734, 384] width 928 height 60
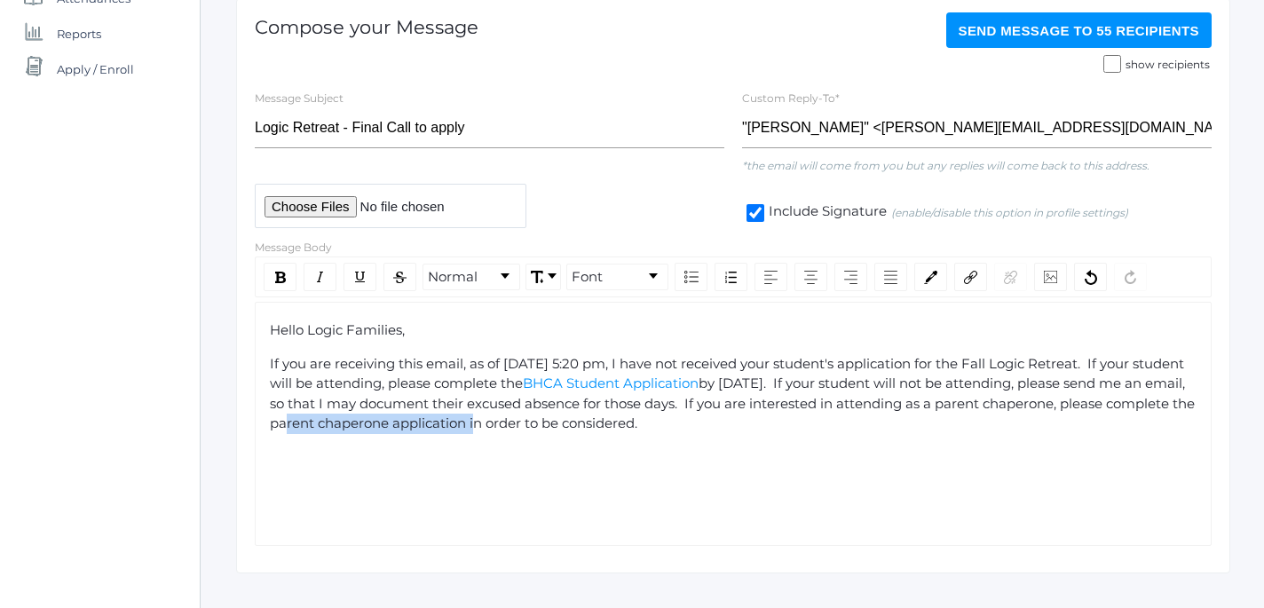
drag, startPoint x: 361, startPoint y: 428, endPoint x: 559, endPoint y: 431, distance: 198.0
click at [559, 431] on span "by Aug 14. If your student will not be attending, please send me an email, so t…" at bounding box center [734, 403] width 929 height 57
click at [976, 280] on img "rdw-link-control" at bounding box center [970, 277] width 13 height 13
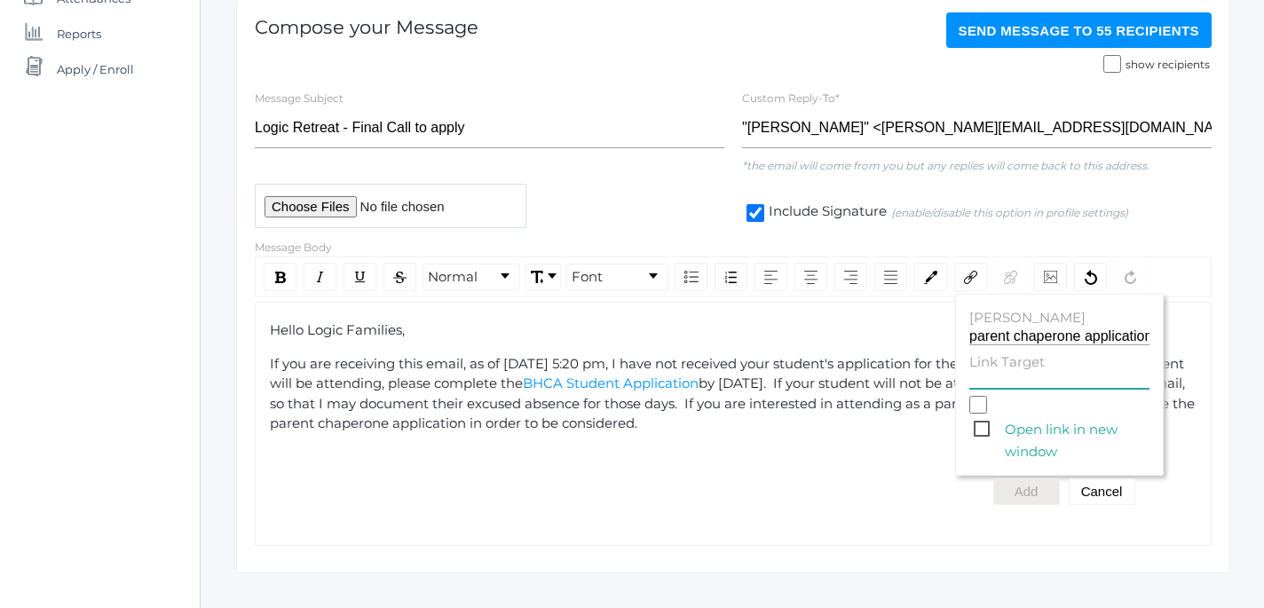
click at [990, 379] on input "Link Target" at bounding box center [1059, 380] width 180 height 17
paste input "https://forms.gle/DKnZYdPyrbXd3GRJA"
click at [980, 432] on span "Open link in new window" at bounding box center [1062, 429] width 176 height 22
type input "https://forms.gle/DKnZYdPyrbXd3GRJA"
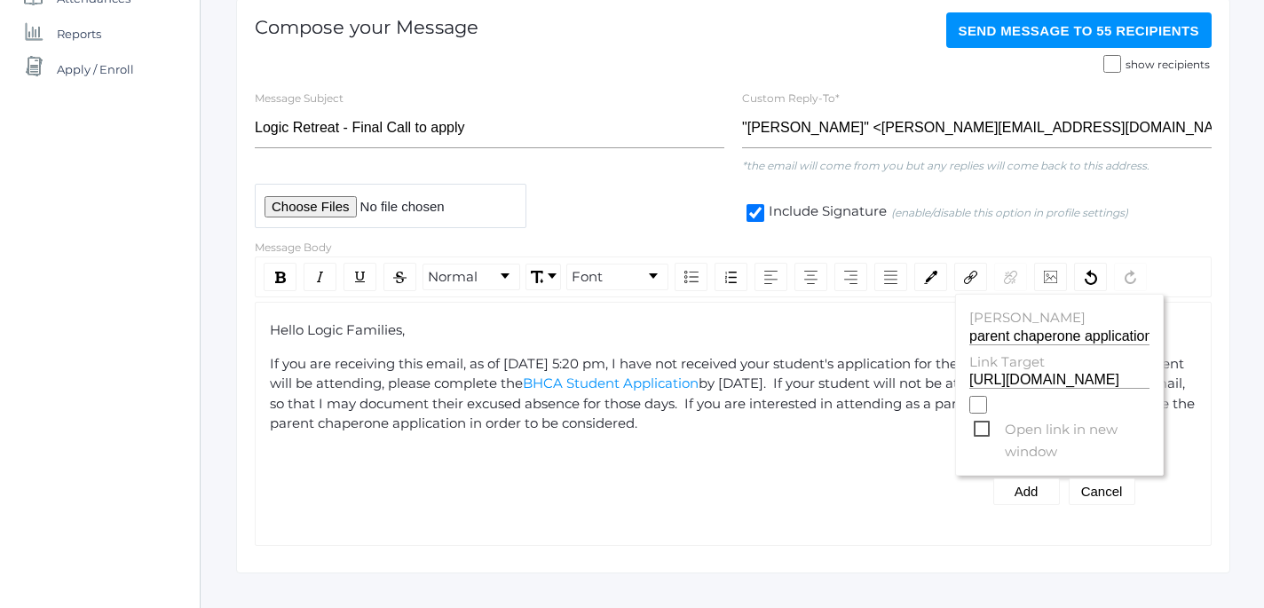
click at [980, 414] on input "Open link in new window" at bounding box center [978, 405] width 18 height 18
checkbox input "true"
click at [1029, 499] on button "Add" at bounding box center [1026, 491] width 67 height 27
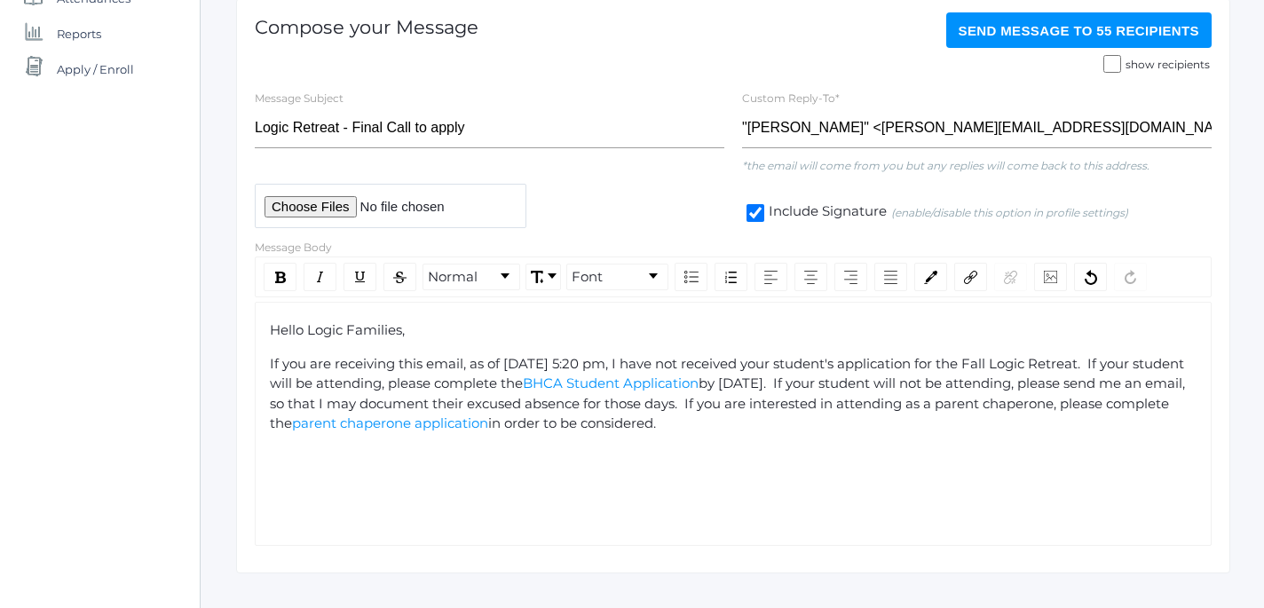
click at [794, 434] on div "If you are receiving this email, as of Aug 12, at 5:20 pm, I have not received …" at bounding box center [734, 394] width 928 height 80
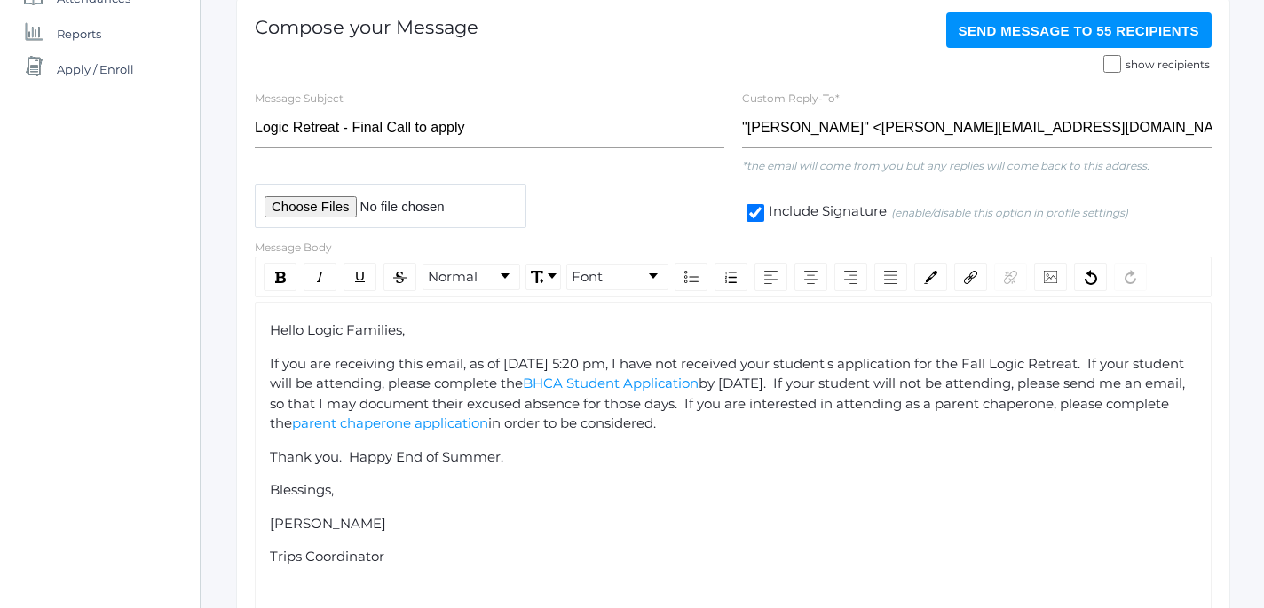
click at [982, 370] on span "If you are receiving this email, as of Aug 12, at 5:20 pm, I have not received …" at bounding box center [729, 373] width 918 height 37
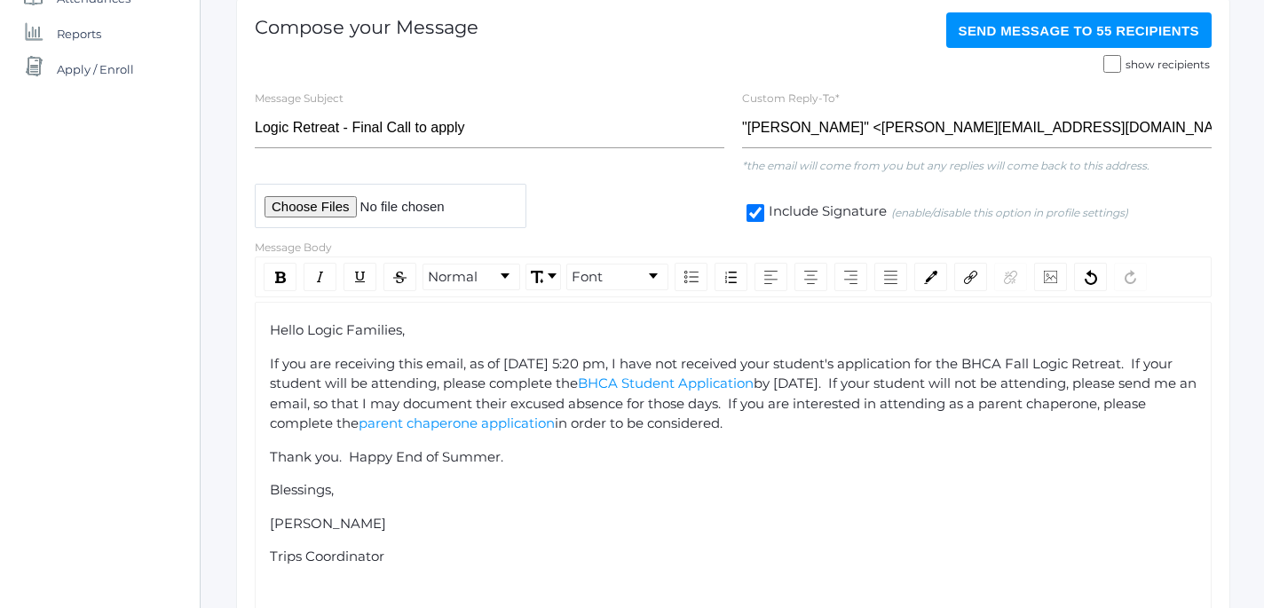
click at [1055, 369] on span "If you are receiving this email, as of Aug 12, at 5:20 pm, I have not received …" at bounding box center [723, 373] width 906 height 37
click at [1022, 368] on span "If you are receiving this email, as of Aug 12, at 5:20 pm, I have not received …" at bounding box center [723, 373] width 906 height 37
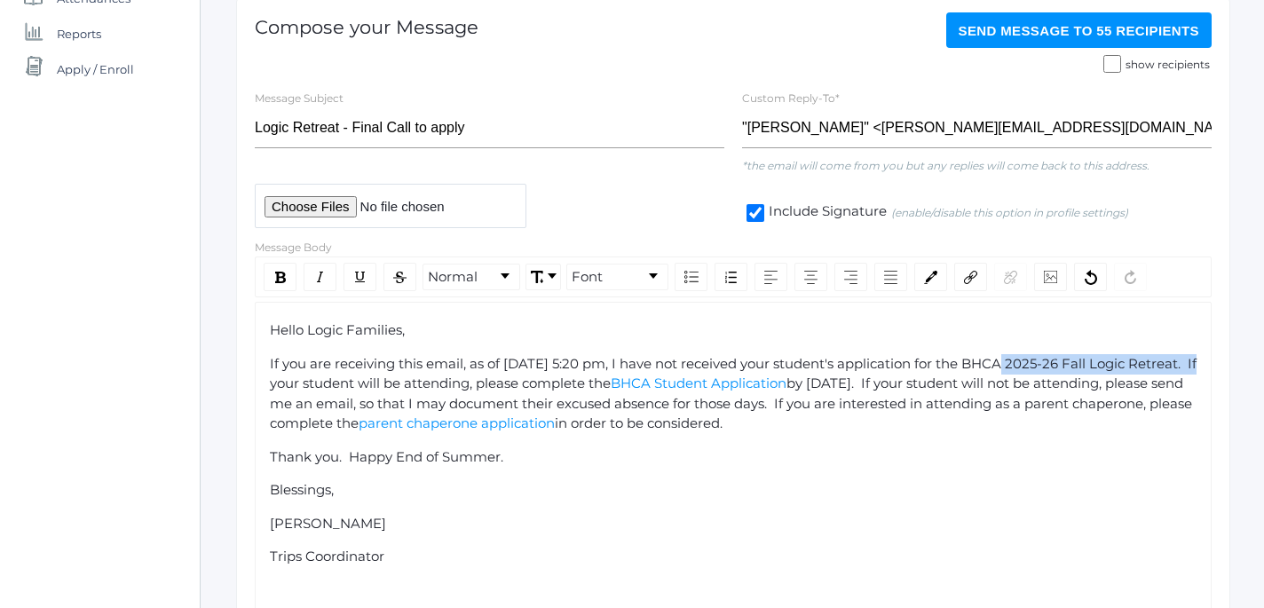
drag, startPoint x: 985, startPoint y: 367, endPoint x: 322, endPoint y: 390, distance: 663.5
click at [322, 390] on span "If you are receiving this email, as of Aug 12, at 5:20 pm, I have not received …" at bounding box center [735, 373] width 930 height 37
click at [280, 283] on img "rdw-inline-control" at bounding box center [280, 278] width 11 height 12
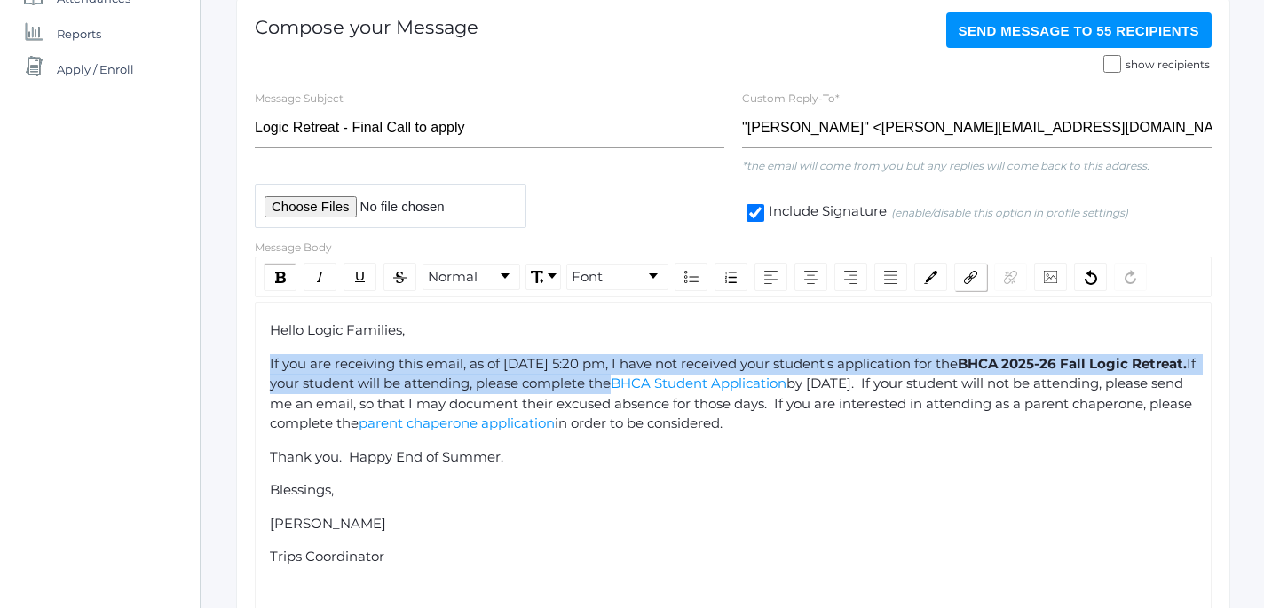
click at [974, 281] on img "rdw-link-control" at bounding box center [970, 277] width 13 height 13
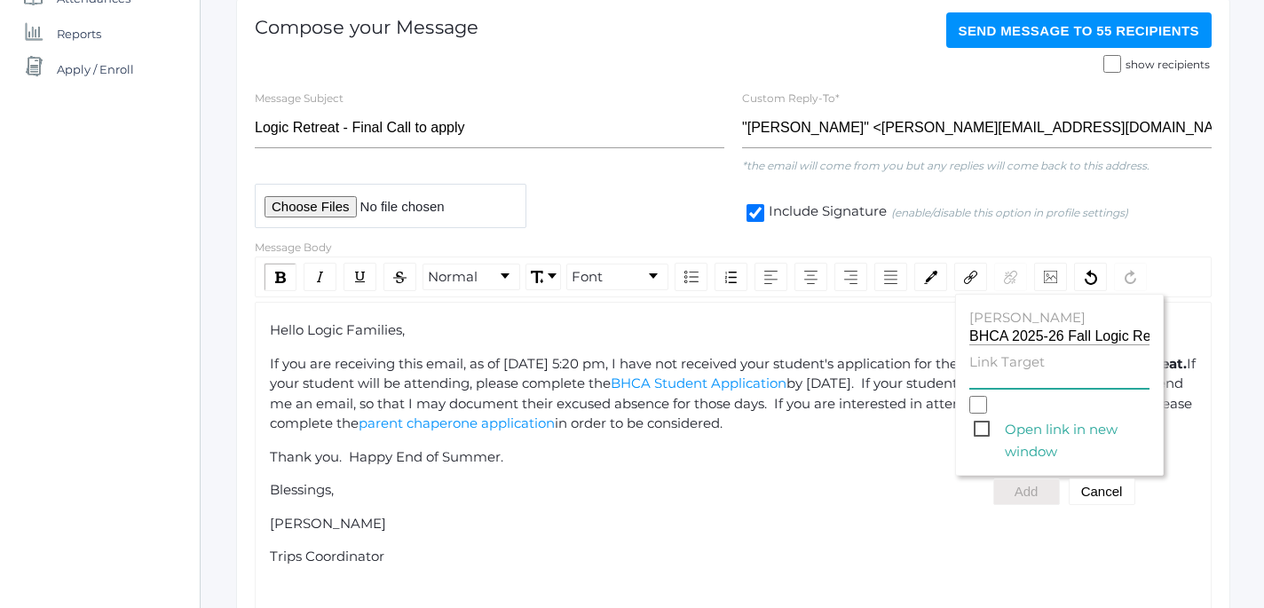
click at [1000, 378] on input "Link Target" at bounding box center [1059, 380] width 180 height 17
paste input "https://www.beaconhillclassical.org/logic-school-catalina-retreat-2025.html"
click at [987, 429] on span "Open link in new window" at bounding box center [1062, 429] width 176 height 22
type input "https://www.beaconhillclassical.org/logic-school-catalina-retreat-2025.html"
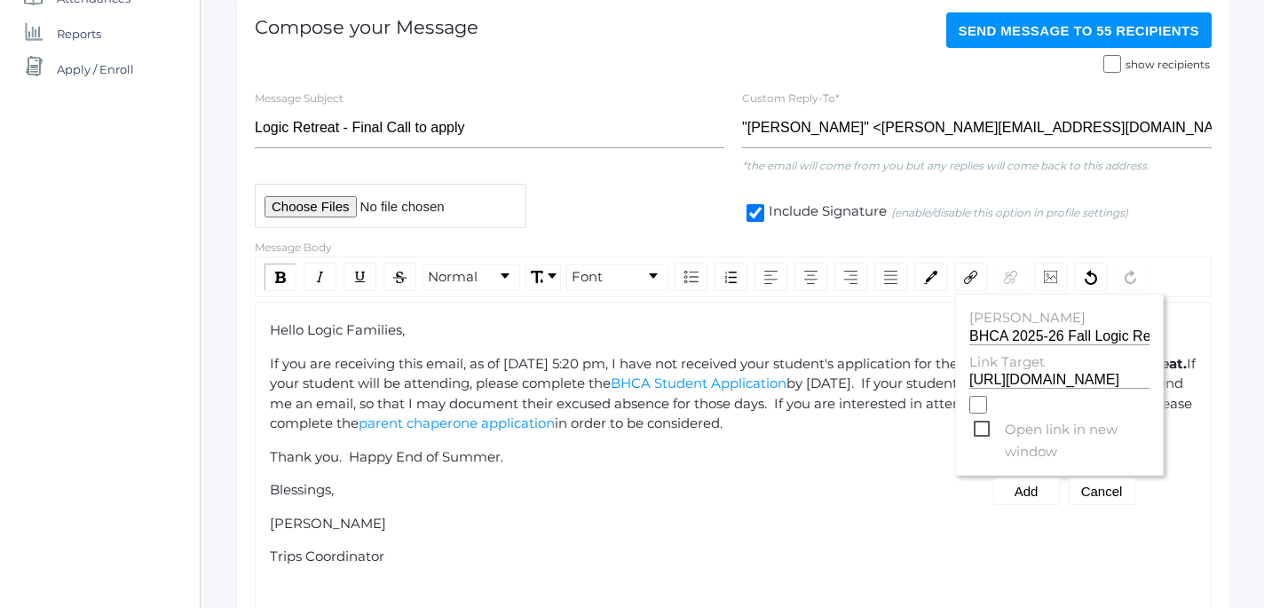
click at [987, 414] on input "Open link in new window" at bounding box center [978, 405] width 18 height 18
checkbox input "true"
click at [1036, 500] on button "Add" at bounding box center [1026, 491] width 67 height 27
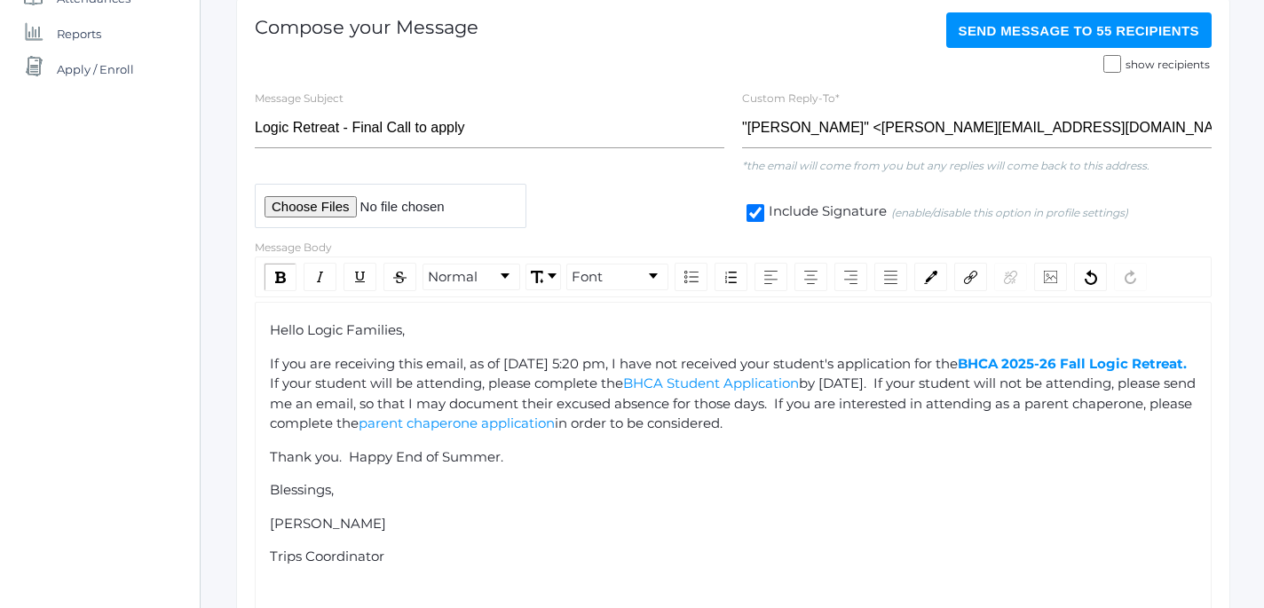
click at [1087, 24] on span "Send Message to 55 recipients" at bounding box center [1079, 30] width 241 height 15
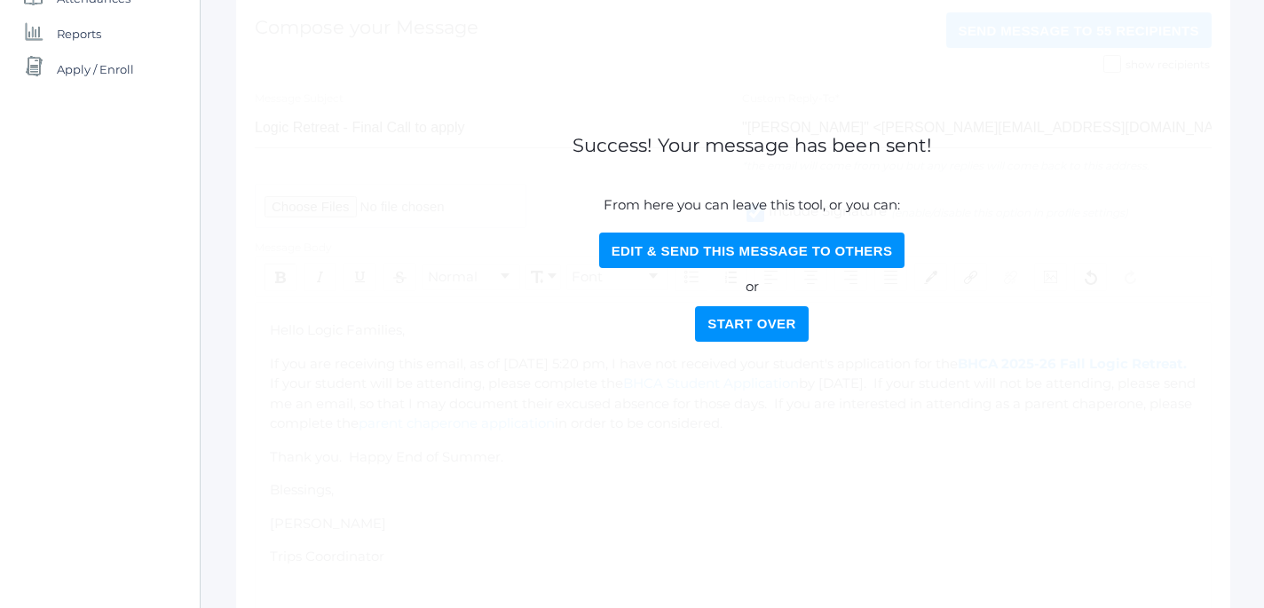
scroll to position [0, 0]
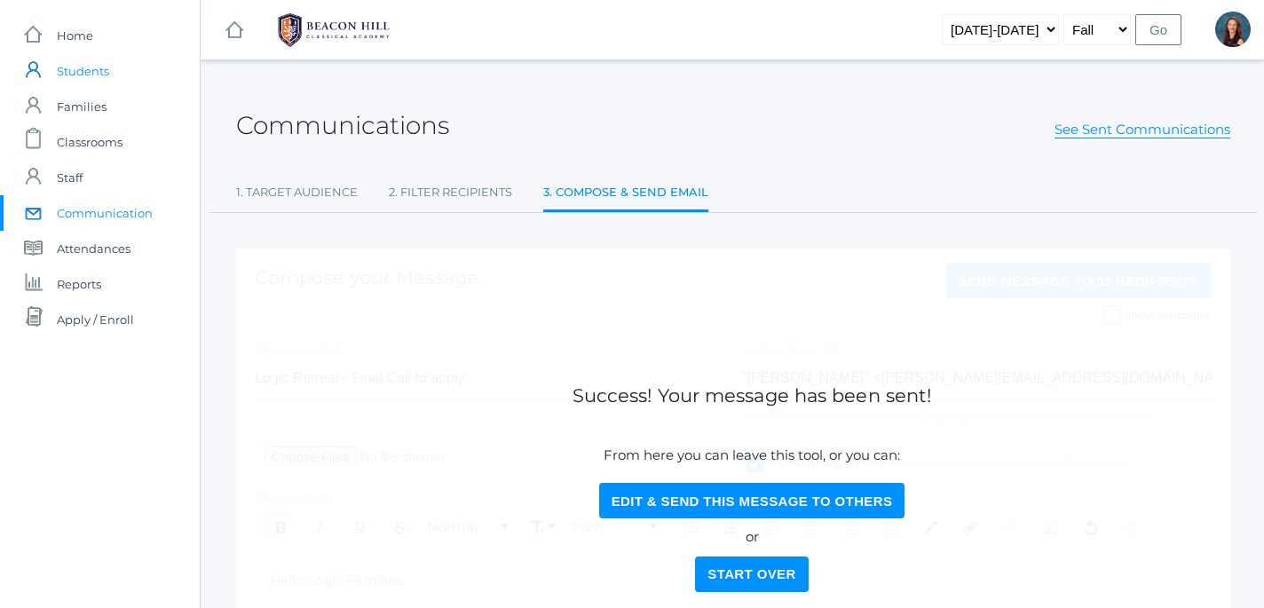
click at [84, 73] on span "Students" at bounding box center [83, 71] width 52 height 36
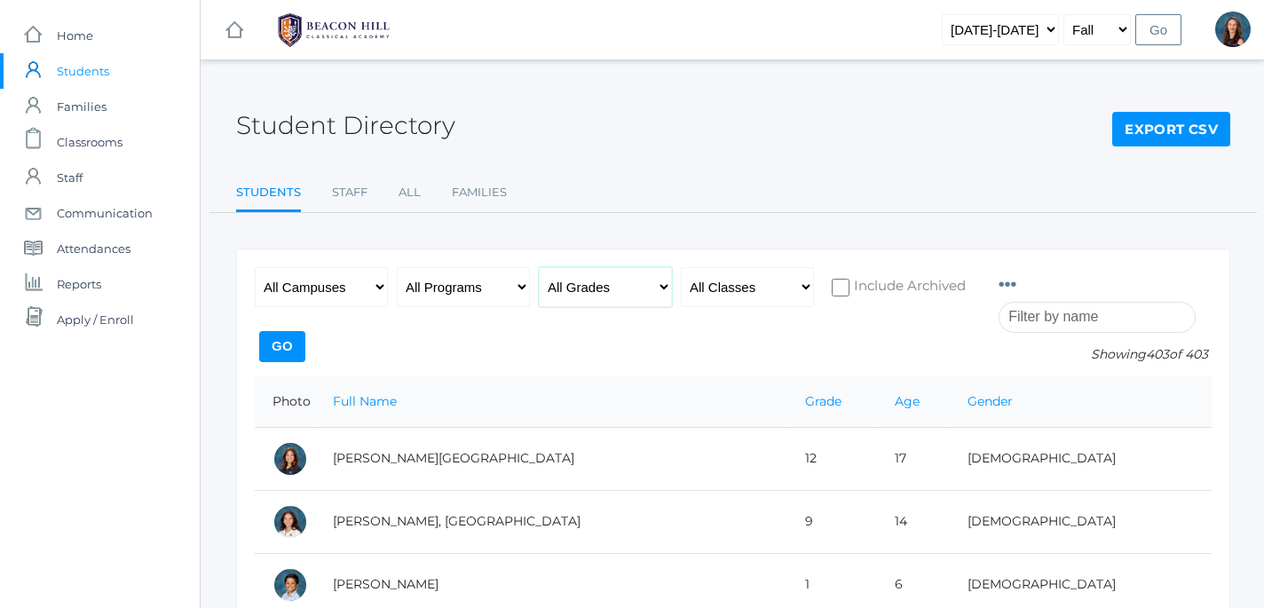
click at [539, 267] on select "All Grades Grammar - Kindergarten - 1st Grade - 2nd Grade - 3rd Grade - 4th Gra…" at bounding box center [605, 287] width 133 height 40
select select "12"
click option "- 12th Grade" at bounding box center [0, 0] width 0 height 0
click at [305, 346] on input "Go" at bounding box center [282, 346] width 46 height 31
click at [539, 267] on select "All Grades Grammar - Kindergarten - 1st Grade - 2nd Grade - 3rd Grade - 4th Gra…" at bounding box center [605, 287] width 133 height 40
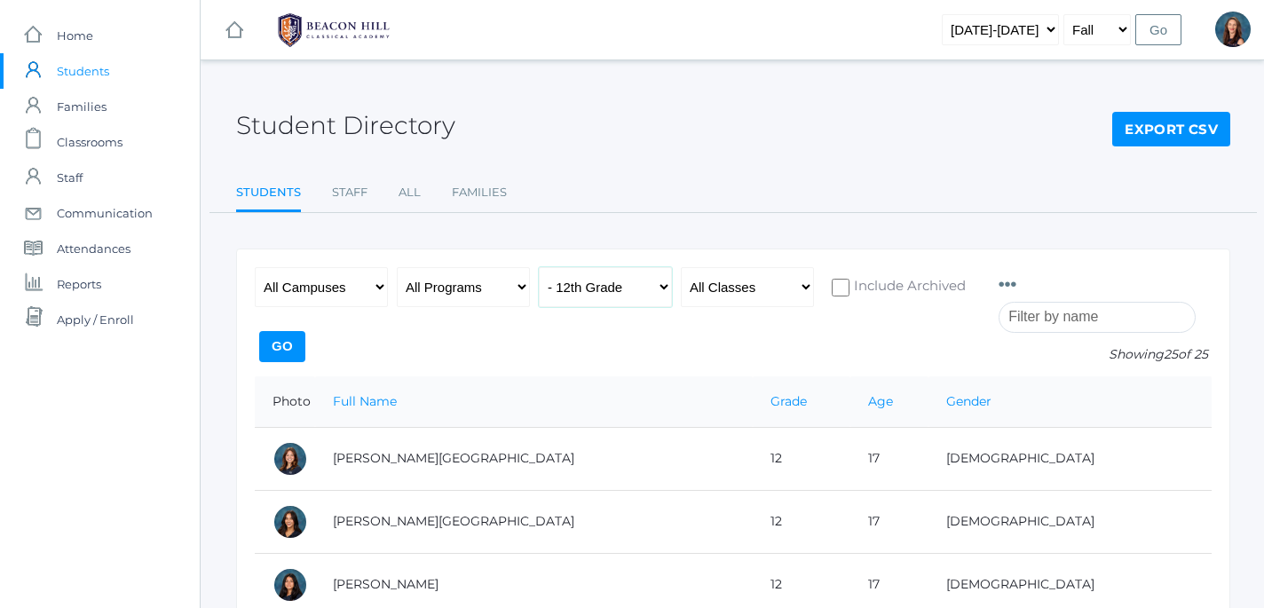
select select "11"
click option "- 11th Grade" at bounding box center [0, 0] width 0 height 0
click at [305, 336] on input "Go" at bounding box center [282, 346] width 46 height 31
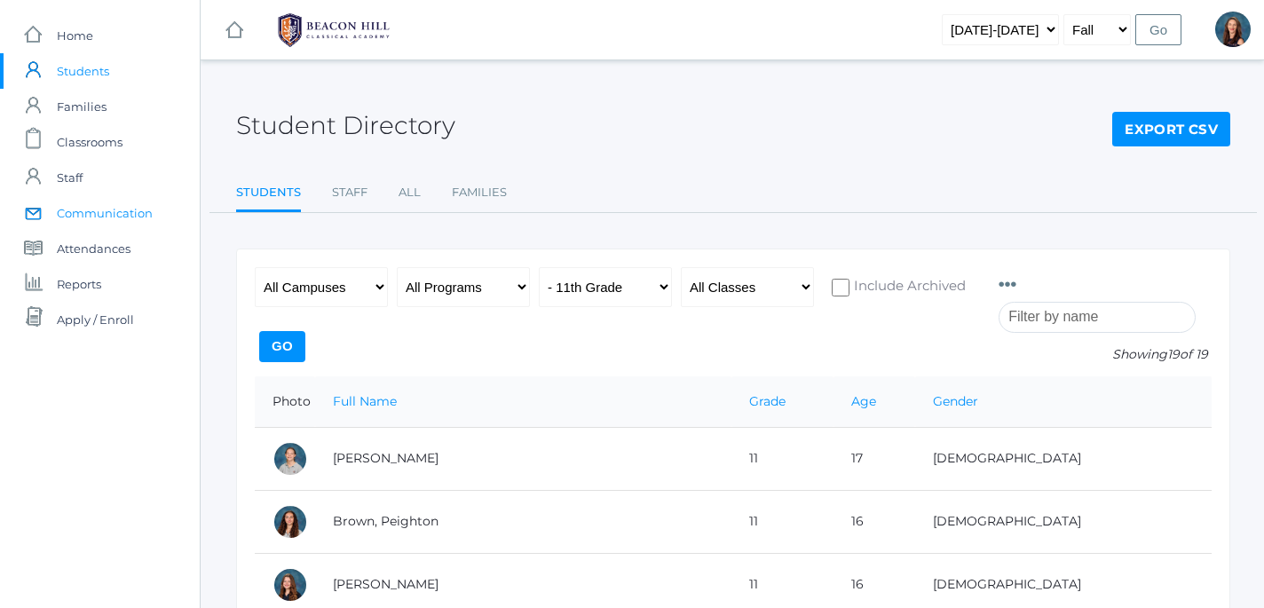
click at [108, 218] on span "Communication" at bounding box center [105, 213] width 96 height 36
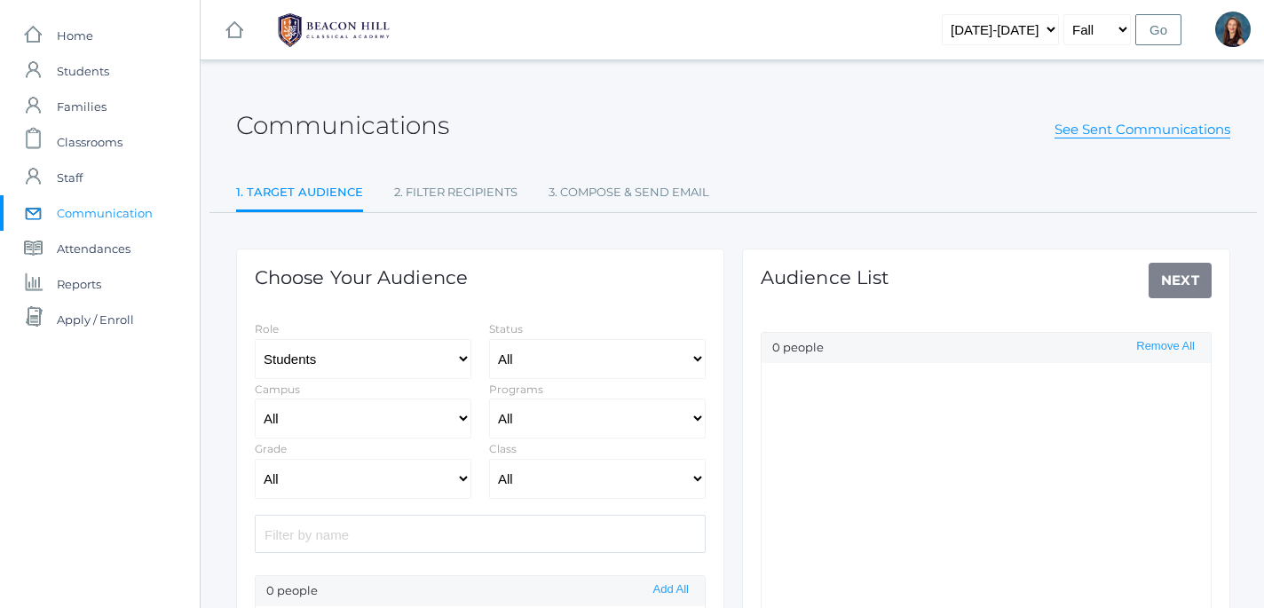
select select "Enrolled"
click at [255, 459] on select "All Grammar - Kindergarten - 1st Grade - 2nd Grade - 3rd Grade - 4th Grade - 5t…" at bounding box center [363, 479] width 217 height 40
click option "- 12th Grade" at bounding box center [0, 0] width 0 height 0
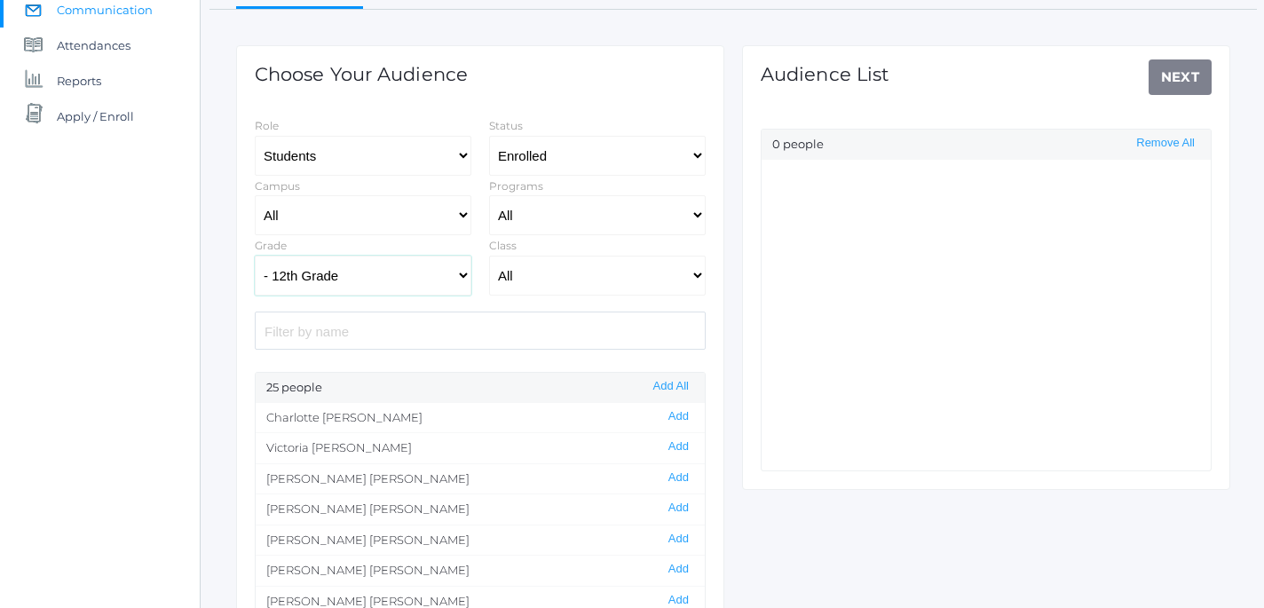
click at [255, 256] on select "All Grammar - Kindergarten - 1st Grade - 2nd Grade - 3rd Grade - 4th Grade - 5t…" at bounding box center [363, 276] width 217 height 40
select select "8"
click option "- 8th Grade" at bounding box center [0, 0] width 0 height 0
click at [677, 415] on button "Add" at bounding box center [678, 416] width 31 height 15
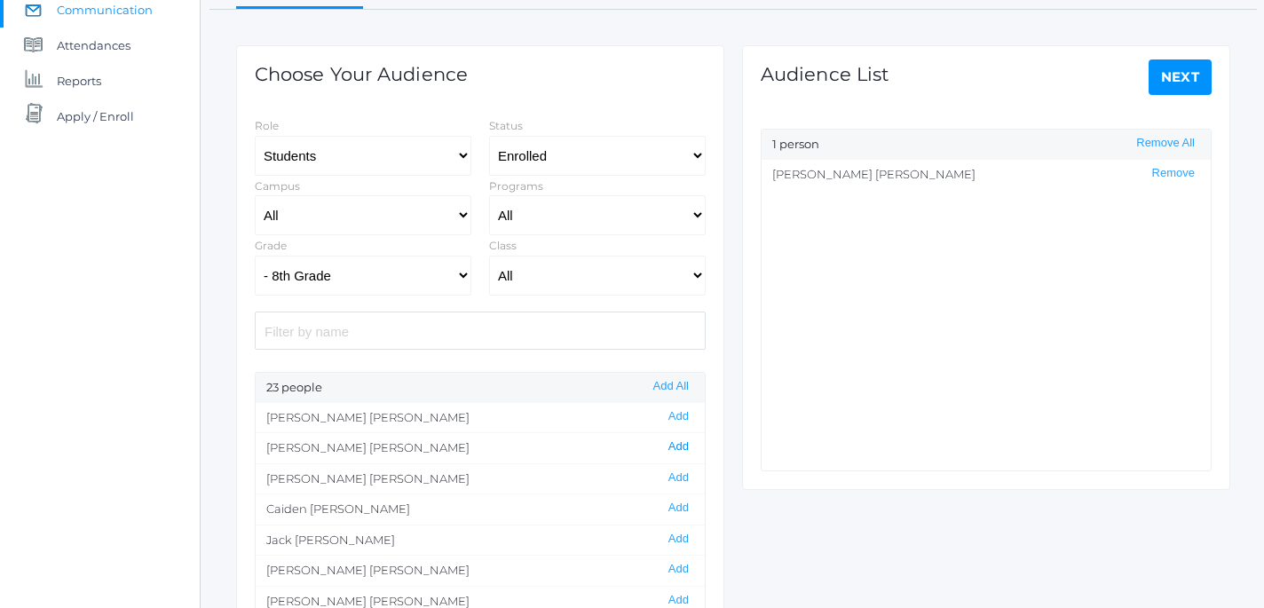
click at [684, 448] on button "Add" at bounding box center [678, 446] width 31 height 15
click at [677, 511] on button "Add" at bounding box center [678, 508] width 31 height 15
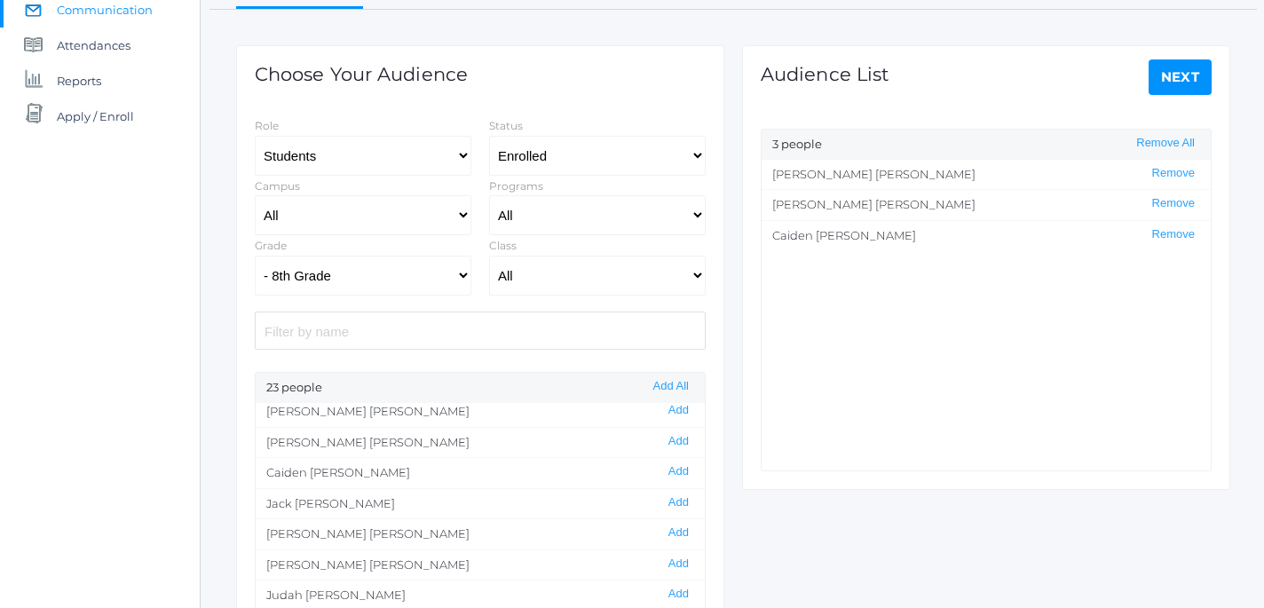
scroll to position [41, 0]
click at [677, 561] on button "Add" at bounding box center [678, 559] width 31 height 15
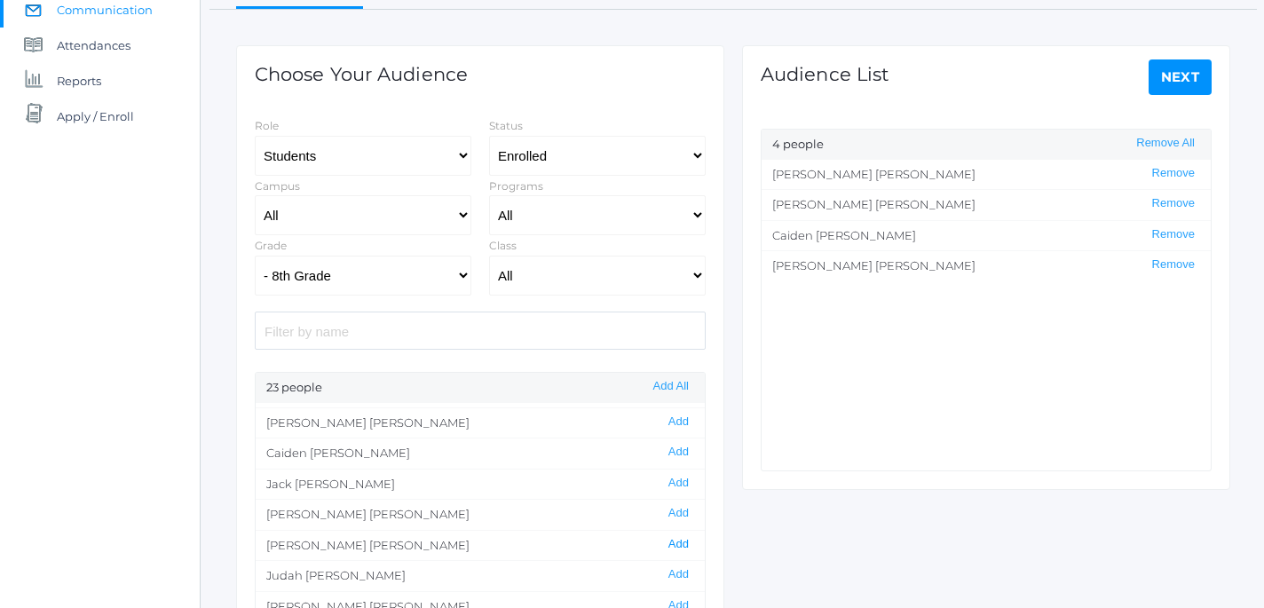
scroll to position [58, 0]
click at [684, 571] on button "Add" at bounding box center [678, 572] width 31 height 15
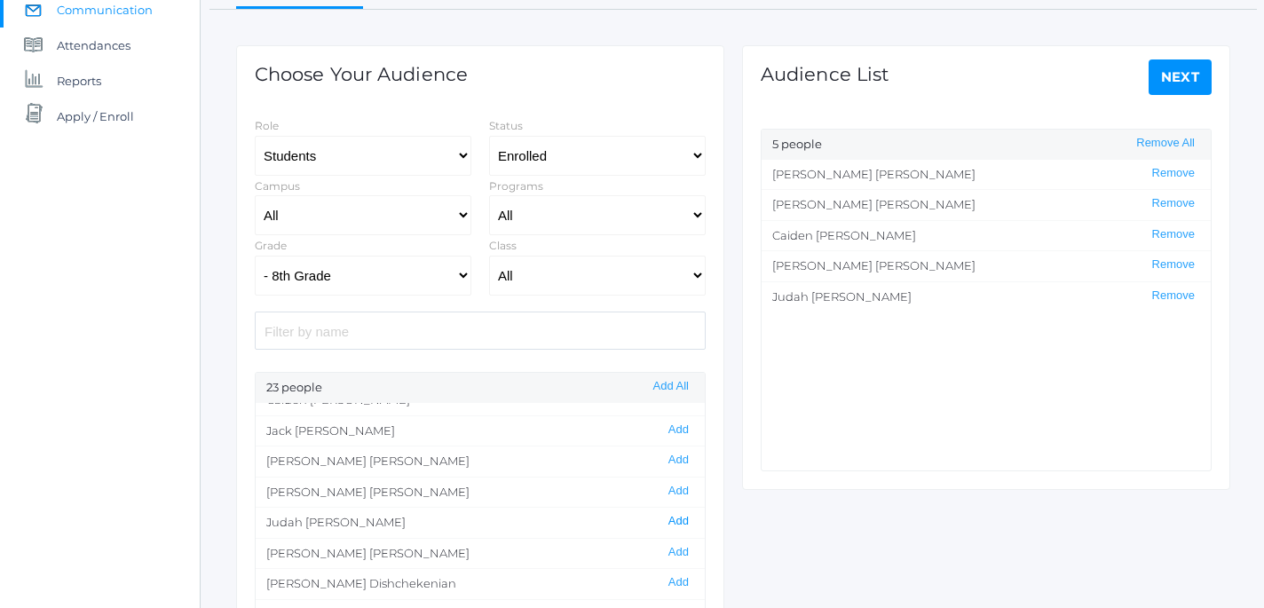
scroll to position [110, 0]
click at [684, 549] on button "Add" at bounding box center [678, 551] width 31 height 15
click at [683, 551] on button "Add" at bounding box center [678, 548] width 31 height 15
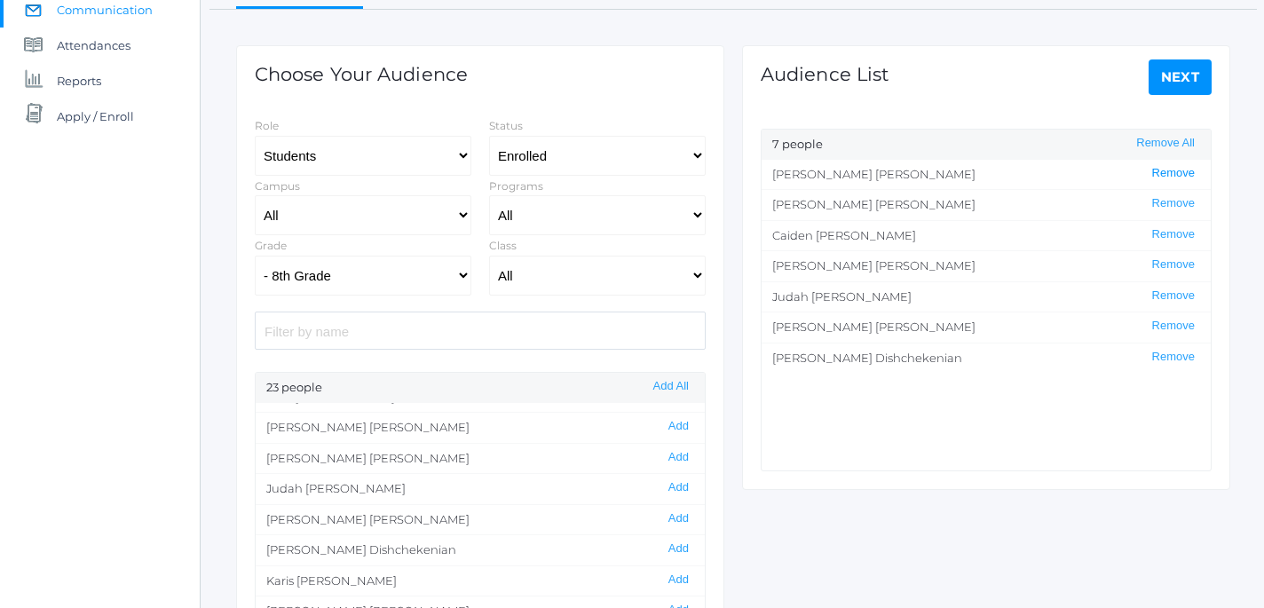
click at [1162, 178] on button "Remove" at bounding box center [1173, 173] width 53 height 15
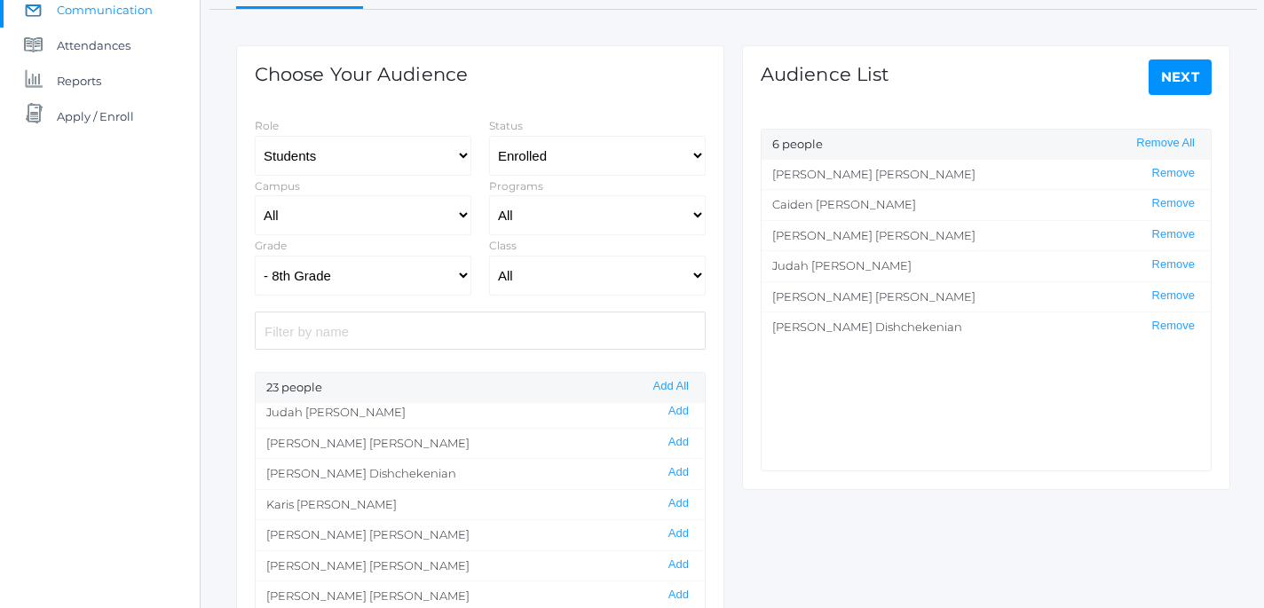
scroll to position [225, 0]
click at [680, 535] on button "Add" at bounding box center [678, 528] width 31 height 15
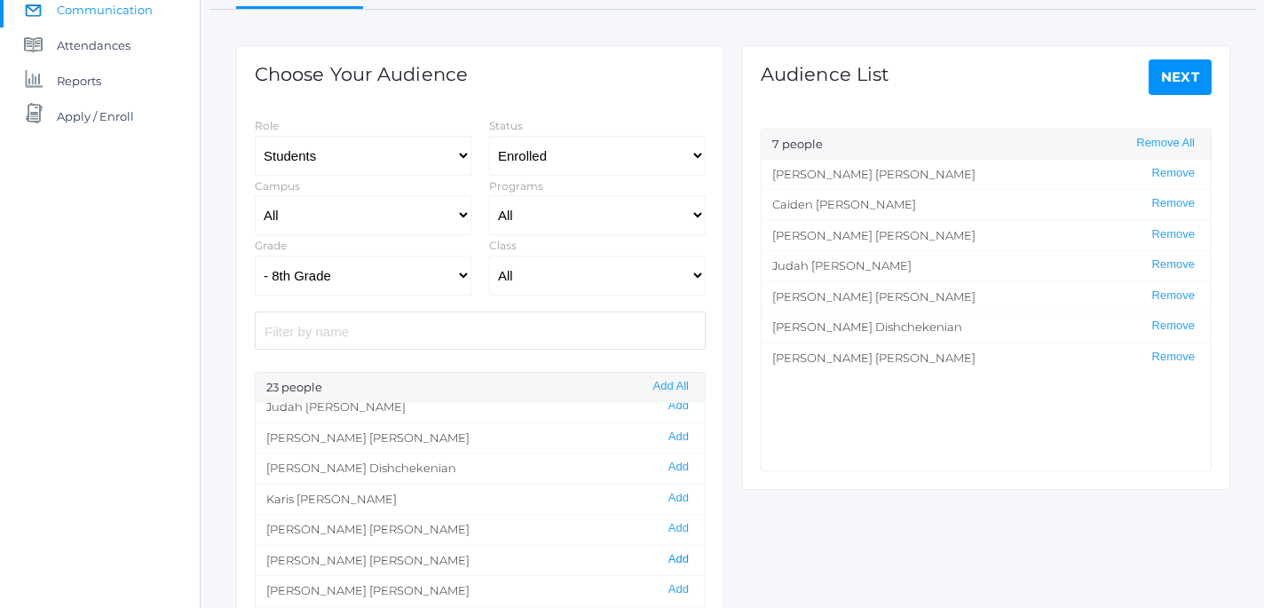
click at [684, 561] on button "Add" at bounding box center [678, 559] width 31 height 15
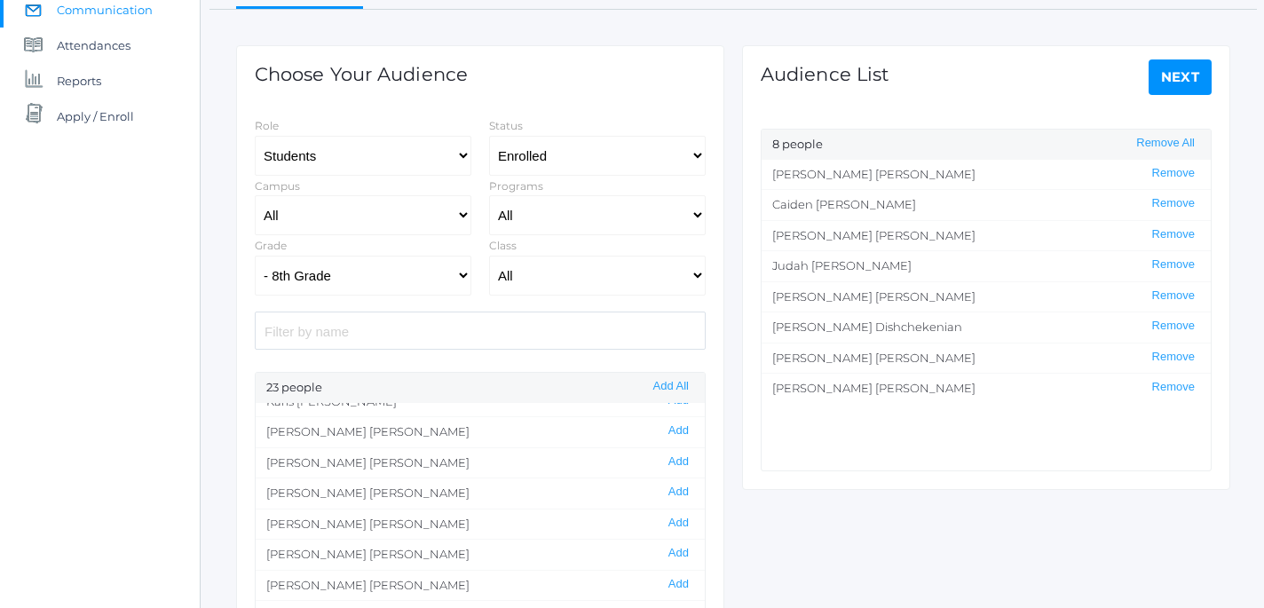
scroll to position [321, 0]
click at [676, 555] on button "Add" at bounding box center [678, 554] width 31 height 15
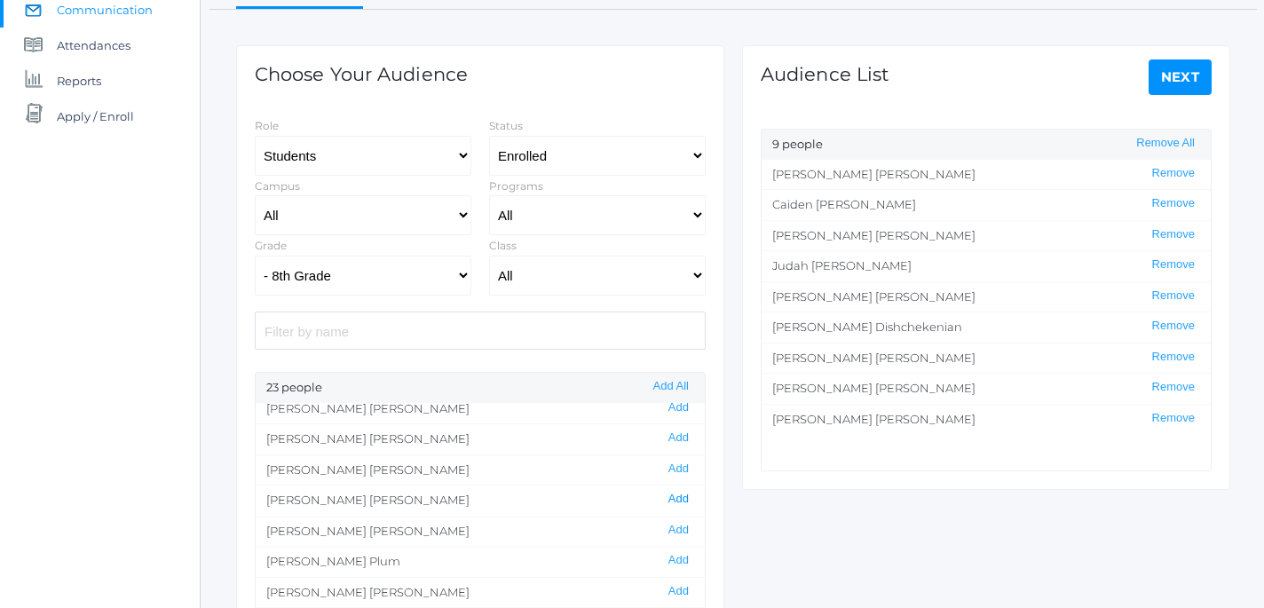
scroll to position [383, 0]
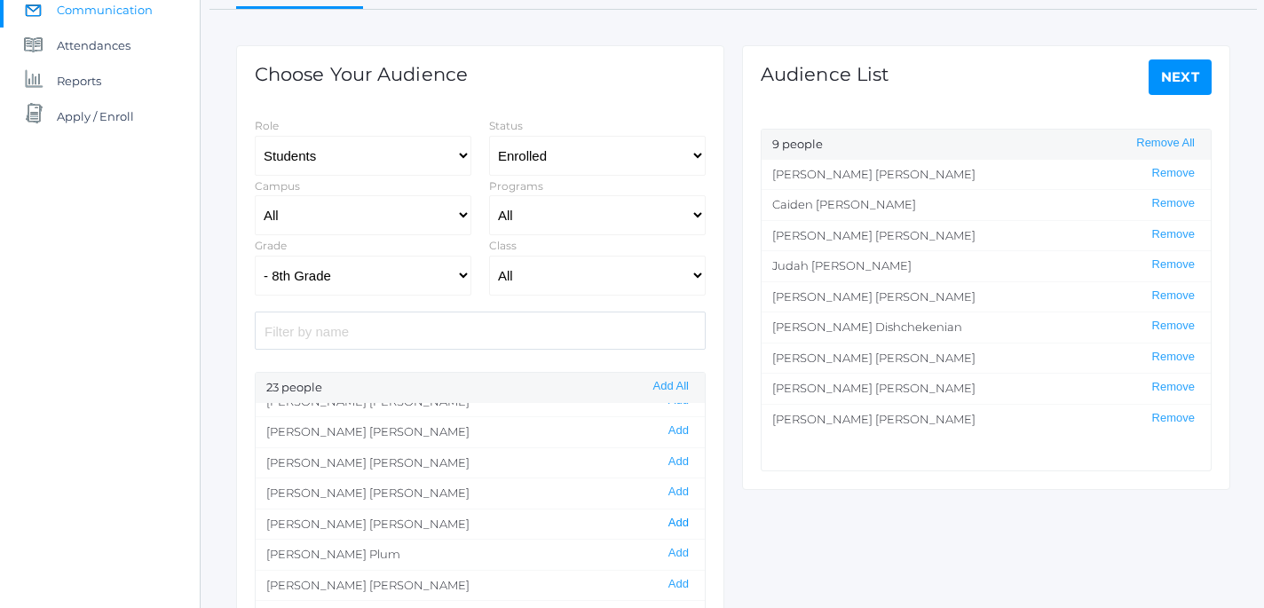
click at [683, 526] on button "Add" at bounding box center [678, 523] width 31 height 15
click at [680, 554] on button "Add" at bounding box center [678, 553] width 31 height 15
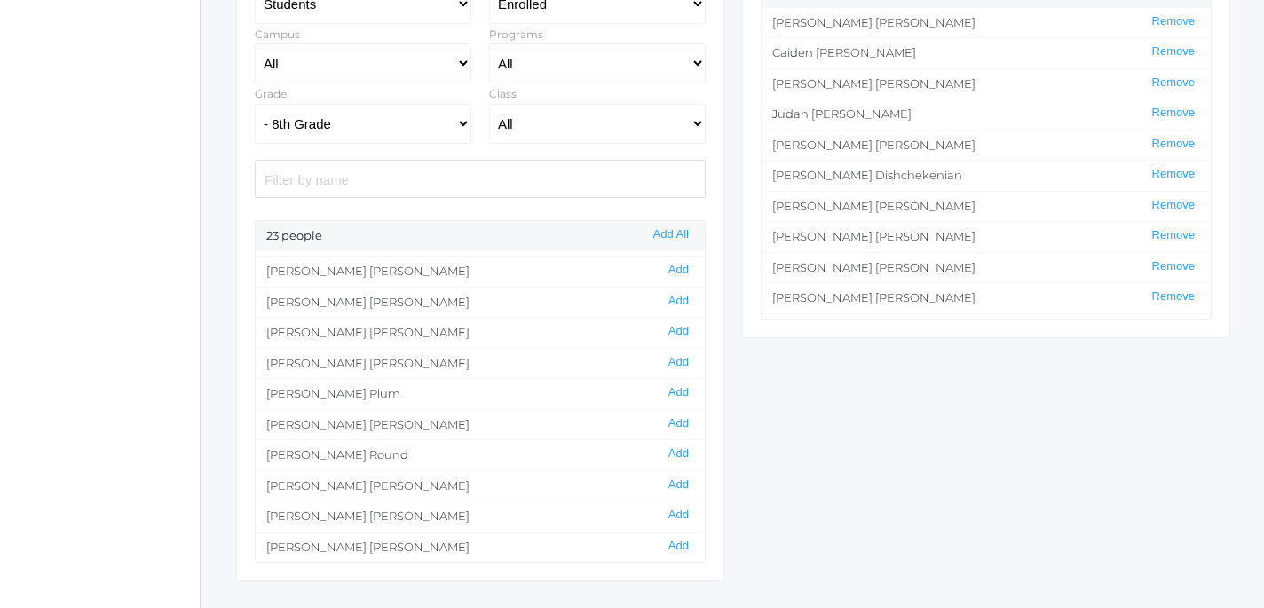
scroll to position [364, 0]
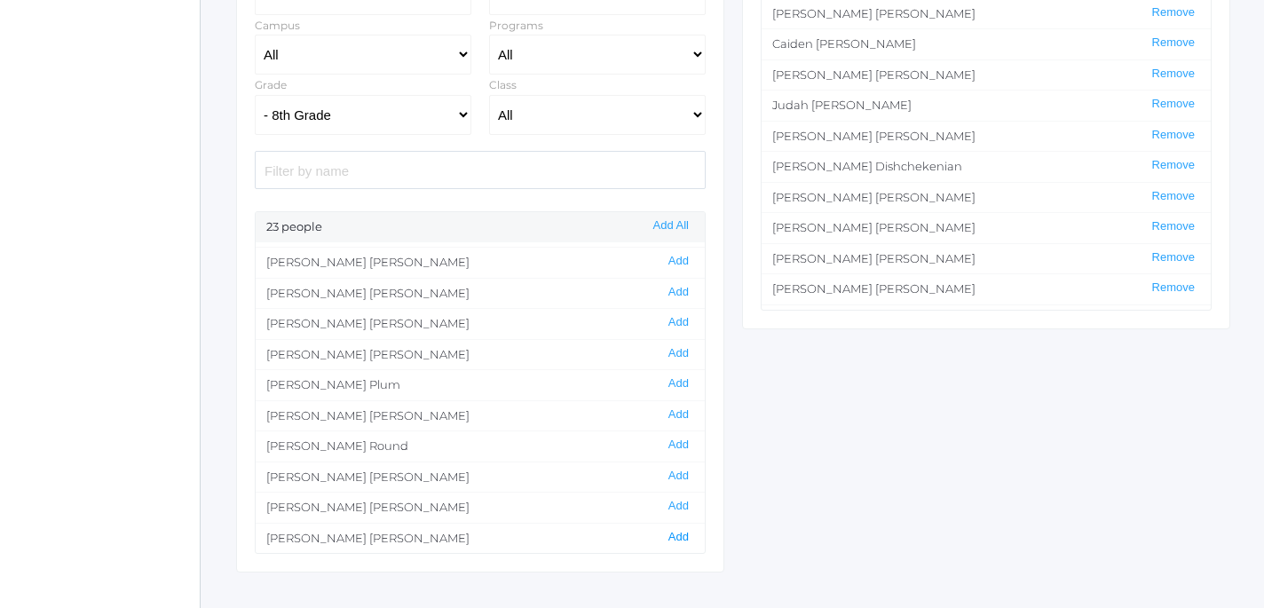
click at [682, 539] on button "Add" at bounding box center [678, 537] width 31 height 15
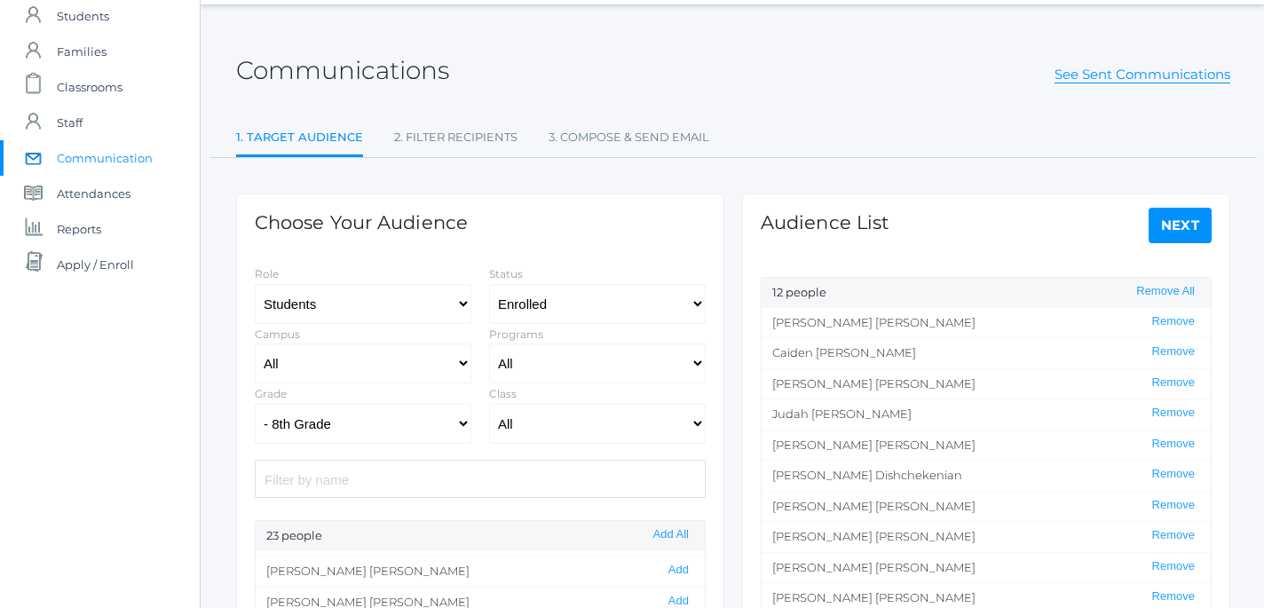
scroll to position [0, 0]
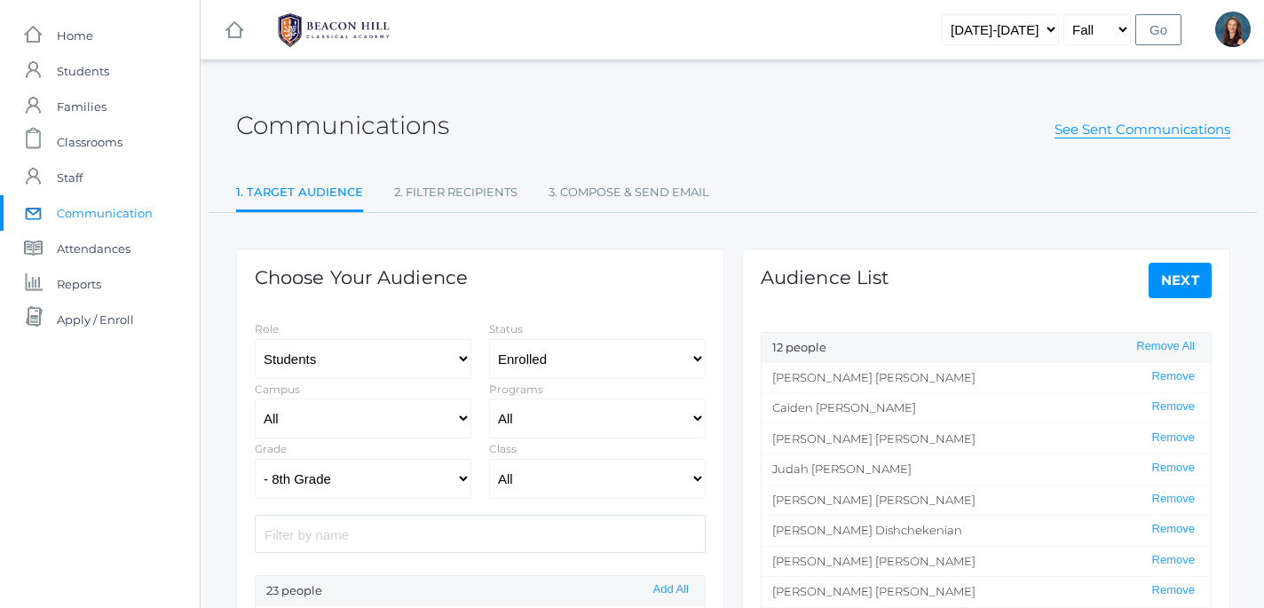
click at [1188, 284] on link "Next" at bounding box center [1181, 281] width 64 height 36
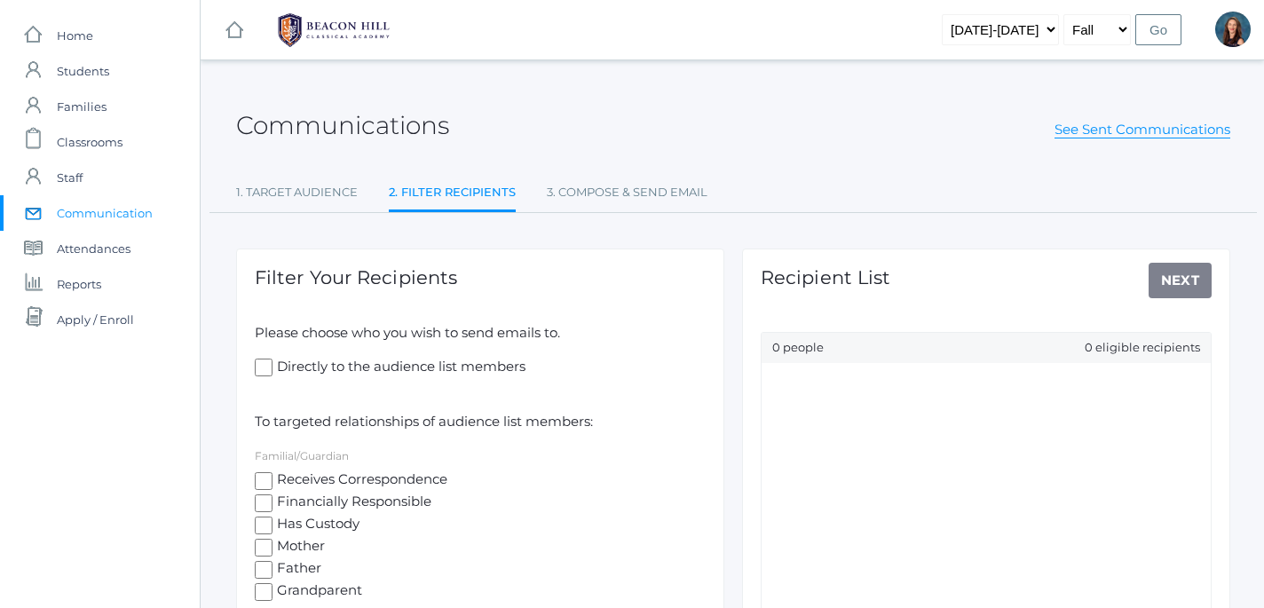
click at [265, 366] on input "Directly to the audience list members" at bounding box center [264, 368] width 18 height 18
checkbox input "true"
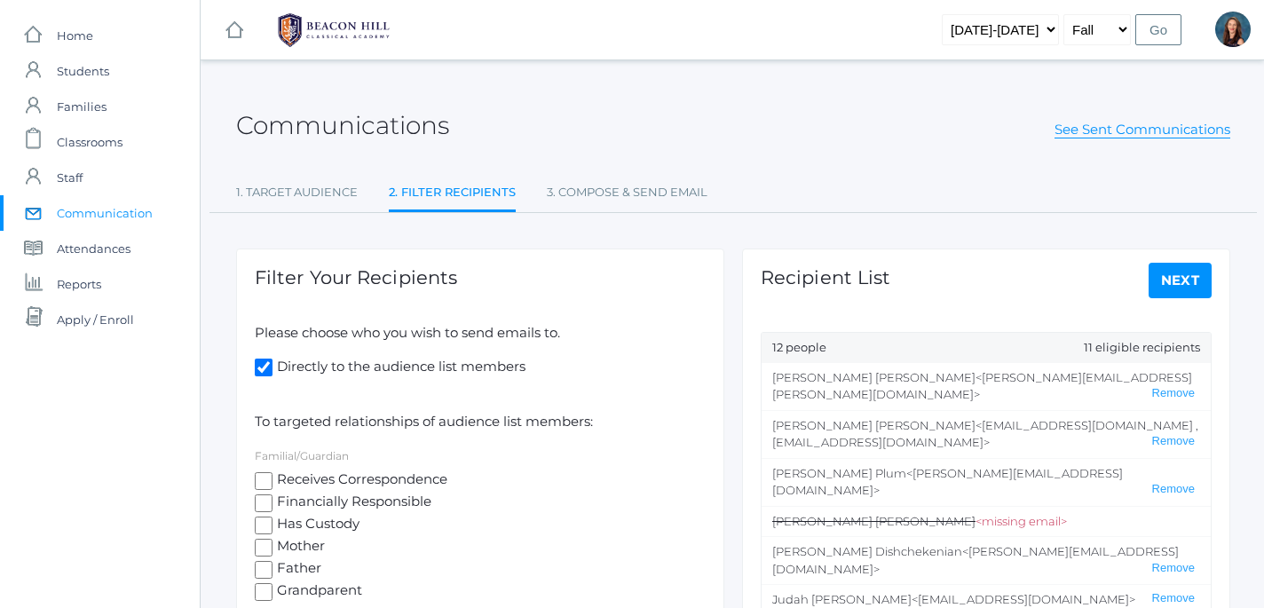
click at [264, 482] on input "Receives Correspondence" at bounding box center [264, 481] width 18 height 18
checkbox input "true"
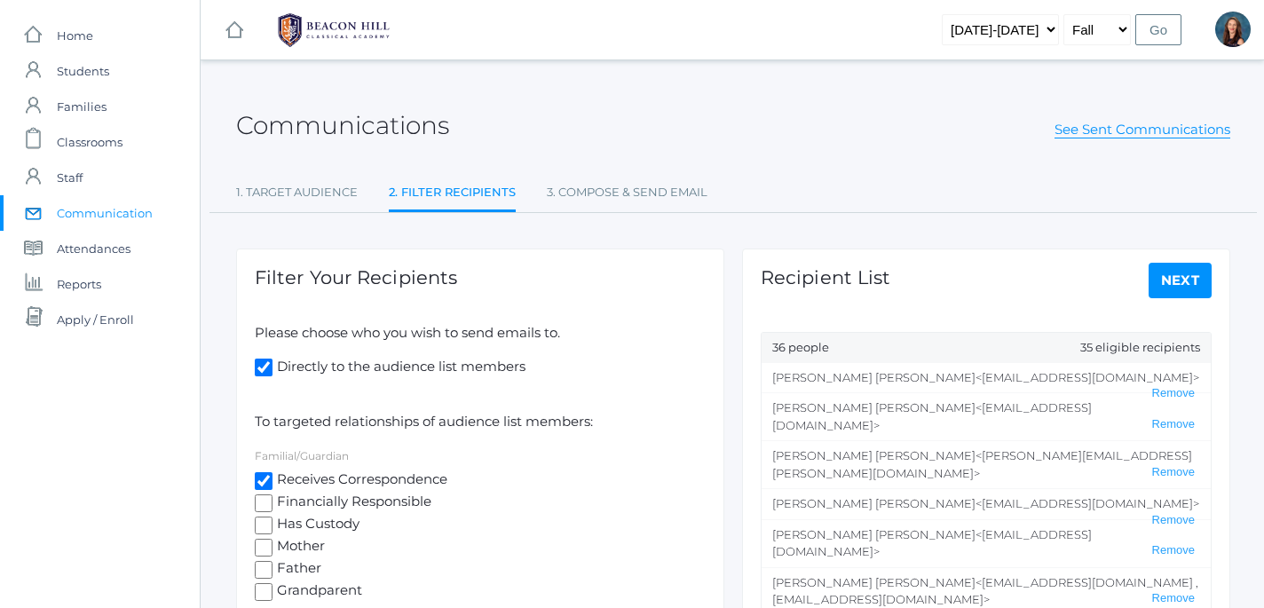
click at [1195, 281] on link "Next" at bounding box center [1181, 281] width 64 height 36
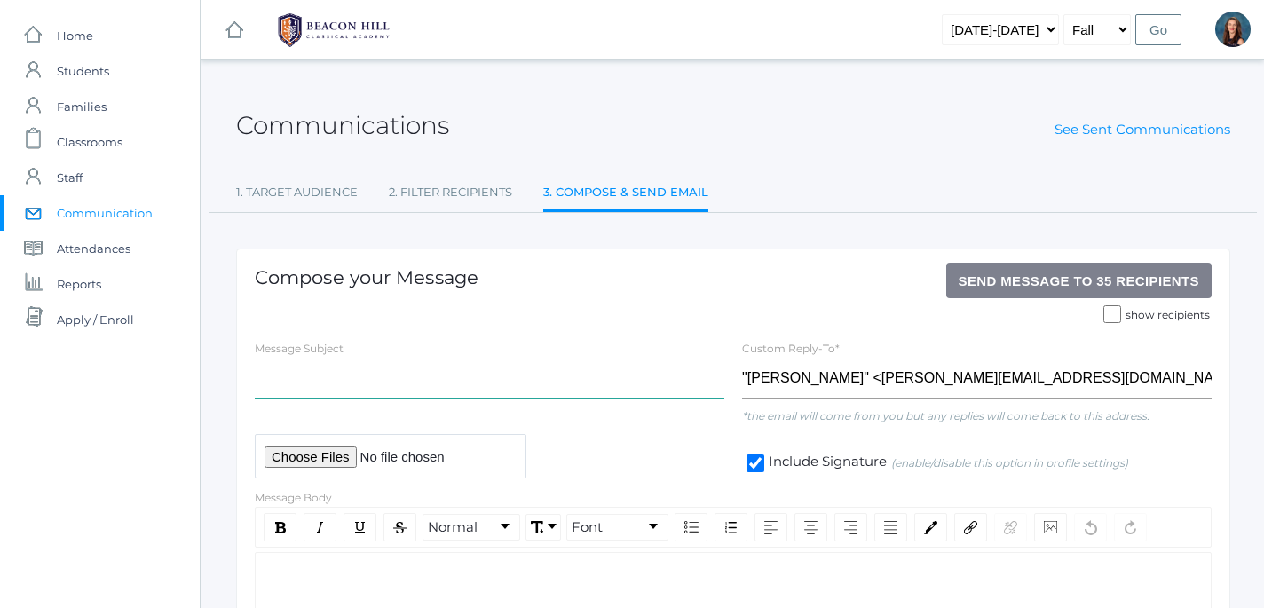
click at [391, 381] on input "text" at bounding box center [490, 379] width 470 height 40
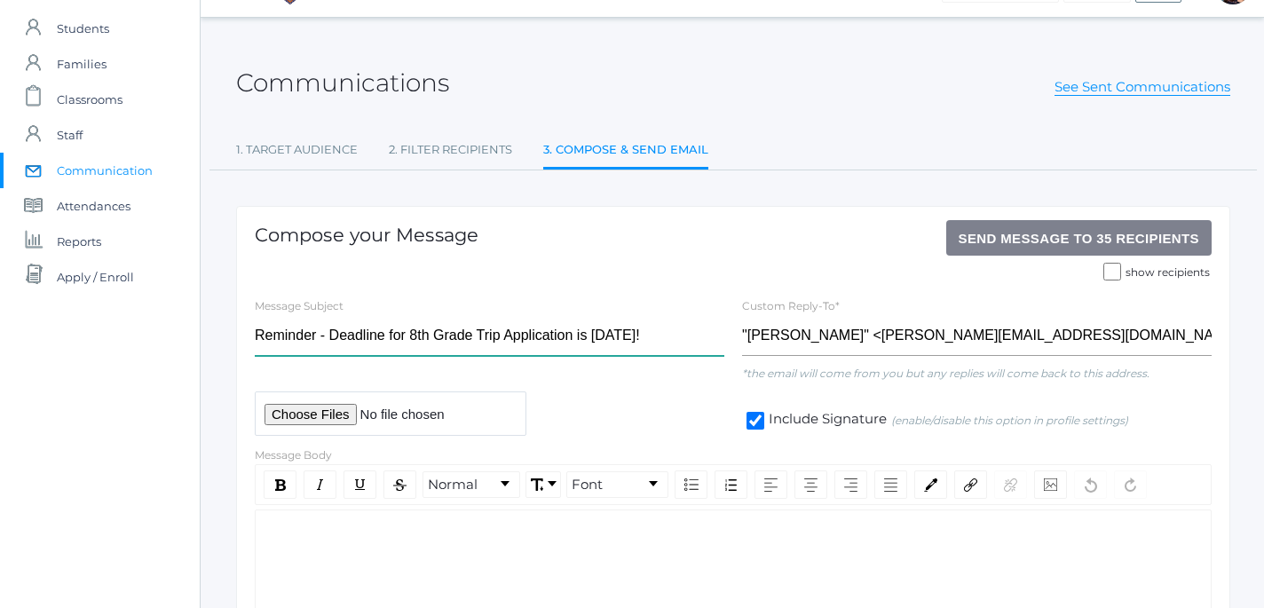
type input "Reminder - Deadline for 8th Grade Trip Application is [DATE]!"
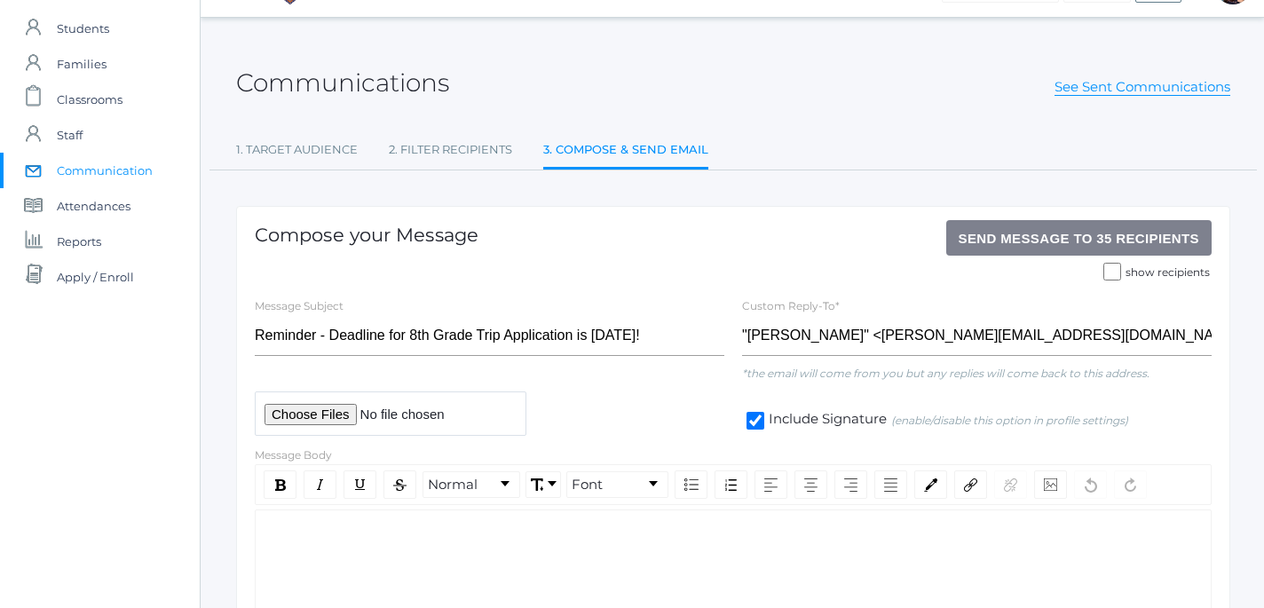
click at [309, 531] on div "rdw-editor" at bounding box center [734, 538] width 928 height 20
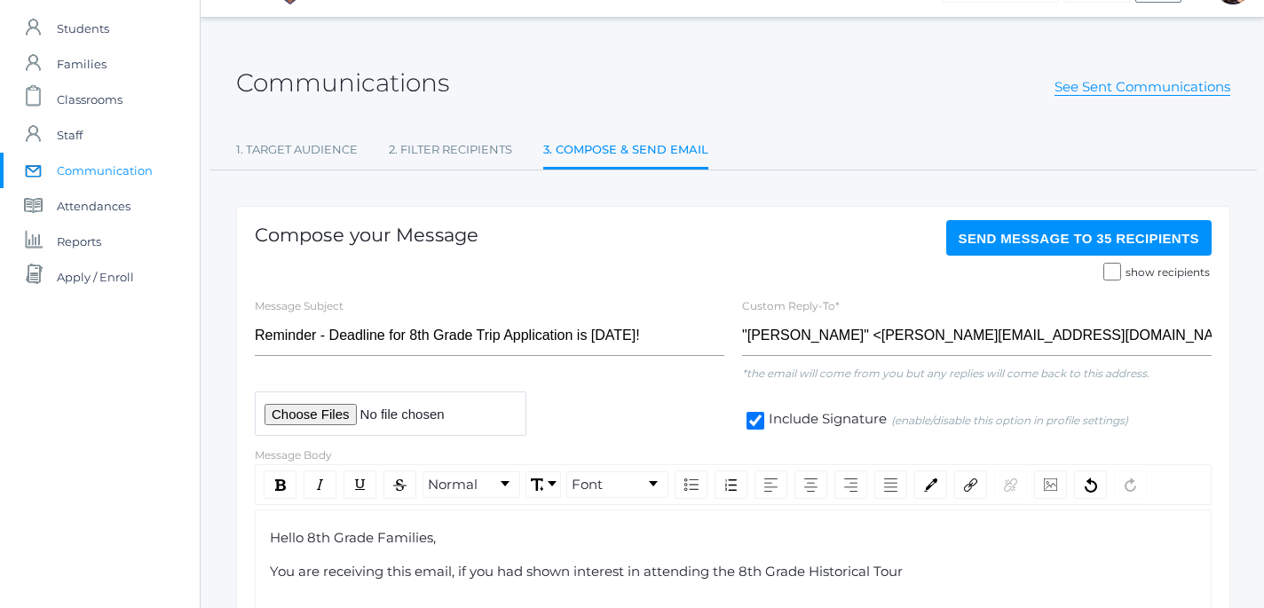
click at [644, 579] on span "You are receiving this email, if you had shown interest in attending the 8th Gr…" at bounding box center [586, 571] width 633 height 17
click at [1175, 576] on div "You are receiving this email, if you had shown interest in your student and/ or…" at bounding box center [734, 572] width 928 height 20
click at [1072, 574] on span "You are receiving this email, if you had shown interest in your student and/ or…" at bounding box center [717, 571] width 894 height 17
click at [834, 576] on span "You are receiving this email, if you had shown interest in your student and/ or…" at bounding box center [710, 581] width 880 height 37
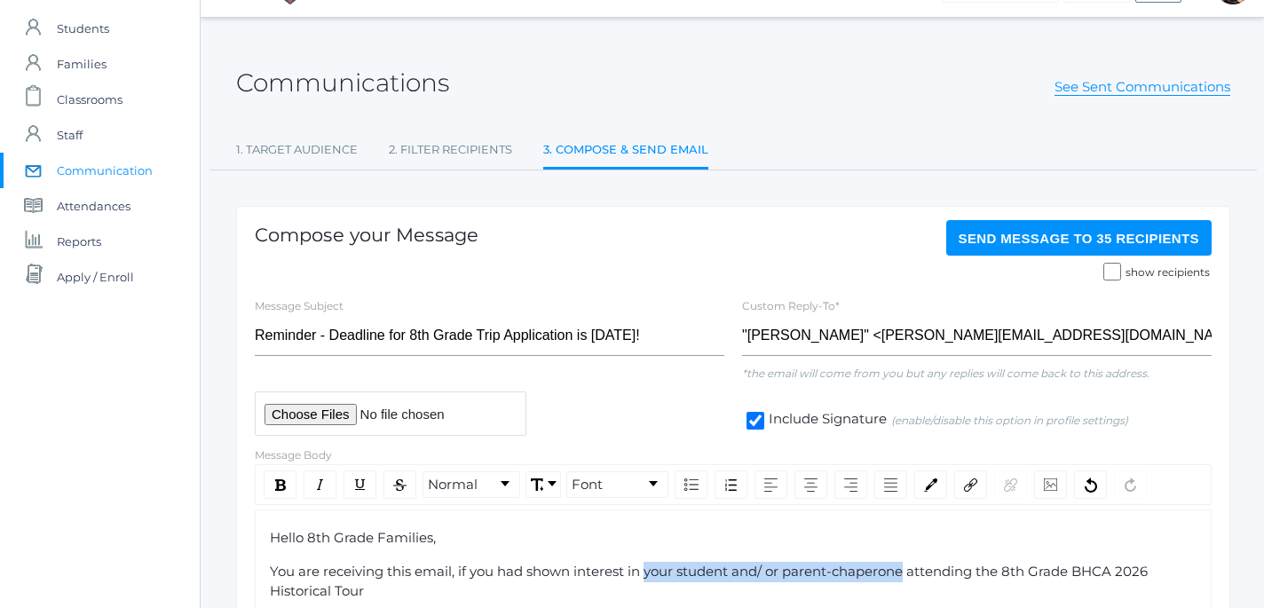
drag, startPoint x: 646, startPoint y: 576, endPoint x: 908, endPoint y: 576, distance: 261.9
click at [908, 576] on span "You are receiving this email, if you had shown interest in your student and/ or…" at bounding box center [710, 581] width 881 height 37
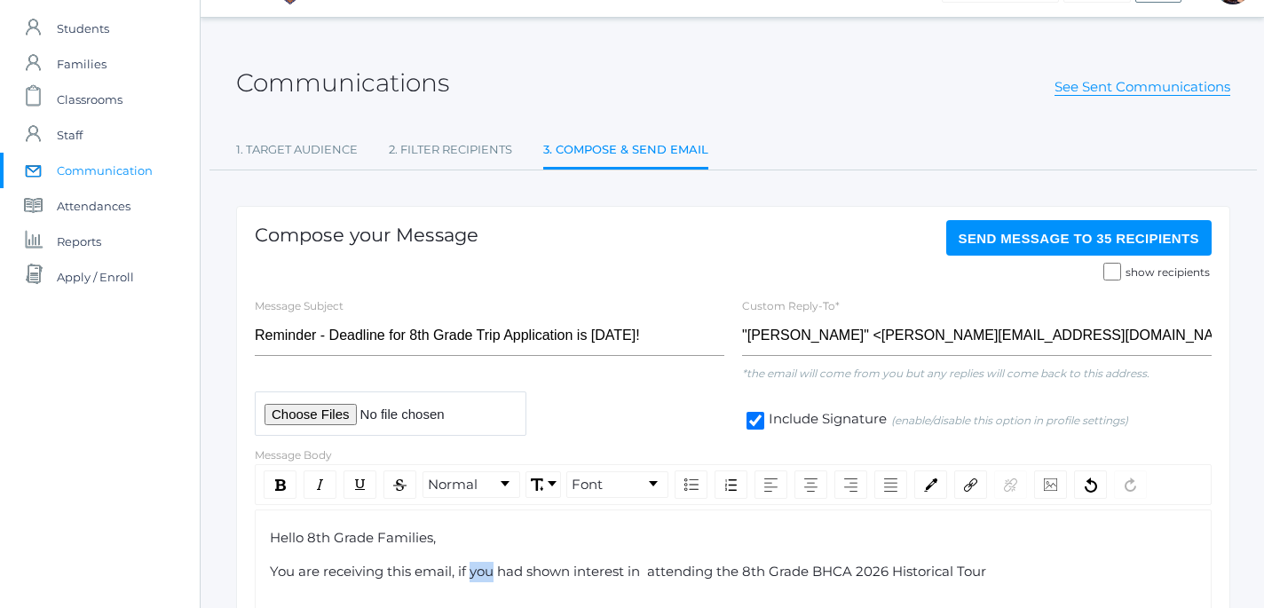
drag, startPoint x: 496, startPoint y: 575, endPoint x: 470, endPoint y: 572, distance: 26.0
click at [470, 572] on span "You are receiving this email, if you had shown interest in attending the 8th Gr…" at bounding box center [628, 571] width 716 height 17
click at [889, 573] on span "You are receiving this email, if your student and/ or parent-chaperone had show…" at bounding box center [731, 581] width 922 height 37
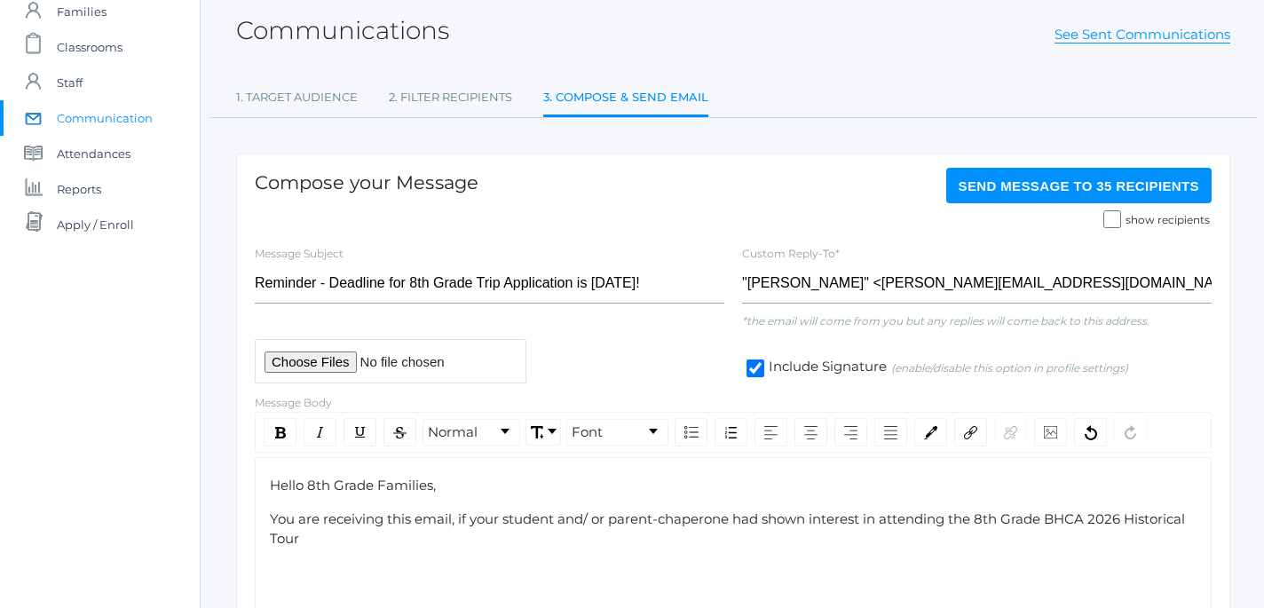
scroll to position [100, 0]
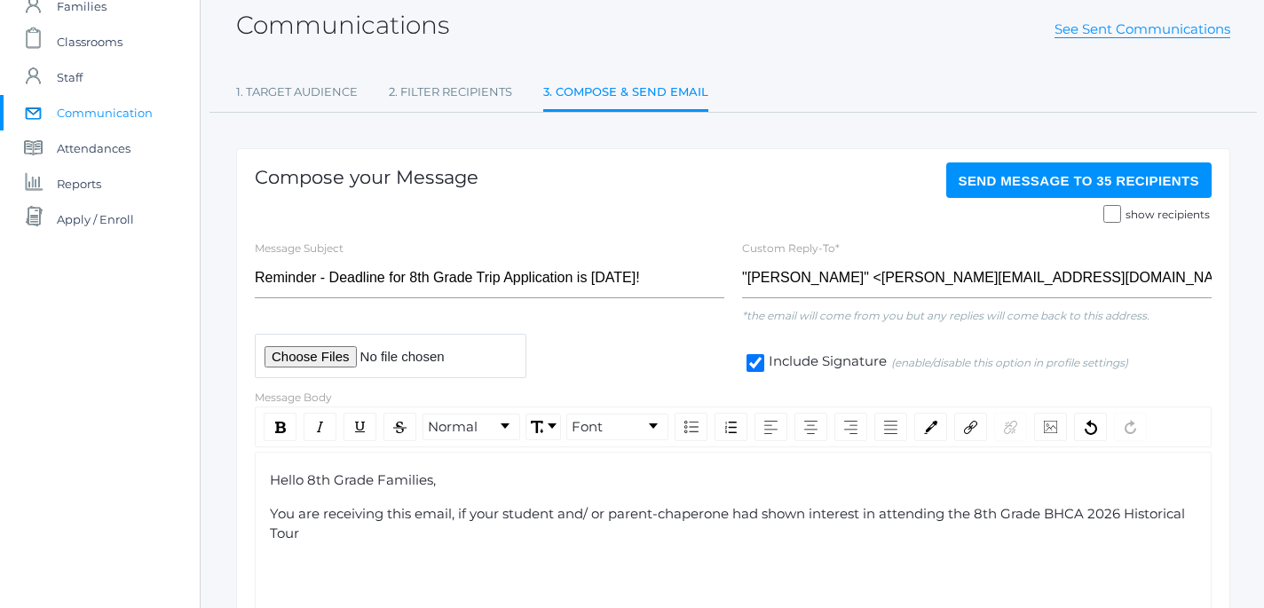
click at [305, 537] on div "You are receiving this email, if your student and/ or parent-chaperone had show…" at bounding box center [734, 524] width 928 height 40
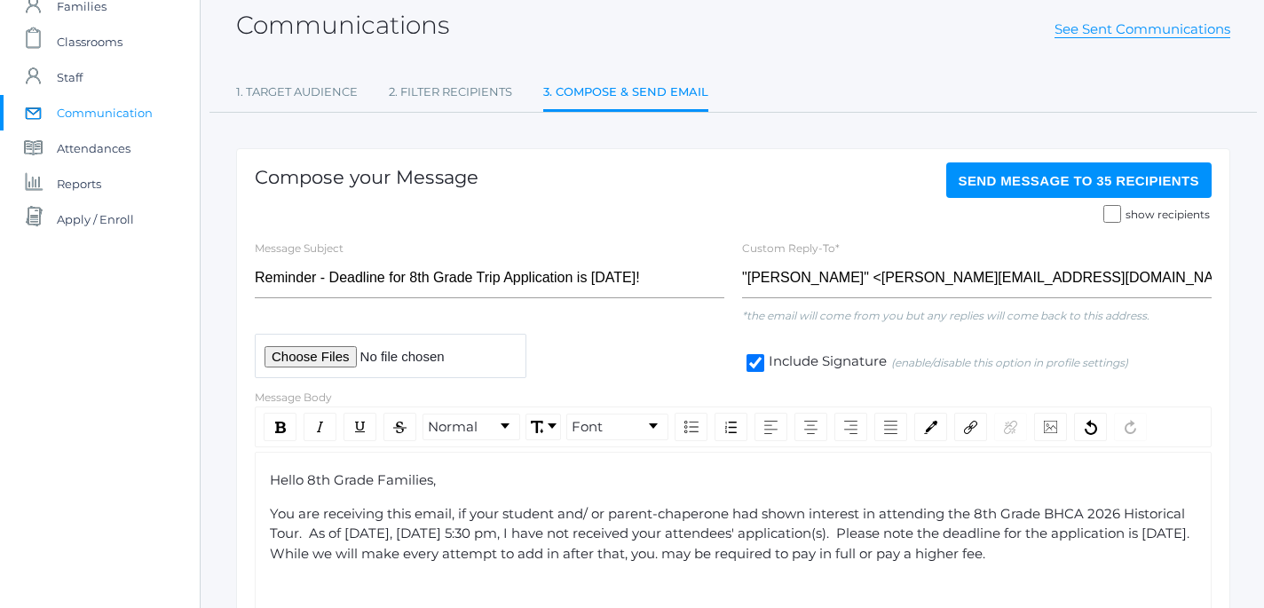
click at [730, 557] on span "You are receiving this email, if your student and/ or parent-chaperone had show…" at bounding box center [733, 533] width 927 height 57
click at [877, 556] on span "You are receiving this email, if your student and/ or parent-chaperone had show…" at bounding box center [733, 533] width 927 height 57
click at [984, 558] on div "You are receiving this email, if your student and/ or parent-chaperone had show…" at bounding box center [734, 534] width 928 height 60
click at [680, 559] on span "You are receiving this email, if your student and/ or parent-chaperone had show…" at bounding box center [733, 533] width 927 height 57
click at [900, 557] on span "You are receiving this email, if your student and/ or parent-chaperone had show…" at bounding box center [733, 533] width 927 height 57
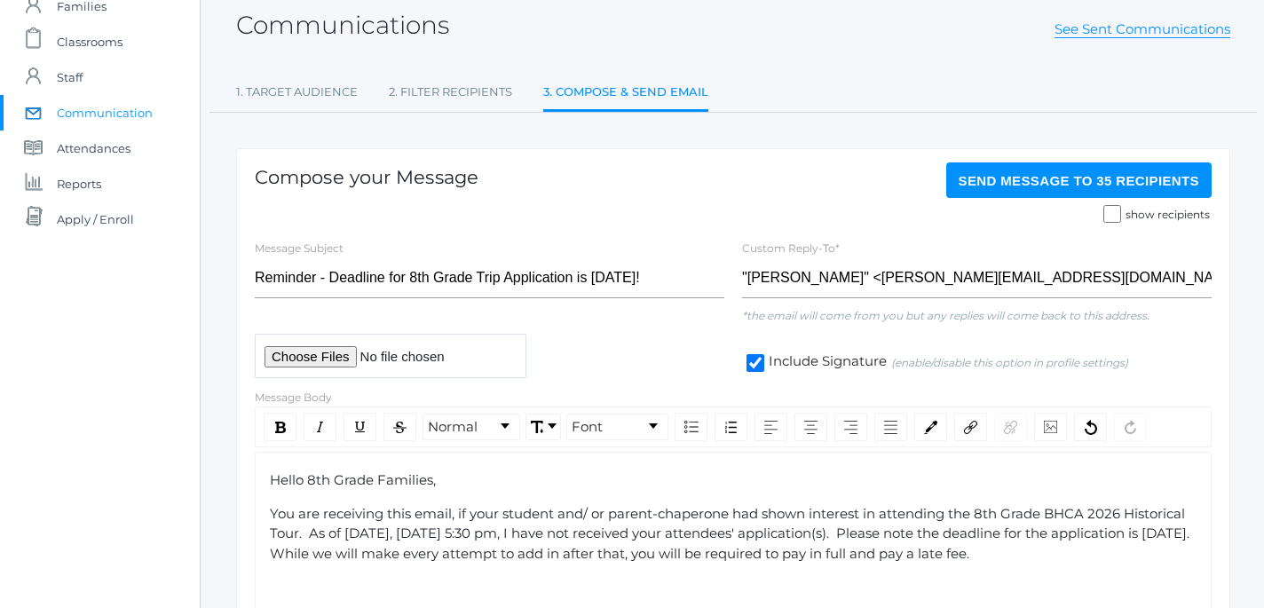
click at [1014, 556] on div "You are receiving this email, if your student and/ or parent-chaperone had show…" at bounding box center [734, 534] width 928 height 60
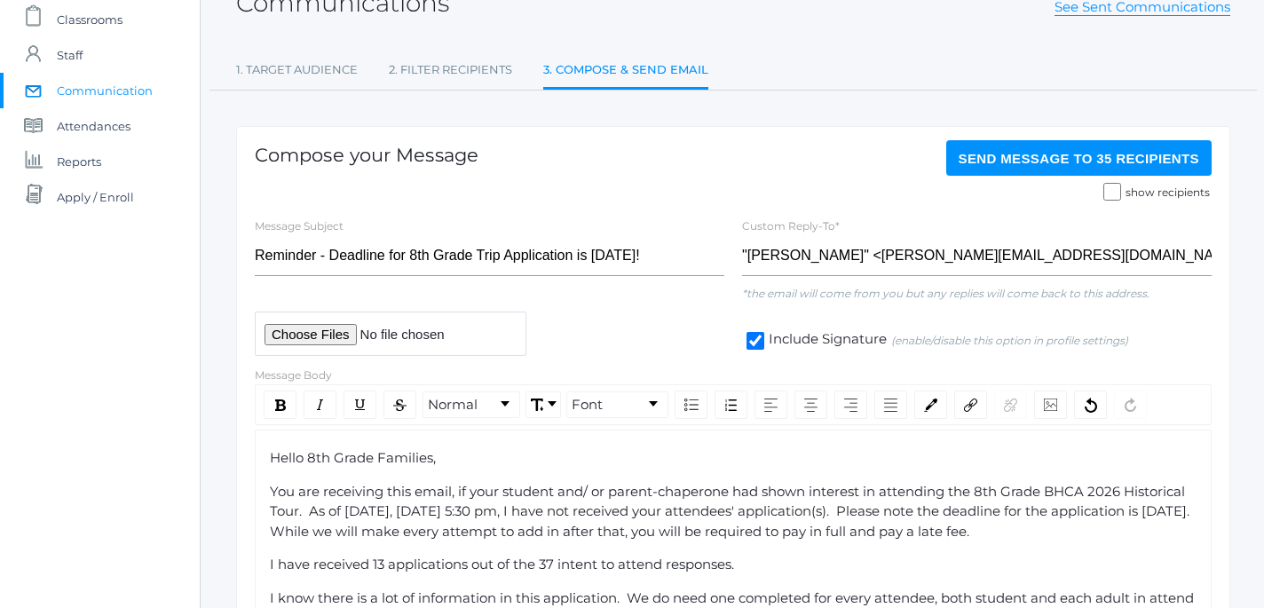
scroll to position [142, 0]
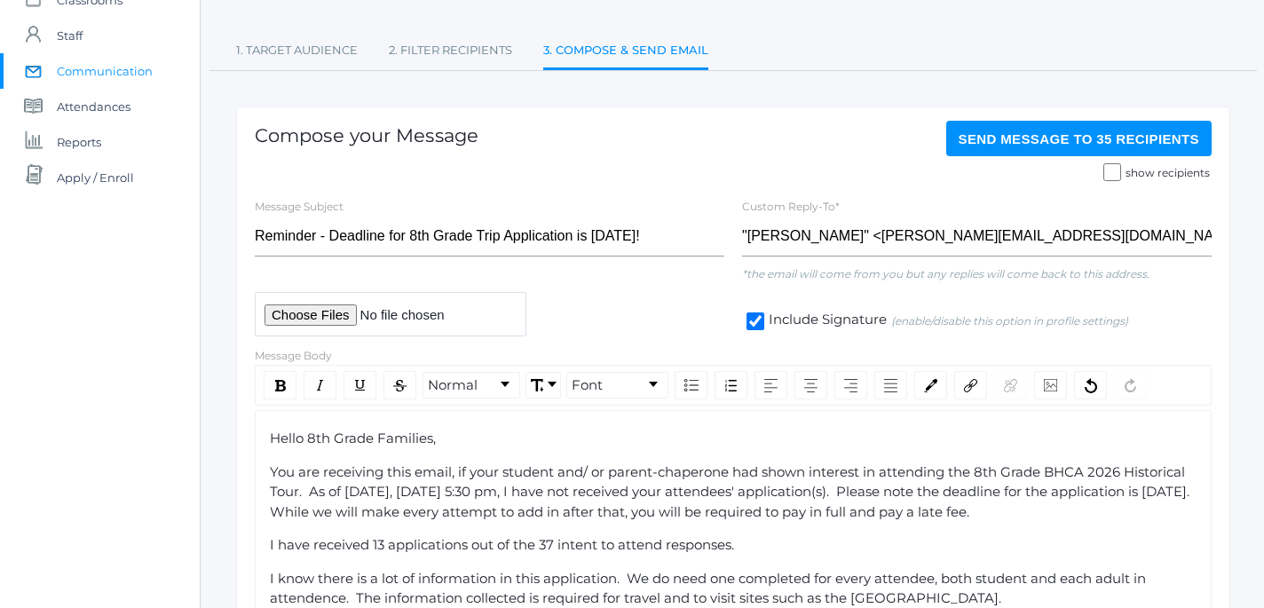
click at [742, 584] on span "I know there is a lot of information in this application. We do need one comple…" at bounding box center [710, 588] width 880 height 37
click at [374, 602] on span "I know there is a lot of information in this application. We do need one applic…" at bounding box center [721, 588] width 903 height 37
click at [494, 576] on span "I know there is a lot of information in this application. We do need one applic…" at bounding box center [721, 588] width 903 height 37
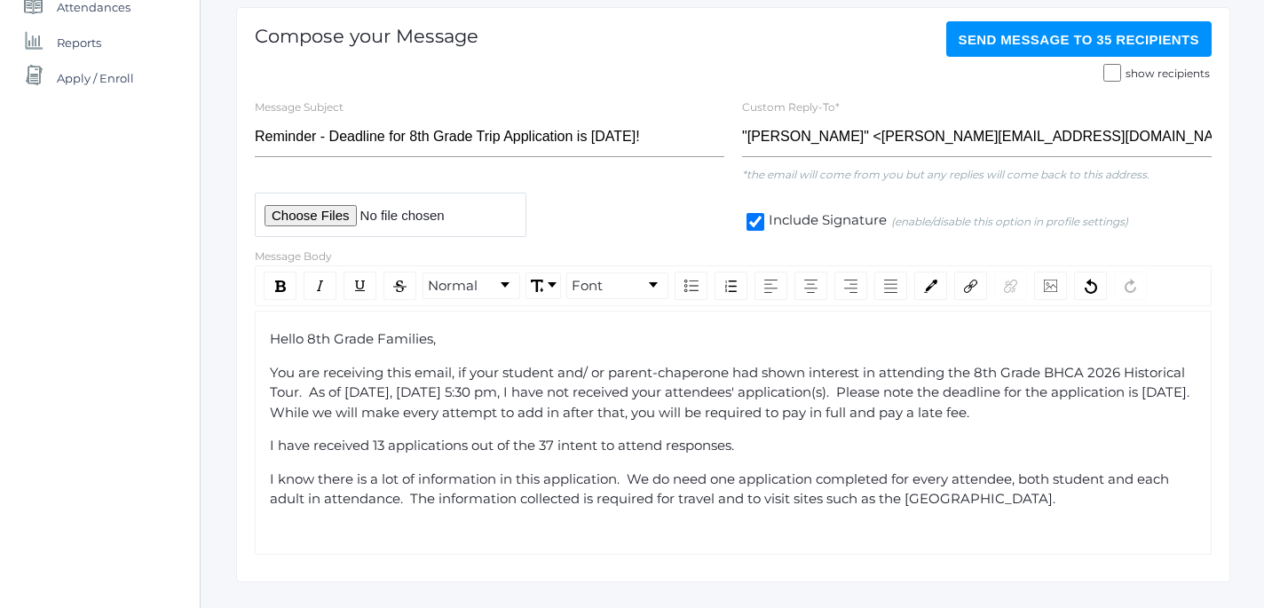
scroll to position [252, 0]
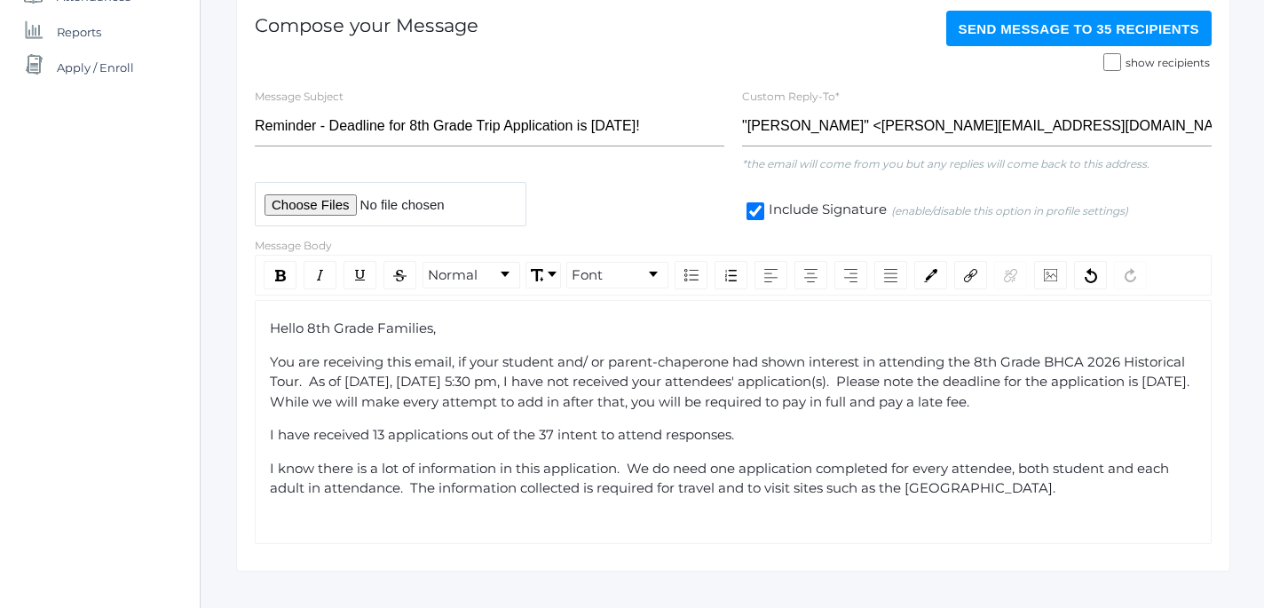
click at [1035, 500] on div "Hello 8th Grade Families, You are receiving this email, if your student and/ or…" at bounding box center [733, 422] width 957 height 244
click at [1015, 493] on div "I know there is a lot of information in this application. We do need one applic…" at bounding box center [734, 479] width 928 height 40
click at [423, 513] on div "I know there is a lot of information in this application. We do need one applic…" at bounding box center [734, 489] width 928 height 60
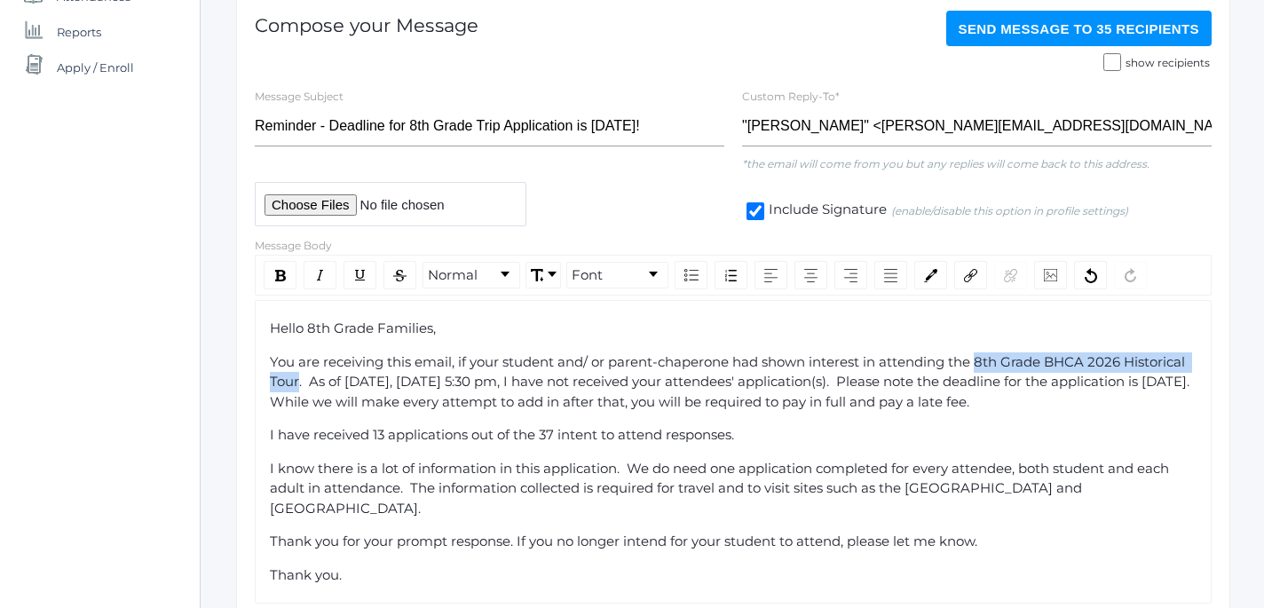
drag, startPoint x: 977, startPoint y: 368, endPoint x: 297, endPoint y: 388, distance: 680.3
click at [297, 388] on span "You are receiving this email, if your student and/ or parent-chaperone had show…" at bounding box center [733, 381] width 927 height 57
click at [965, 279] on img "rdw-link-control" at bounding box center [970, 275] width 13 height 13
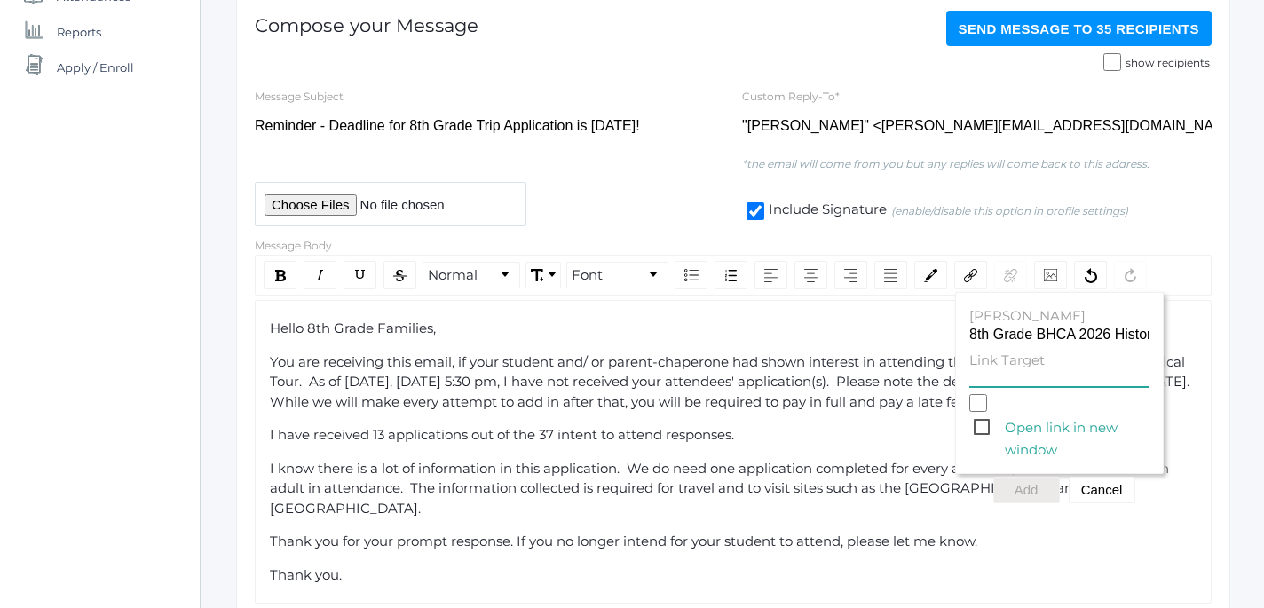
click at [982, 379] on input "Link Target" at bounding box center [1059, 378] width 180 height 17
paste input "[URL][DOMAIN_NAME]"
click at [981, 430] on span "Open link in new window" at bounding box center [1062, 427] width 176 height 22
type input "[URL][DOMAIN_NAME]"
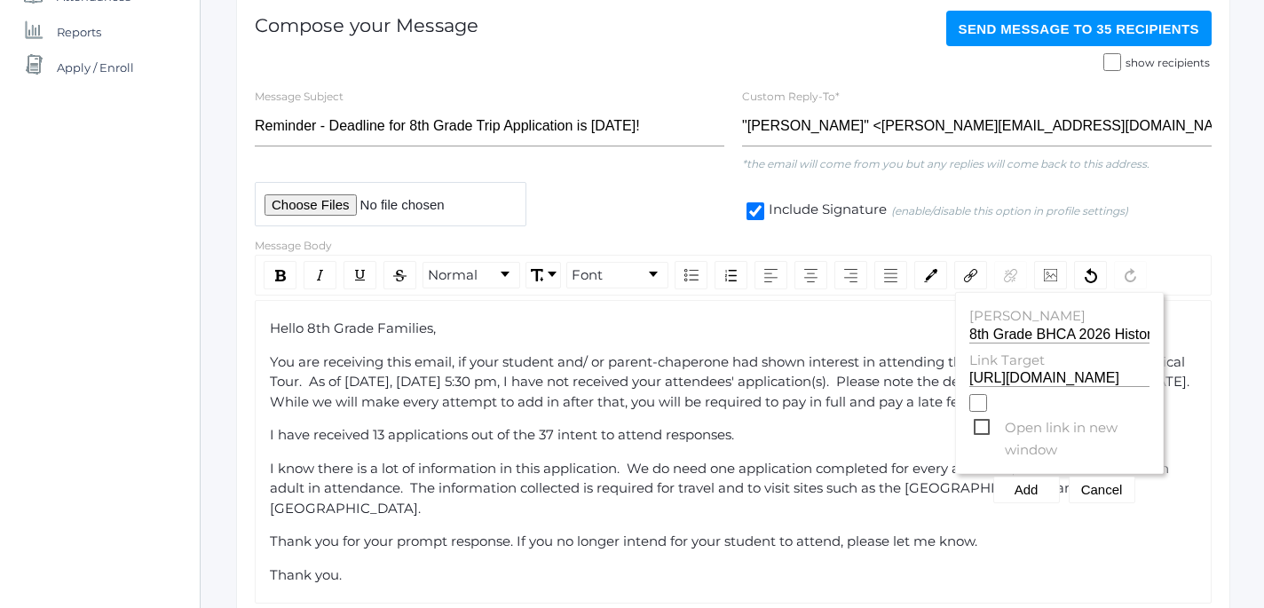
click at [981, 412] on input "Open link in new window" at bounding box center [978, 403] width 18 height 18
checkbox input "true"
click at [1025, 497] on button "Add" at bounding box center [1026, 490] width 67 height 27
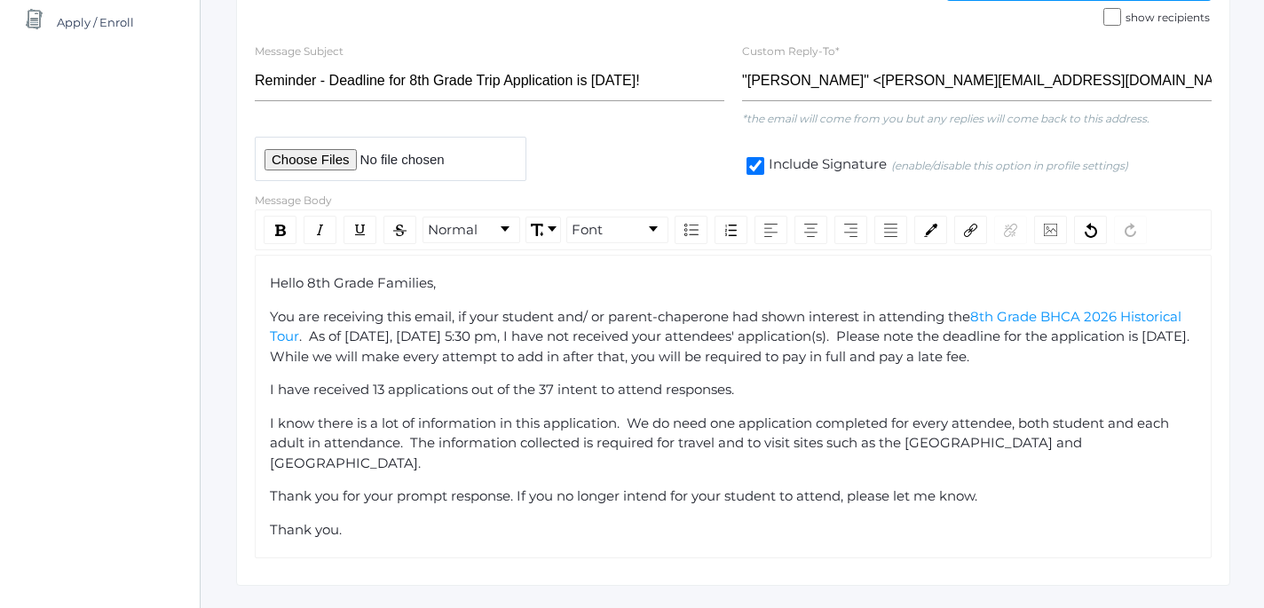
scroll to position [341, 0]
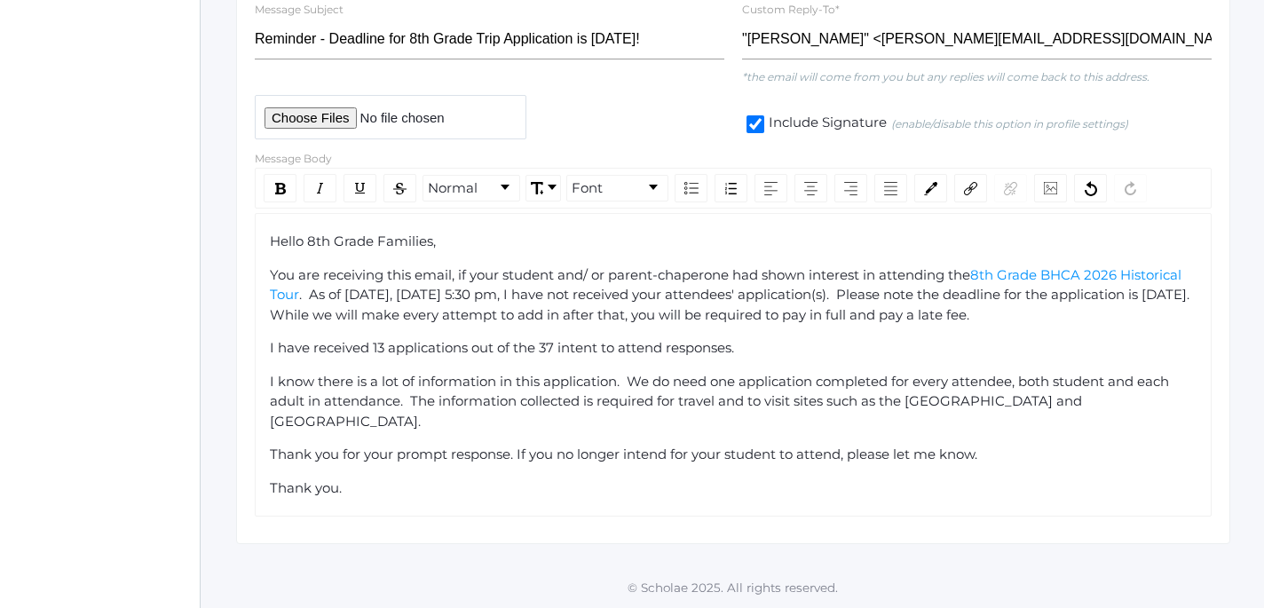
click at [394, 504] on div "Hello 8th Grade Families, You are receiving this email, if your student and/ or…" at bounding box center [733, 365] width 957 height 304
click at [371, 498] on div "Hello 8th Grade Families, You are receiving this email, if your student and/ or…" at bounding box center [733, 365] width 957 height 304
click at [368, 487] on div "Thank you." at bounding box center [734, 488] width 928 height 20
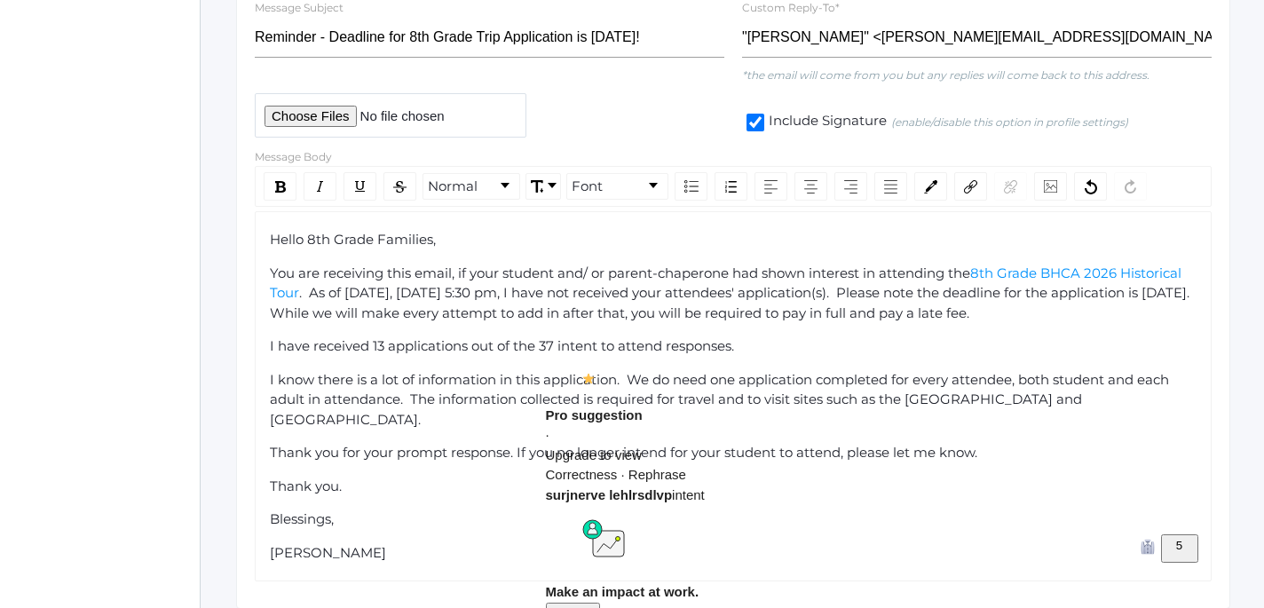
click at [565, 347] on span "I have received 13 applications out of the 37 intent to attend responses." at bounding box center [502, 345] width 464 height 17
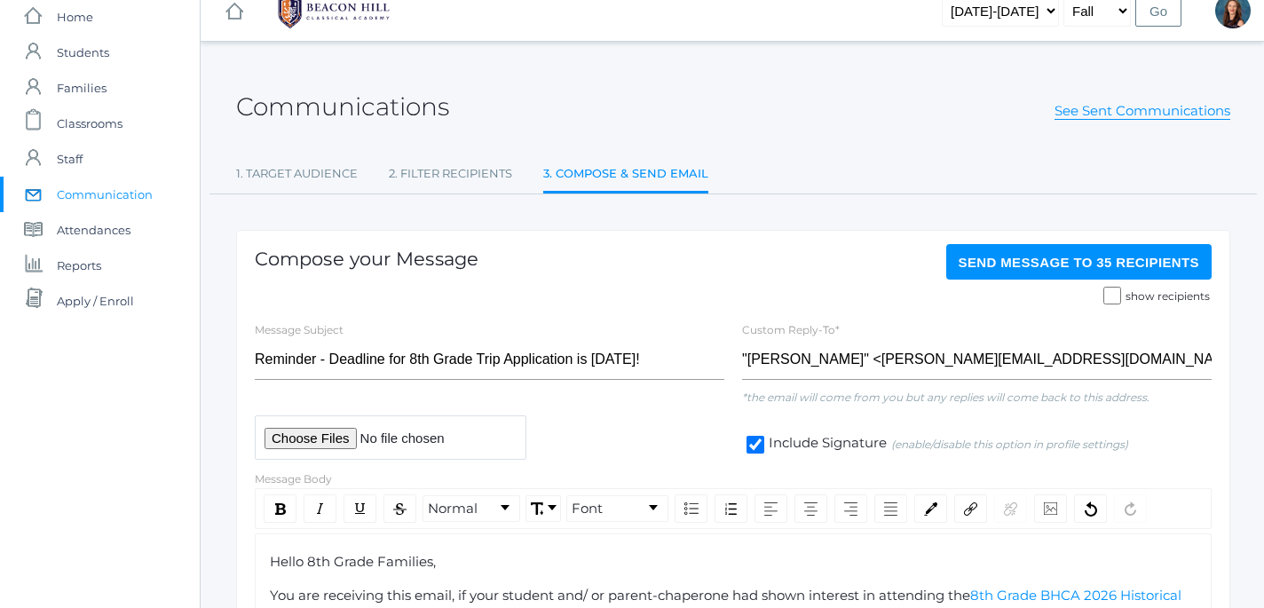
scroll to position [0, 0]
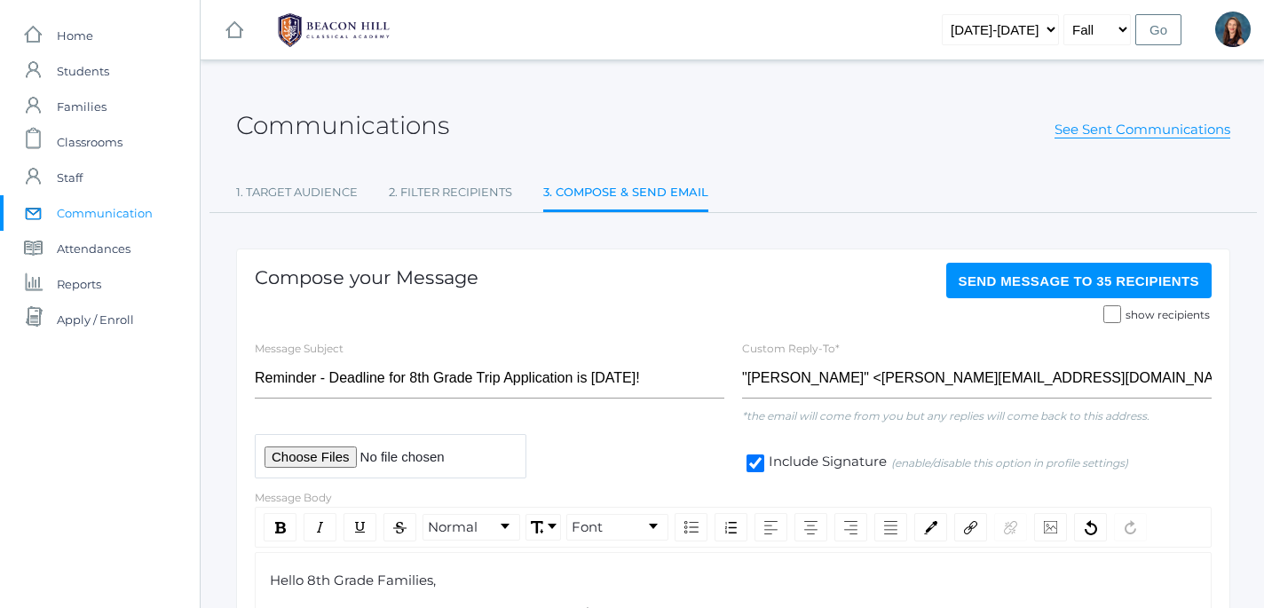
click at [1059, 287] on span "Send Message to 35 recipients" at bounding box center [1079, 280] width 241 height 15
